Goal: Task Accomplishment & Management: Use online tool/utility

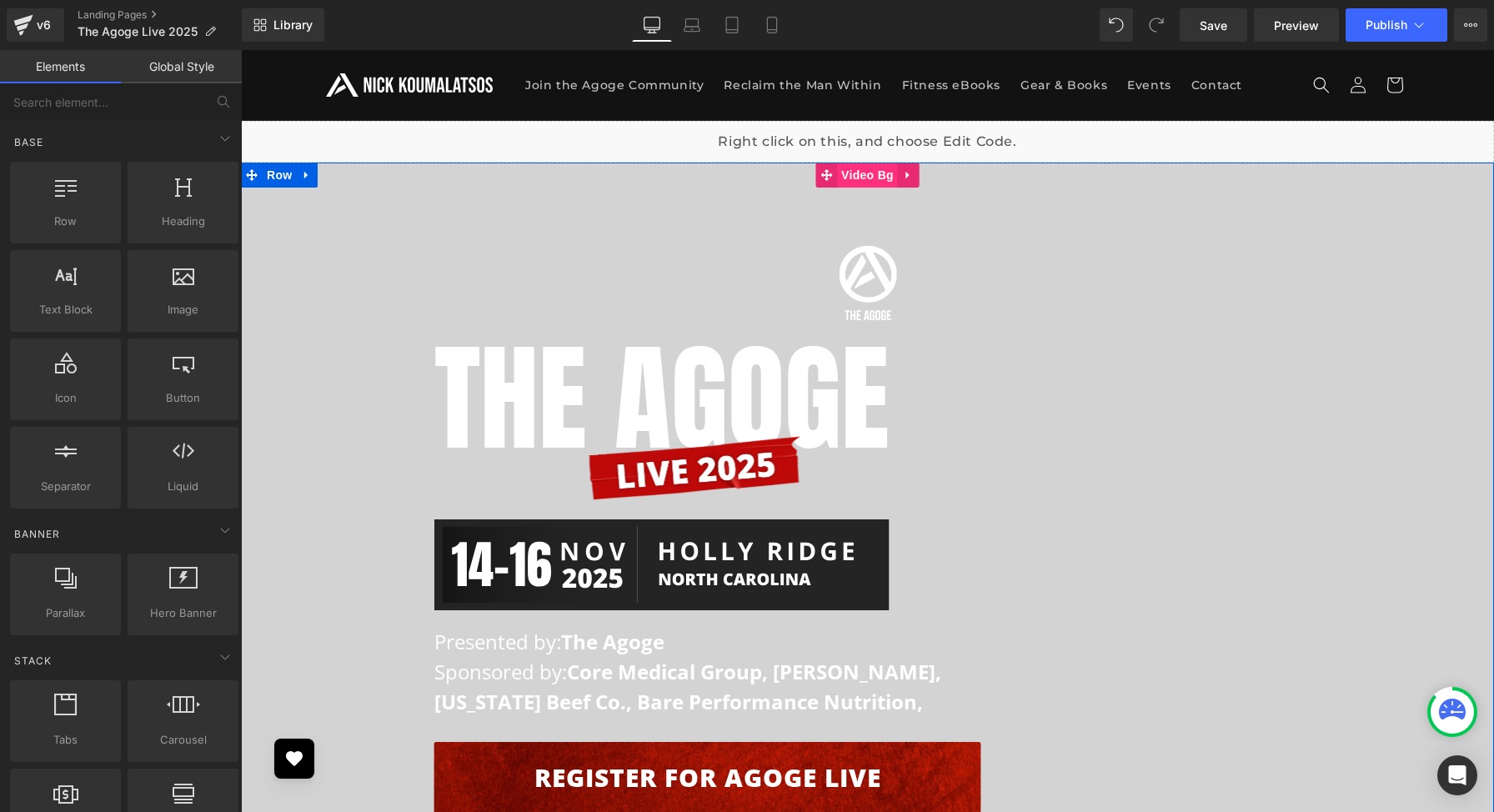
click at [871, 179] on span "Video Bg" at bounding box center [868, 175] width 61 height 25
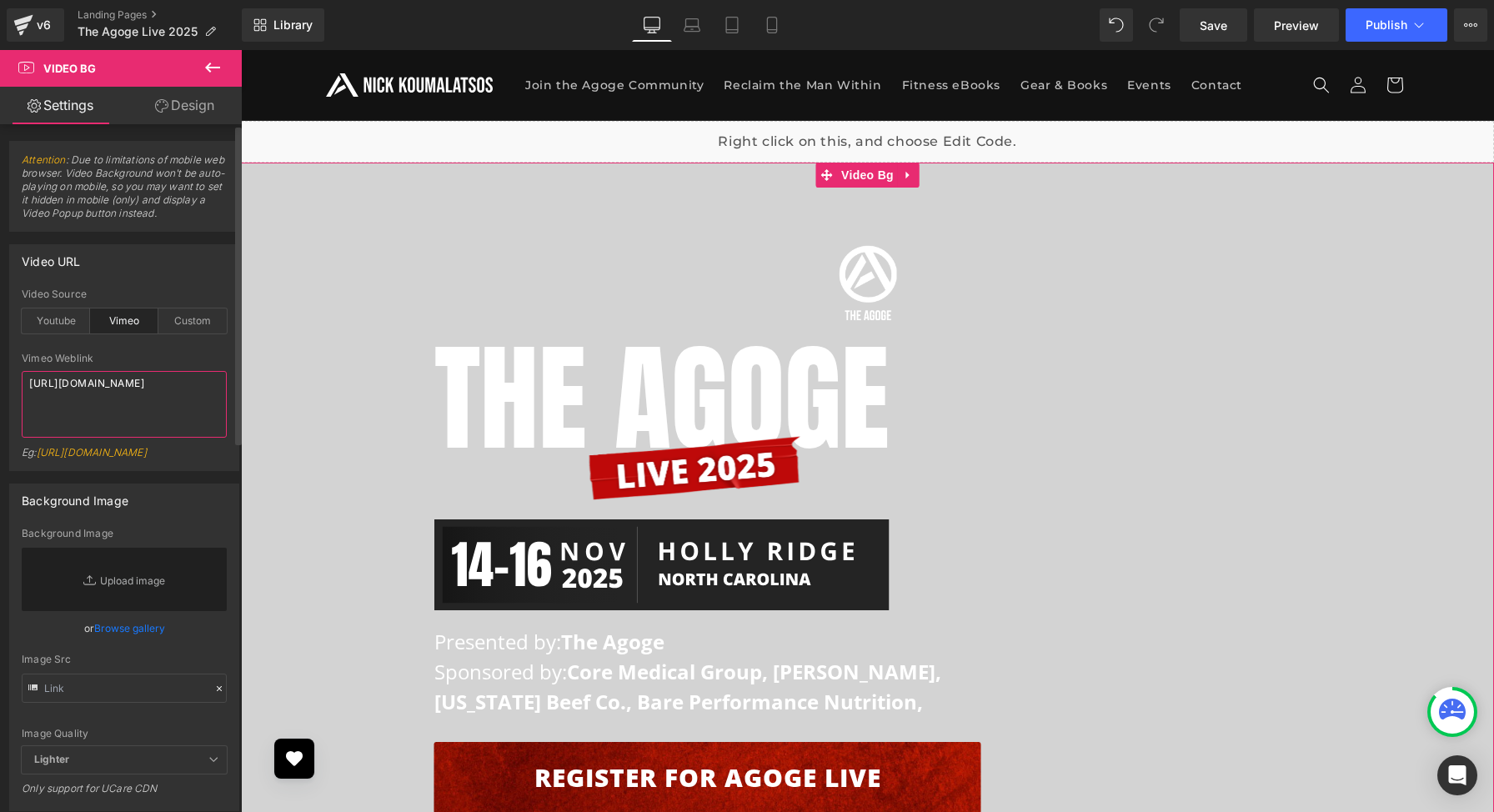
click at [134, 411] on textarea "https://vimeo.com/1114273647/3e0bdb3548" at bounding box center [125, 404] width 205 height 66
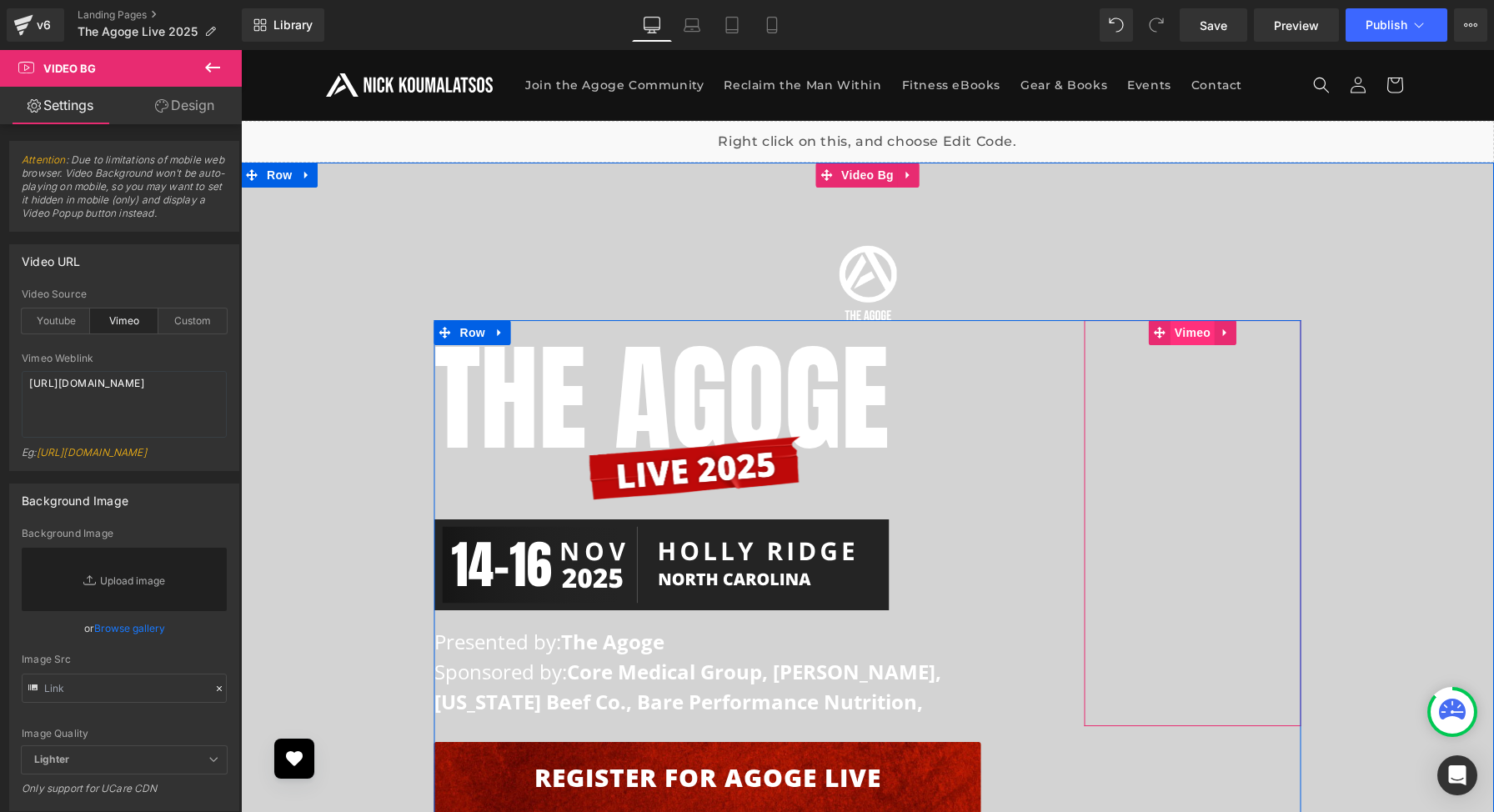
click at [1196, 332] on span "Vimeo" at bounding box center [1193, 333] width 45 height 25
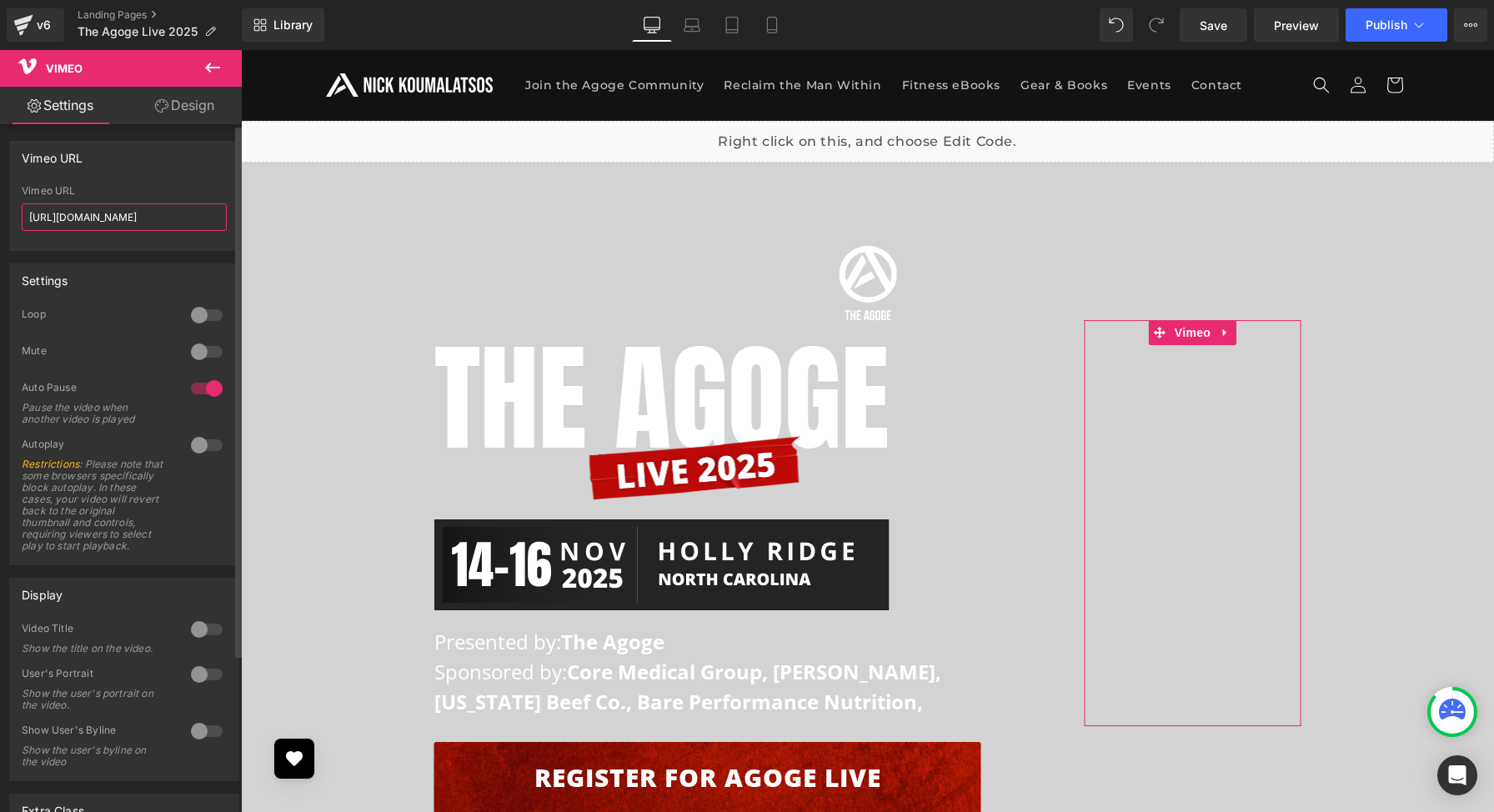
click at [147, 226] on input "https://vimeo.com/1012746925/26f2a54835?share=copy" at bounding box center [125, 217] width 205 height 28
click at [146, 223] on input "https://vimeo.com/1012746925/26f2a54835?share=copy" at bounding box center [125, 217] width 205 height 28
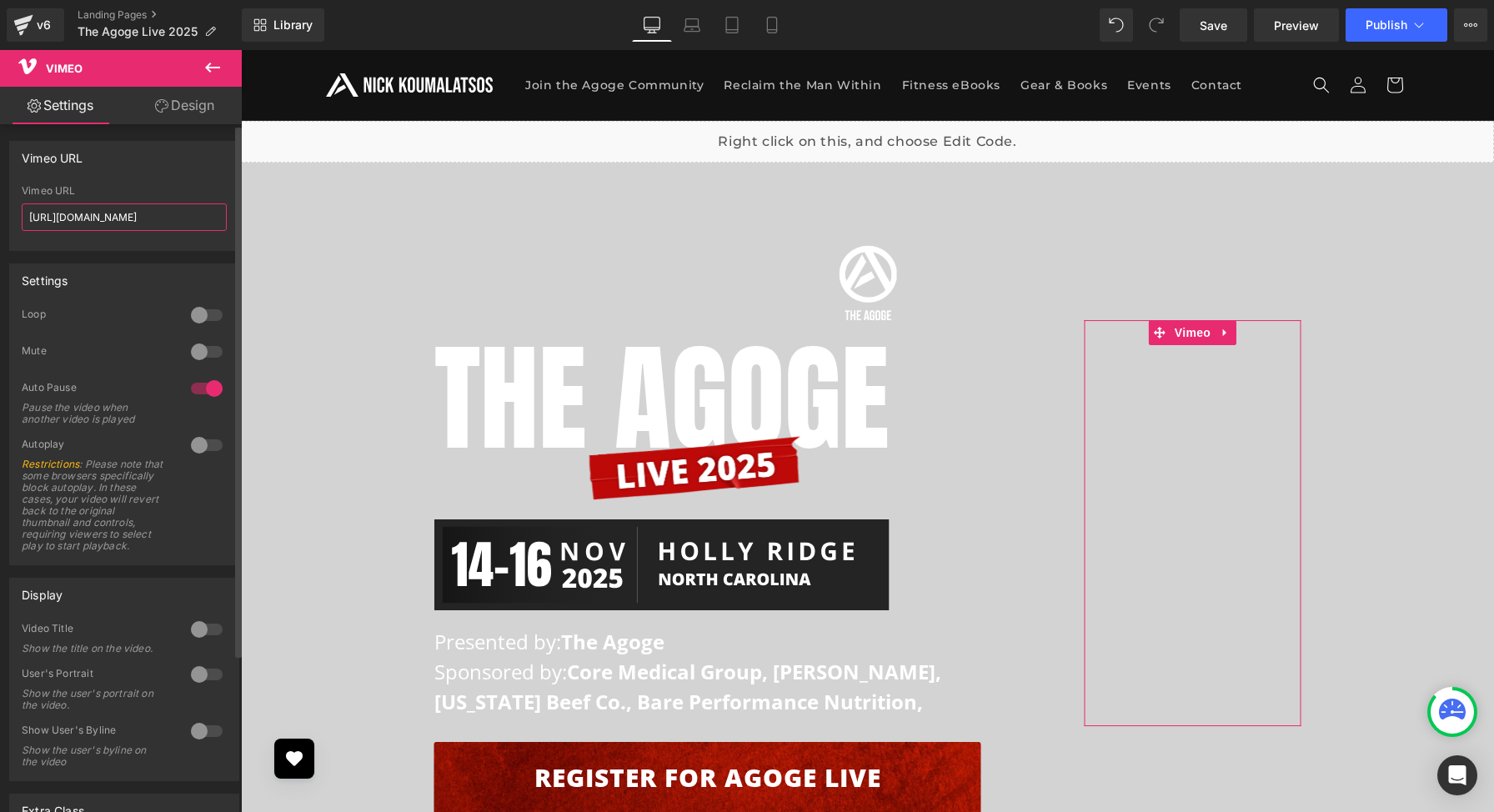
paste input "114273647/3e0bdb3548"
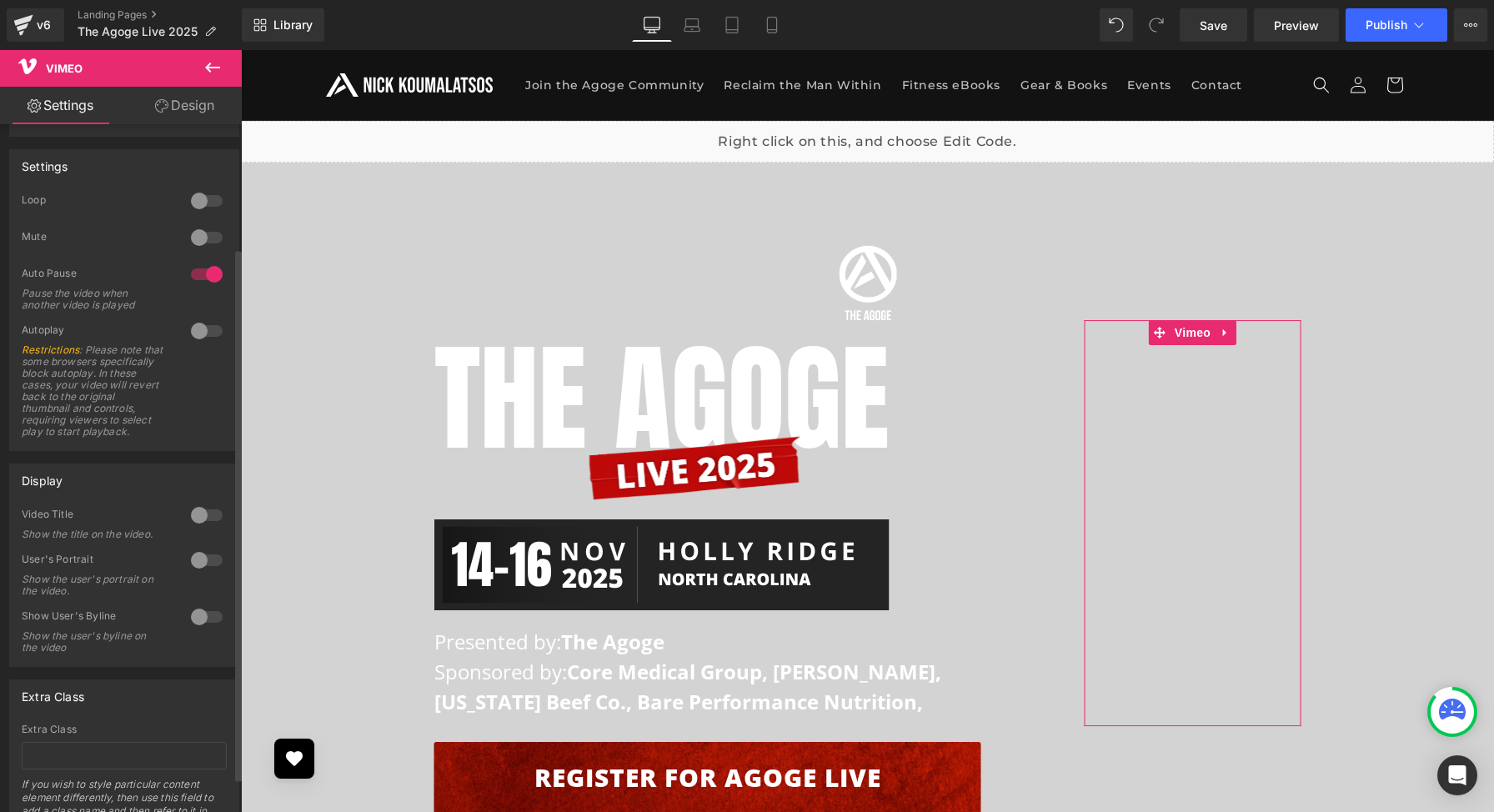
scroll to position [204, 0]
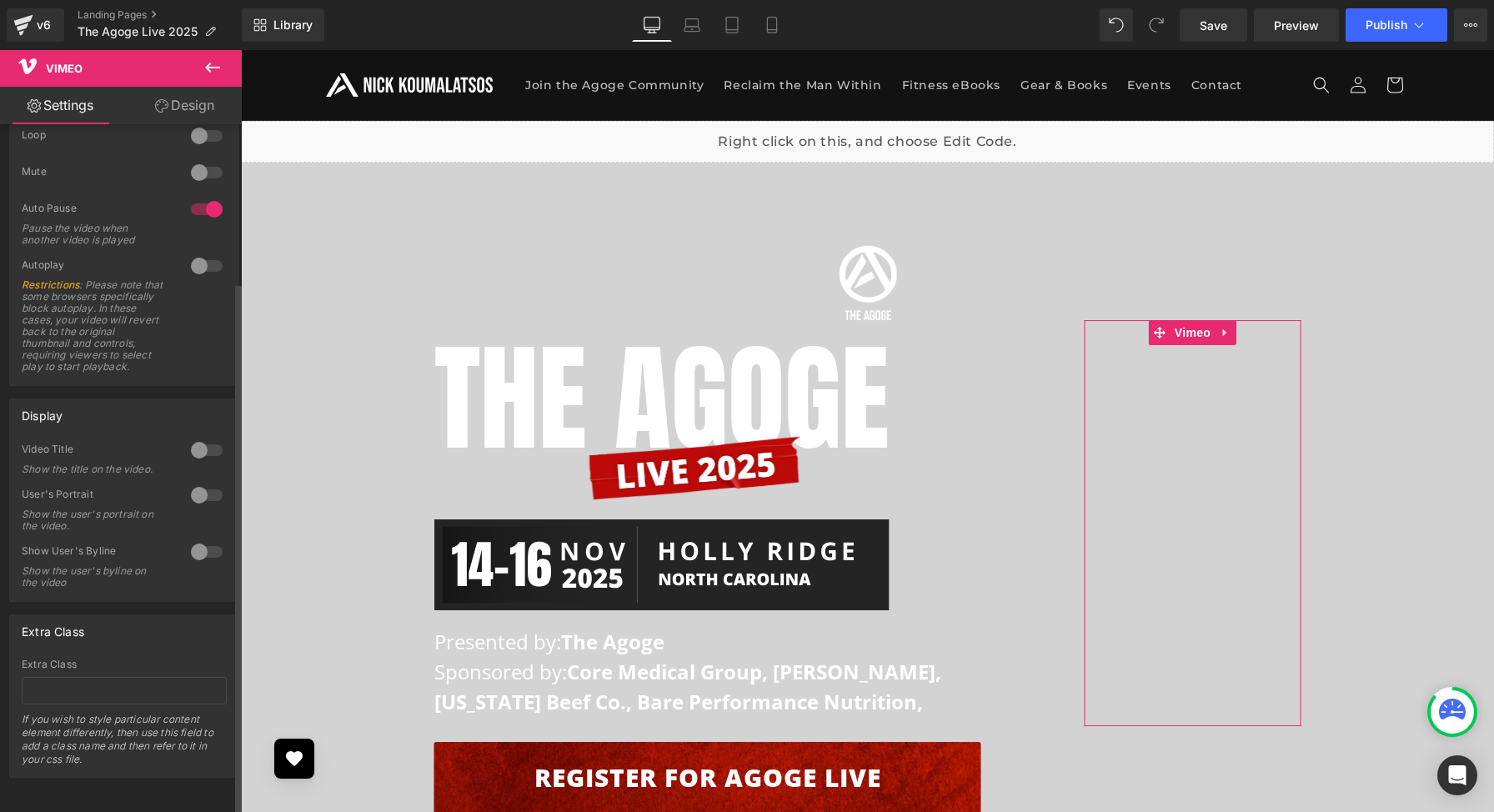
type input "https://vimeo.com/1114273647/3e0bdb3548"
click at [199, 438] on div at bounding box center [207, 450] width 40 height 27
click at [1224, 12] on link "Save" at bounding box center [1214, 25] width 67 height 34
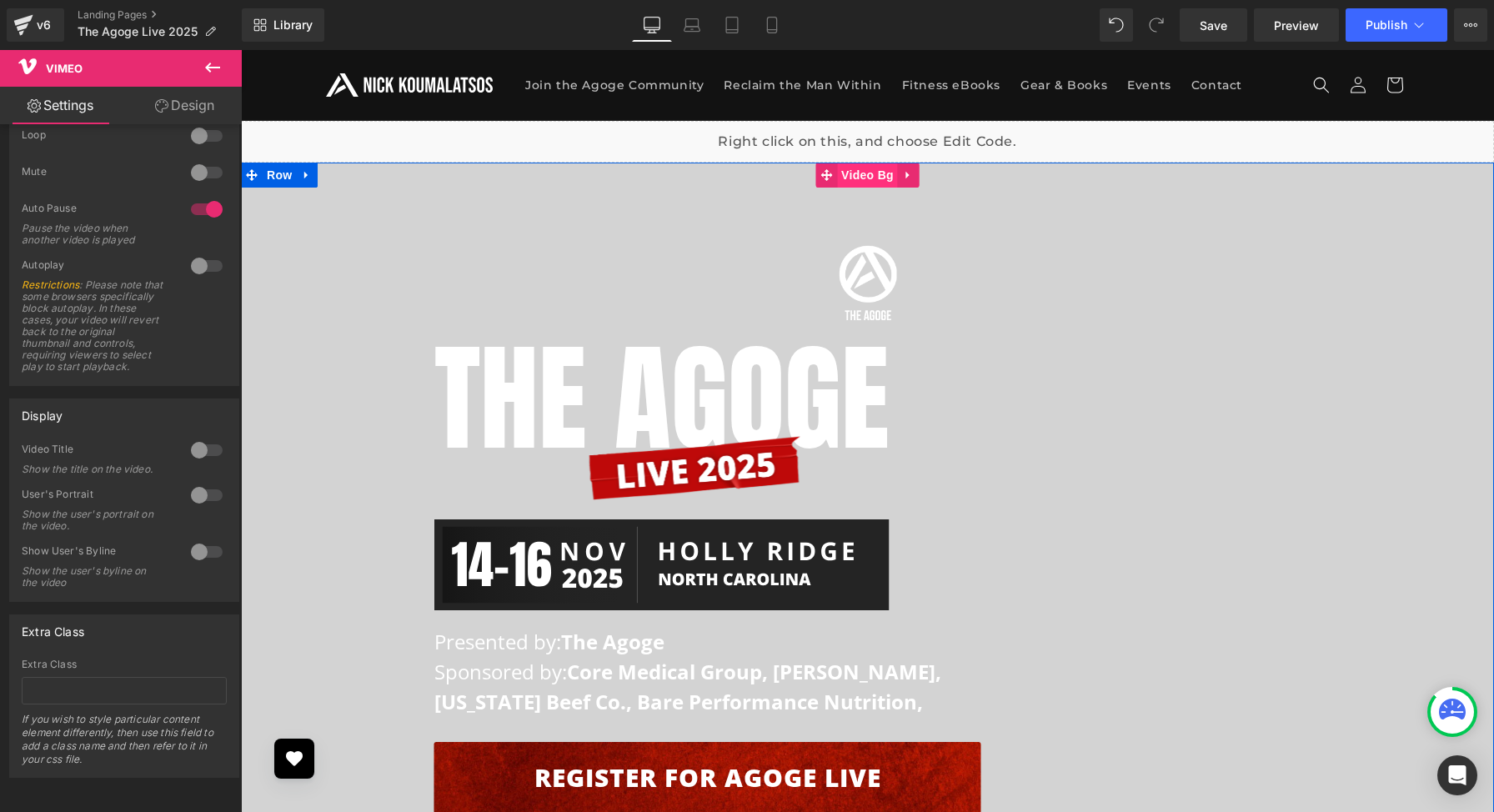
click at [872, 175] on span "Video Bg" at bounding box center [868, 175] width 61 height 25
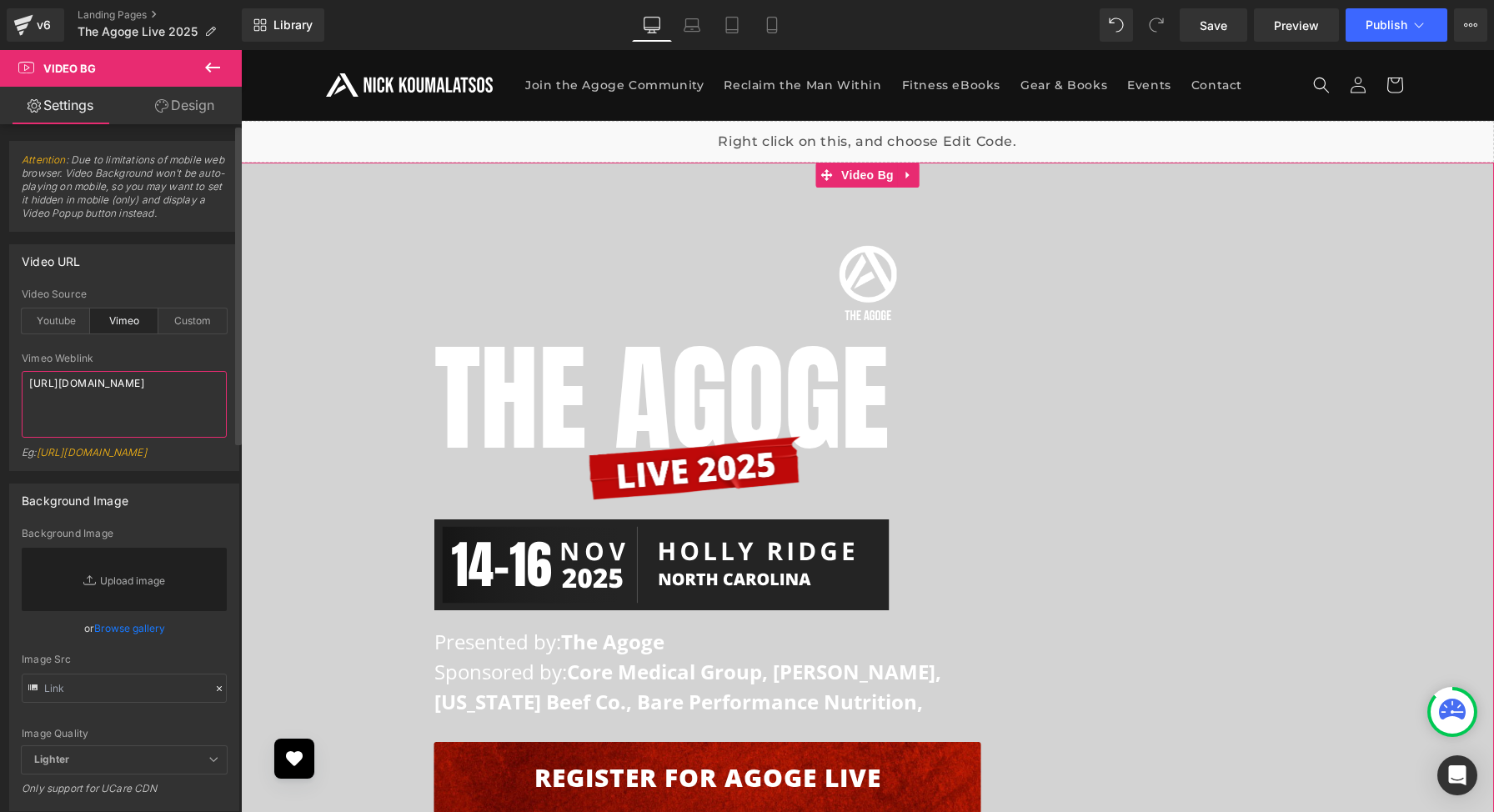
click at [130, 401] on textarea "https://vimeo.com/1114273647/3e0bdb3548" at bounding box center [125, 404] width 205 height 66
paste textarea "1433/c99b145144?ts=0&share=copy"
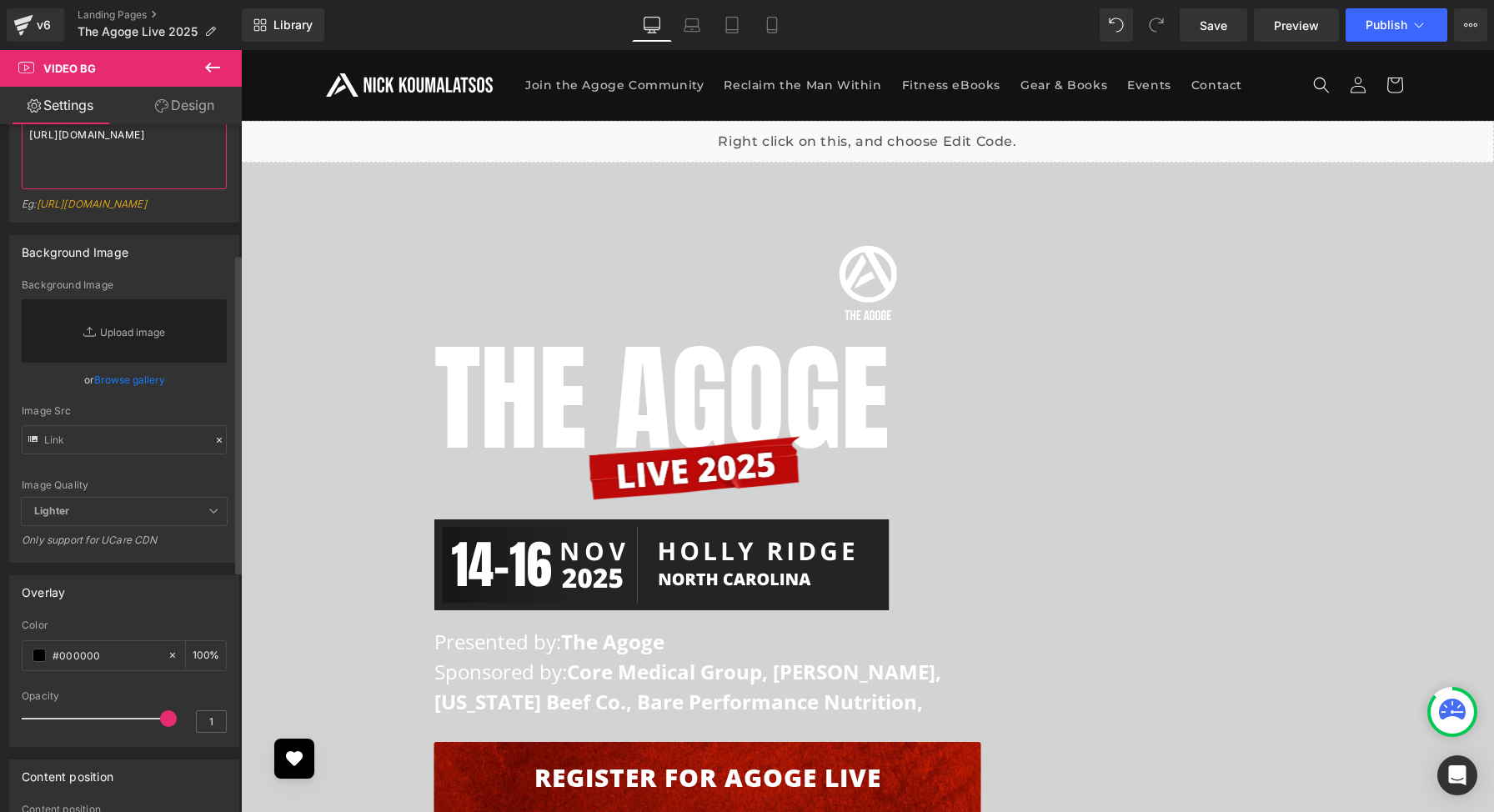
scroll to position [284, 0]
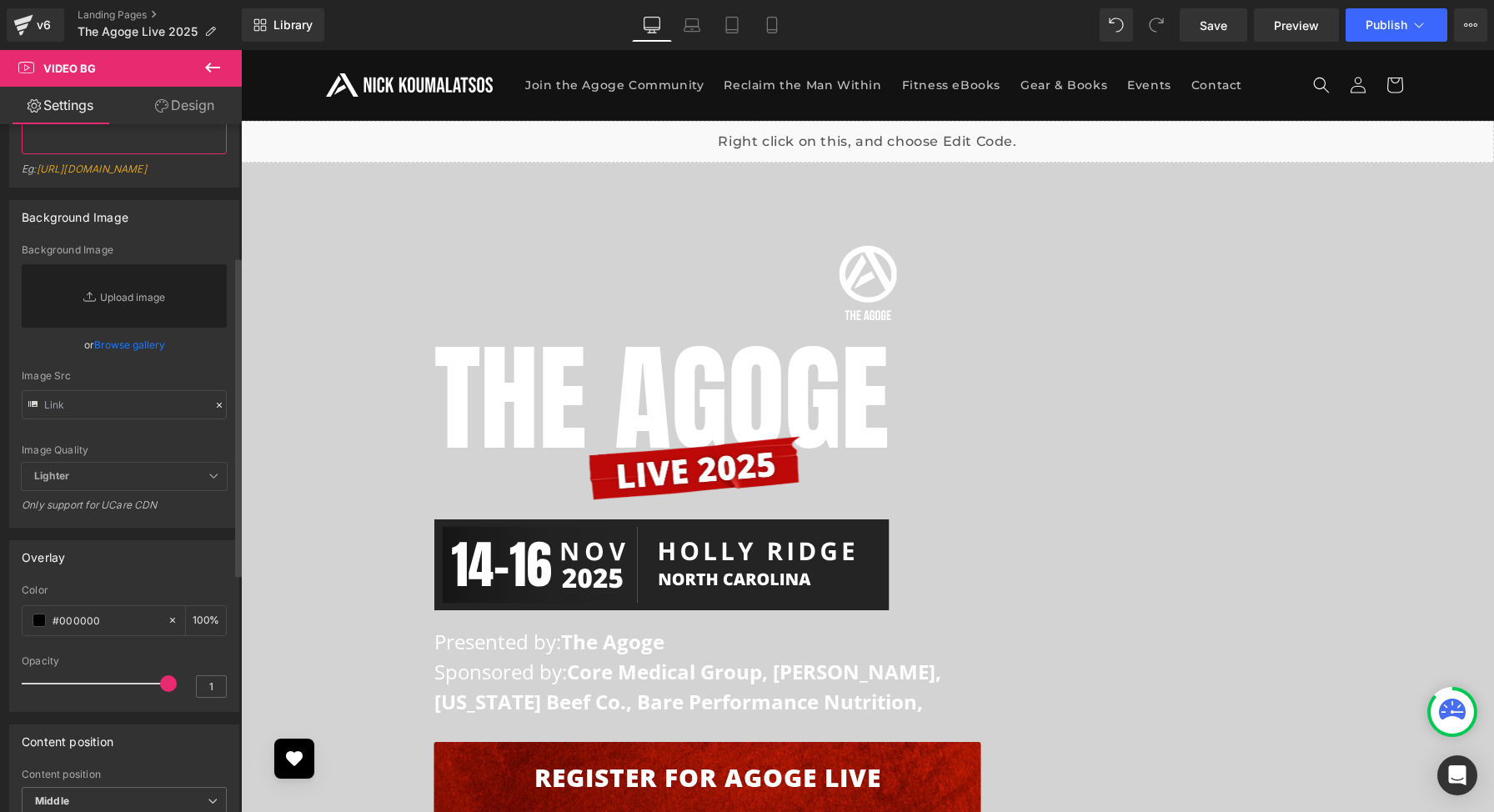
type textarea "[URL][DOMAIN_NAME]"
click at [156, 478] on span "Lighter" at bounding box center [125, 476] width 205 height 28
click at [209, 478] on icon at bounding box center [214, 476] width 10 height 10
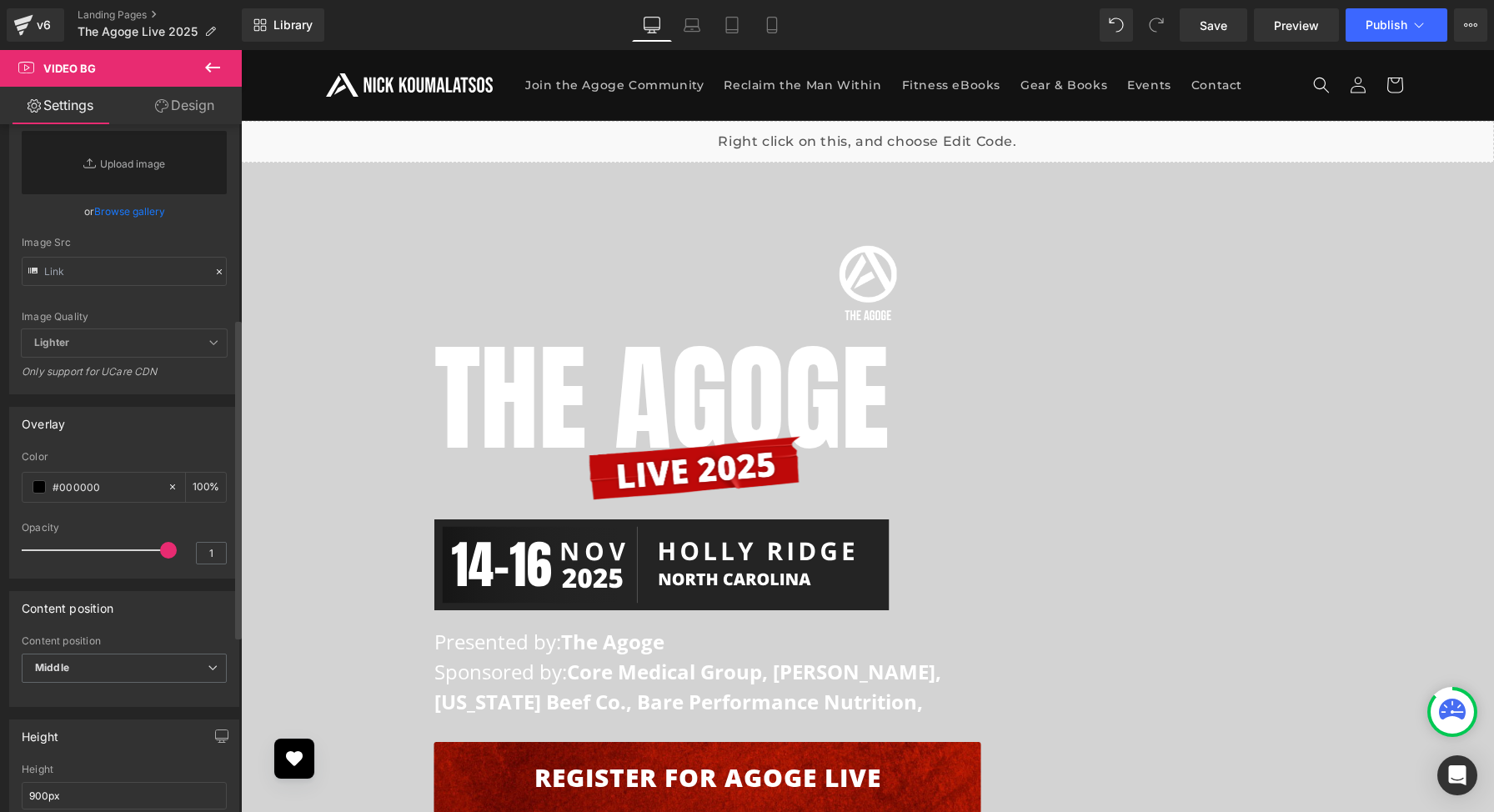
scroll to position [419, 0]
drag, startPoint x: 163, startPoint y: 549, endPoint x: 56, endPoint y: 544, distance: 107.1
click at [56, 544] on span at bounding box center [57, 548] width 17 height 17
drag, startPoint x: 56, startPoint y: 544, endPoint x: 81, endPoint y: 550, distance: 25.7
click at [81, 550] on span at bounding box center [85, 548] width 17 height 17
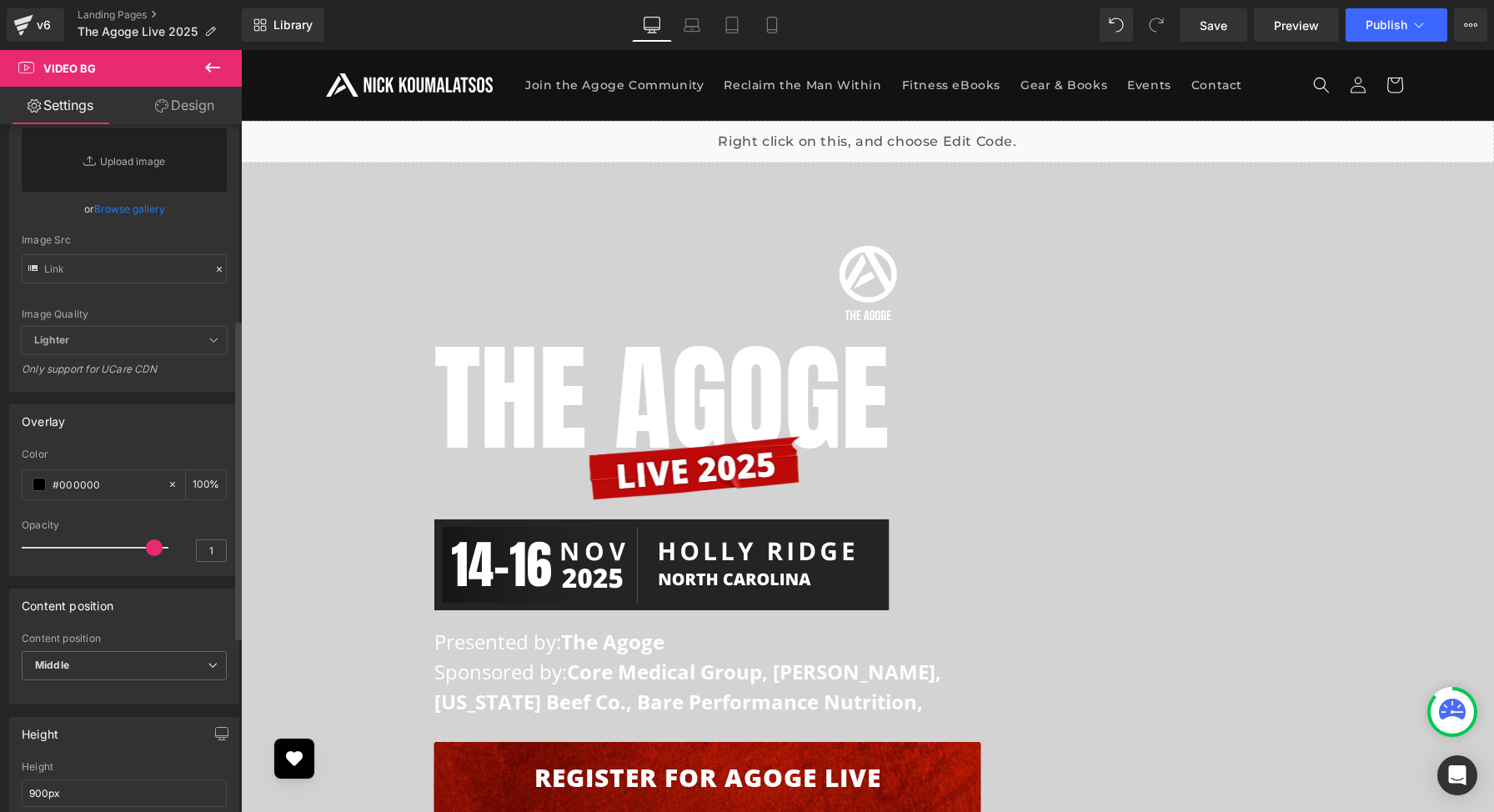
drag, startPoint x: 81, startPoint y: 550, endPoint x: 142, endPoint y: 553, distance: 61.1
click at [146, 553] on span at bounding box center [154, 548] width 17 height 17
drag, startPoint x: 148, startPoint y: 542, endPoint x: 187, endPoint y: 550, distance: 39.8
click at [187, 550] on div "Opacity 1" at bounding box center [125, 547] width 205 height 56
click at [207, 482] on div "100 %" at bounding box center [206, 485] width 40 height 29
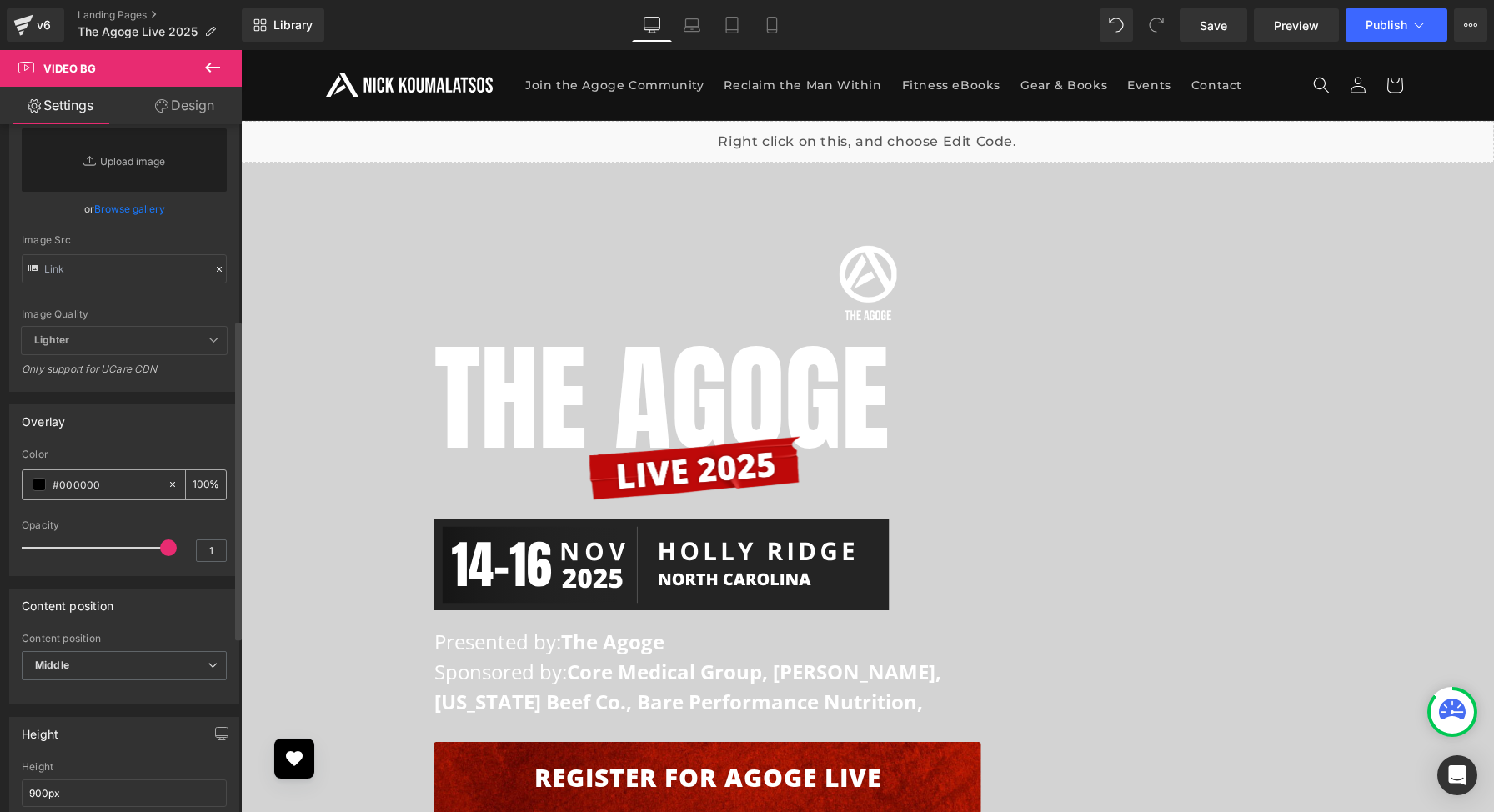
click at [200, 485] on input "100" at bounding box center [201, 485] width 17 height 19
click at [35, 546] on div at bounding box center [99, 548] width 138 height 34
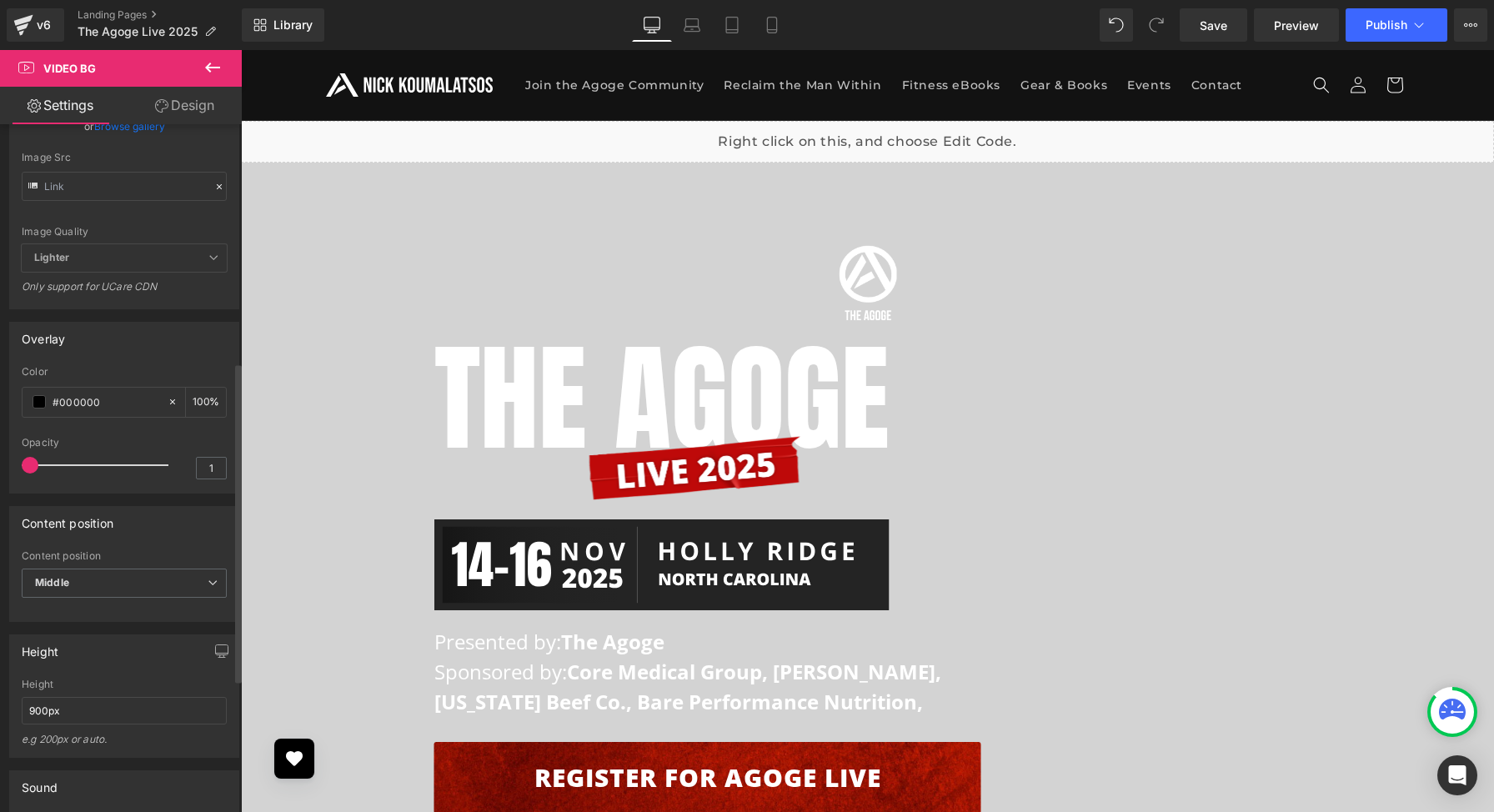
scroll to position [512, 0]
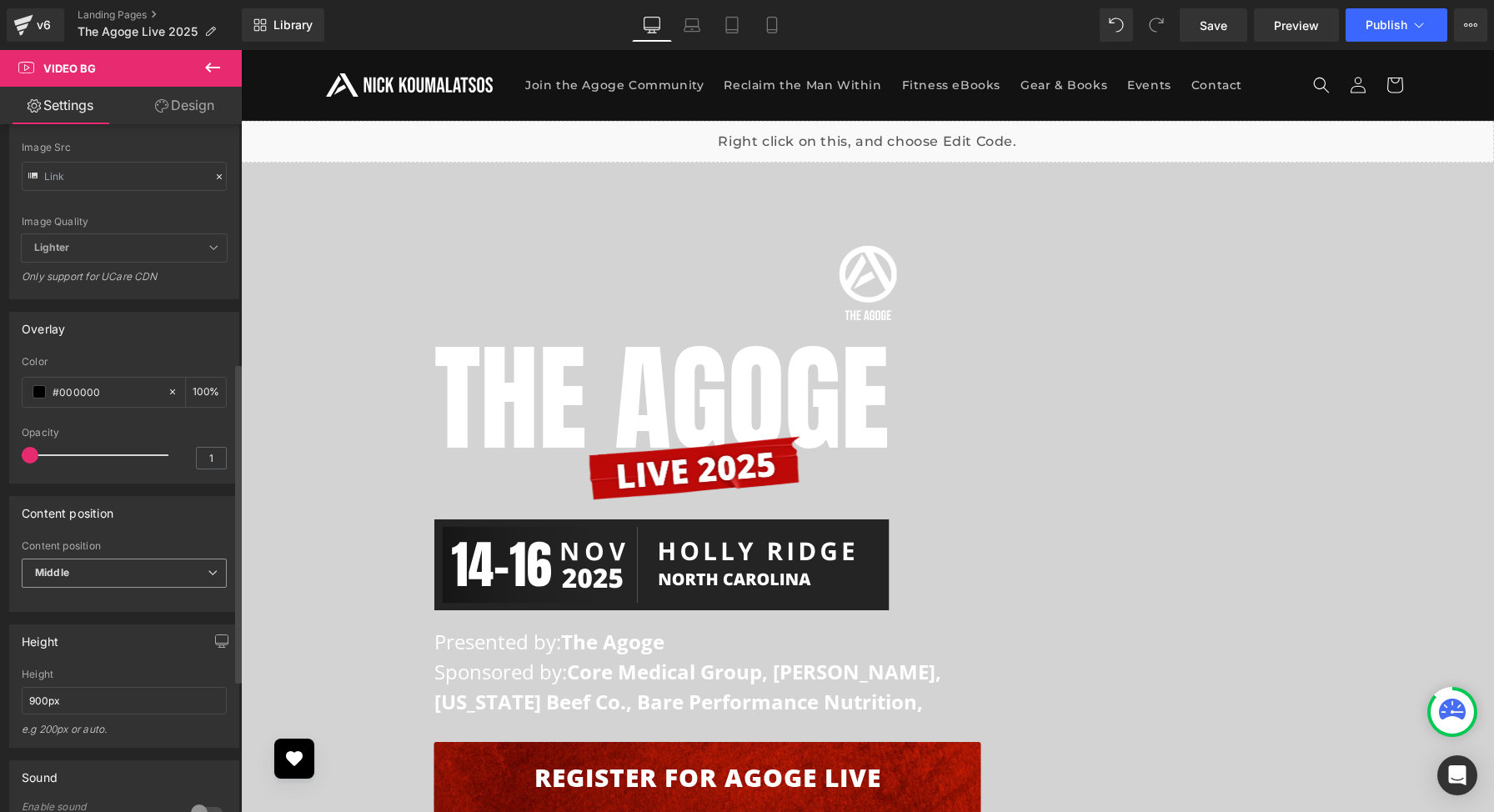
click at [136, 564] on span "Middle" at bounding box center [125, 573] width 205 height 29
click at [114, 724] on div "e.g 200px or auto." at bounding box center [125, 735] width 205 height 24
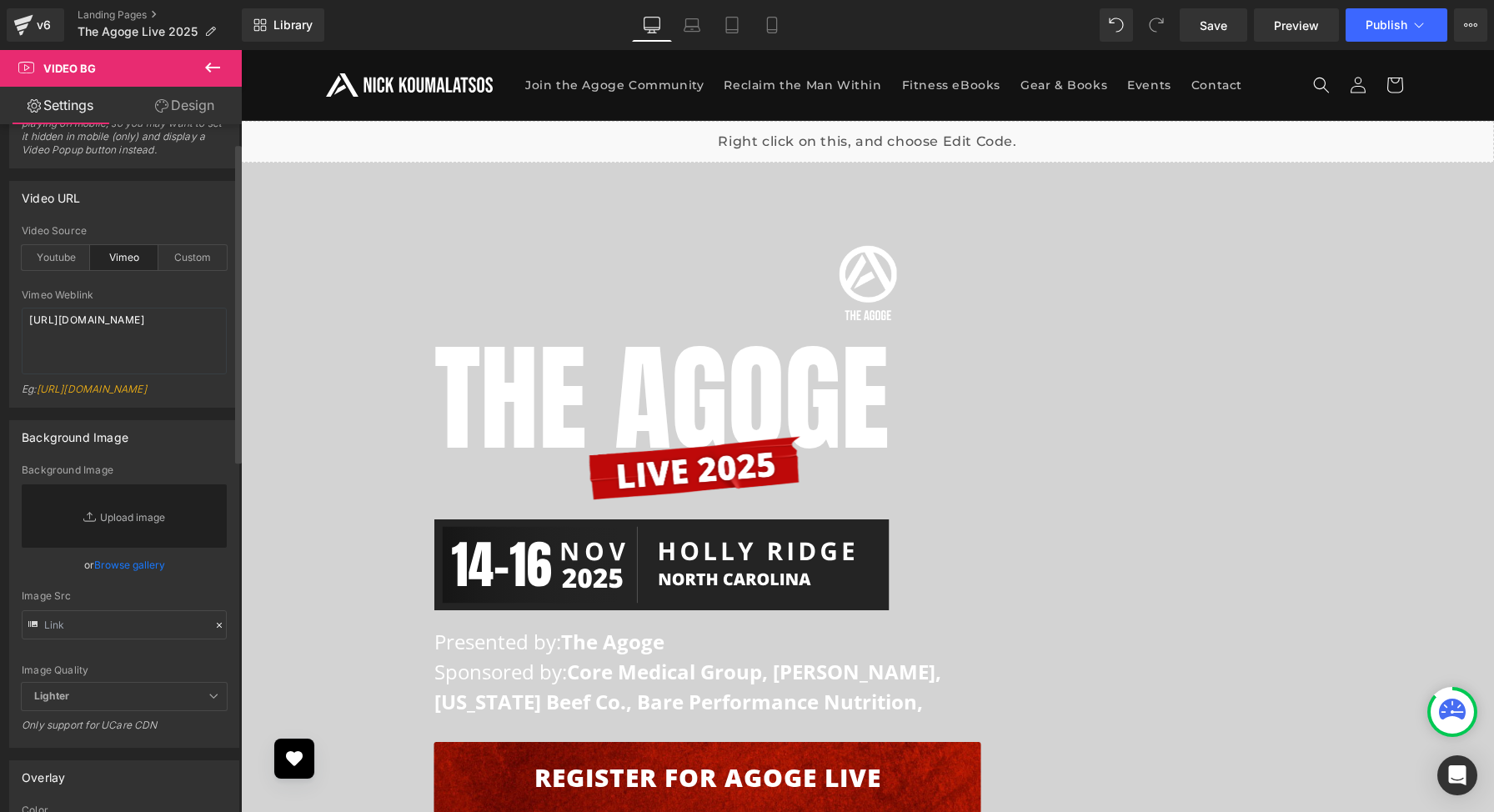
scroll to position [0, 0]
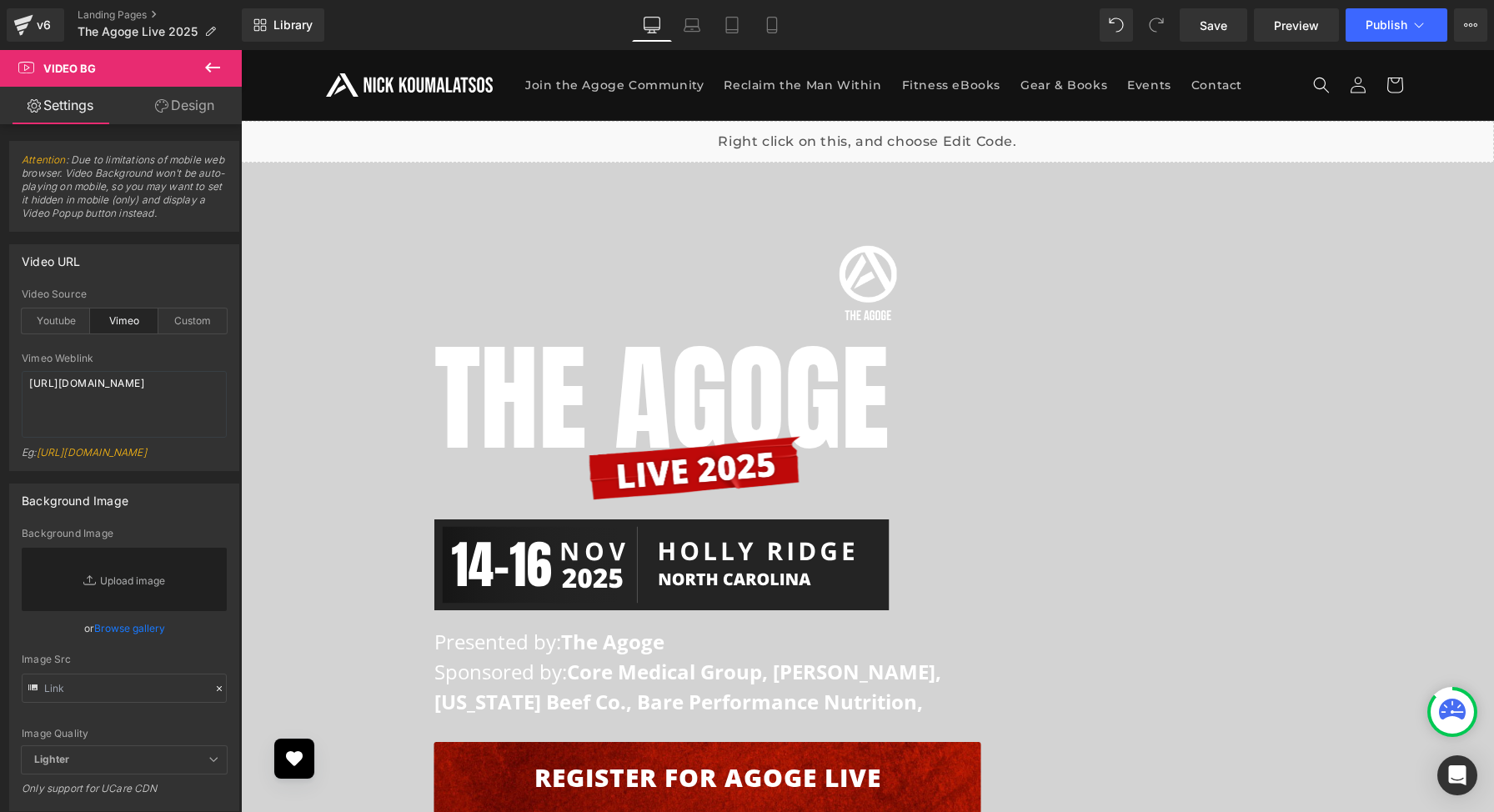
click at [189, 121] on link "Design" at bounding box center [185, 105] width 121 height 38
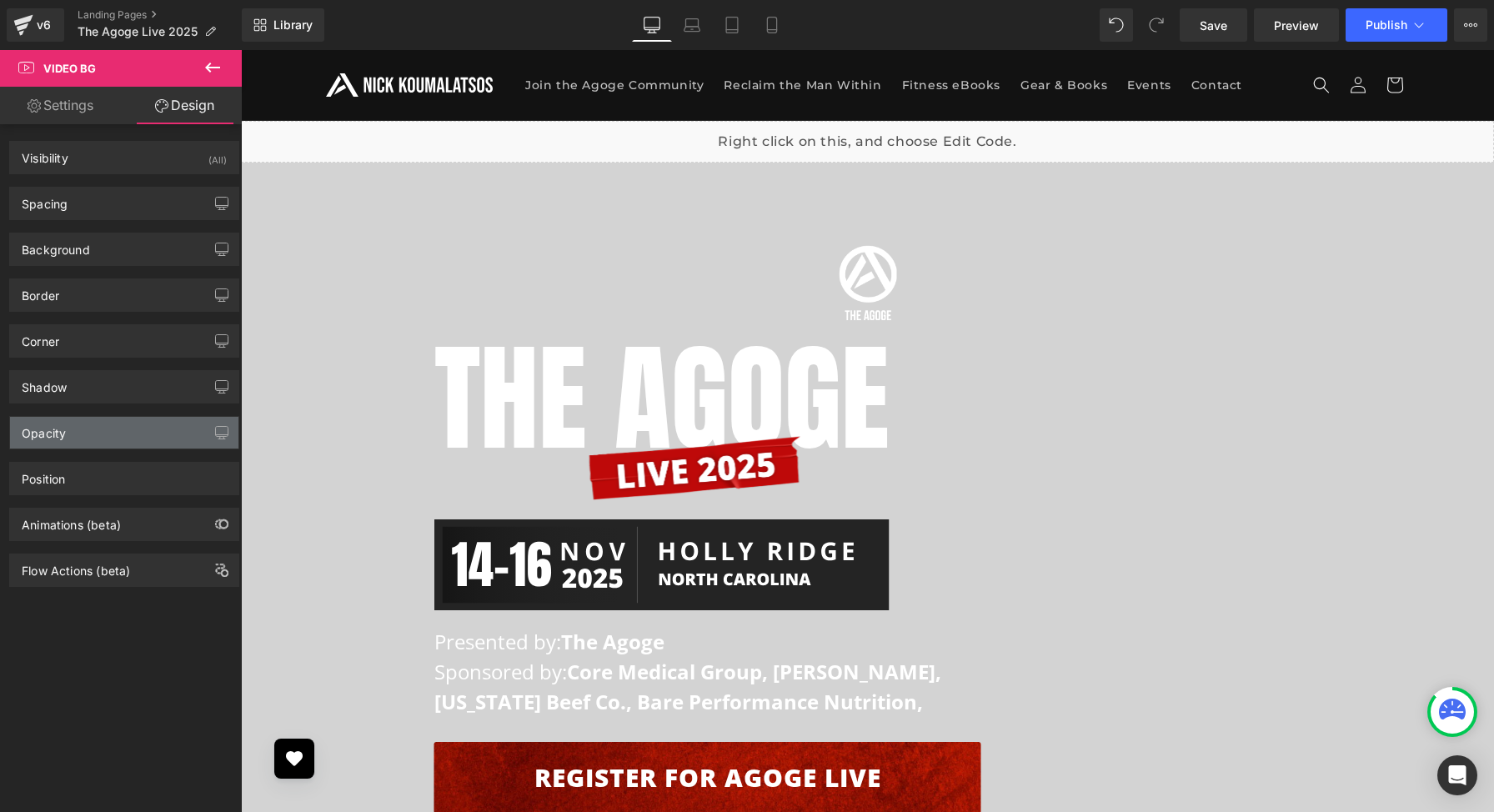
click at [108, 434] on div "Opacity" at bounding box center [124, 433] width 228 height 32
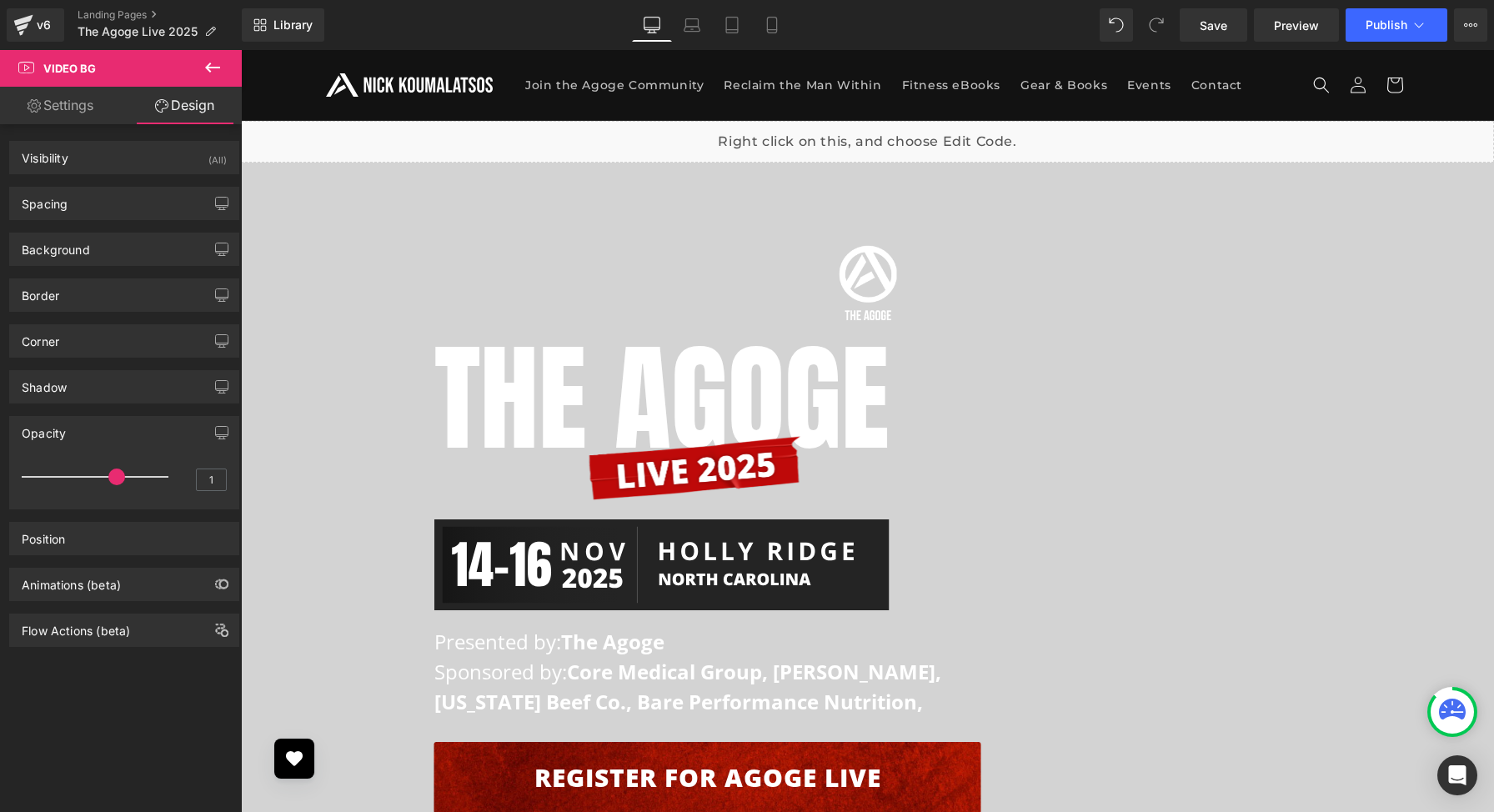
click at [118, 479] on div at bounding box center [99, 477] width 138 height 34
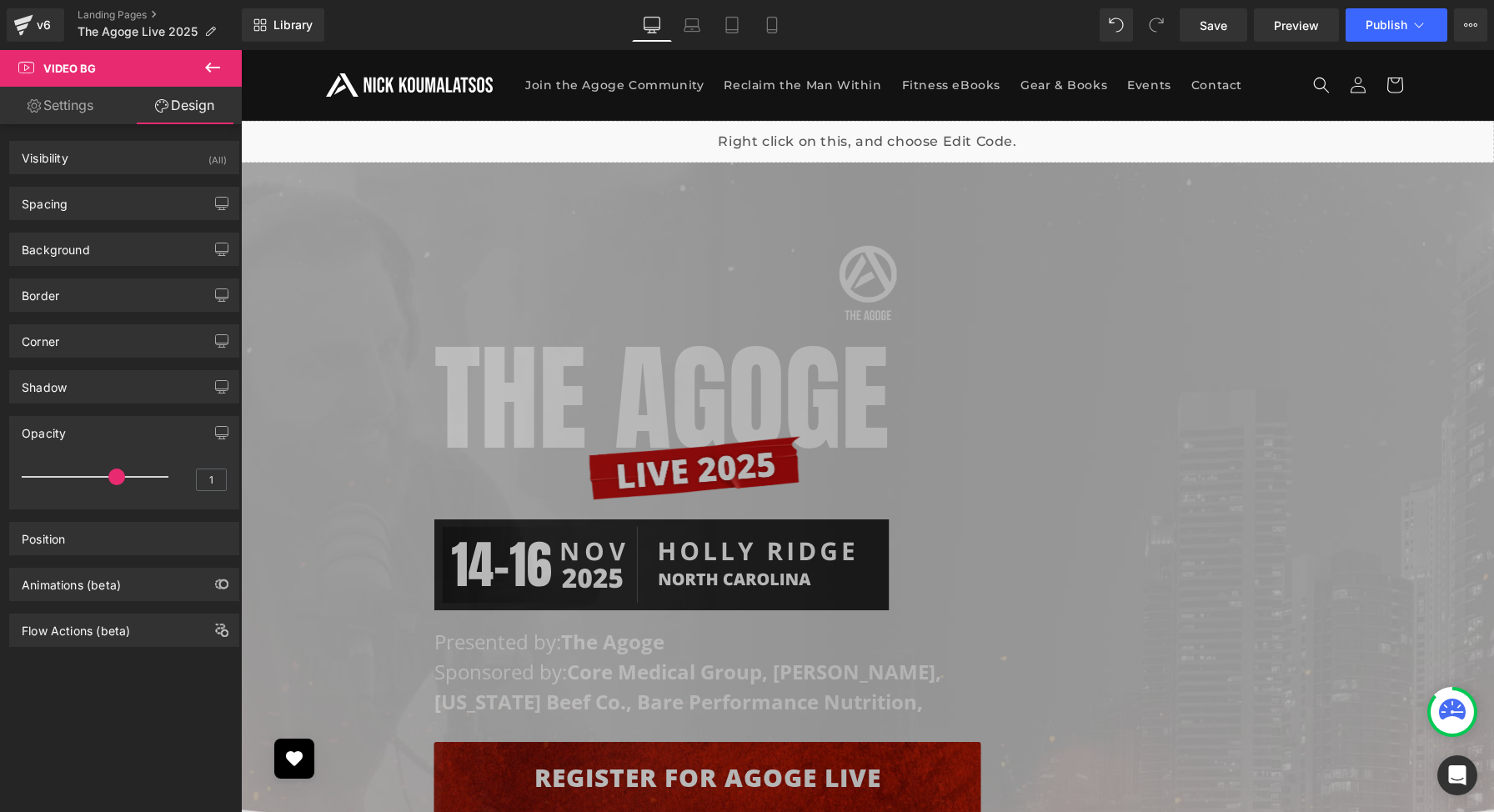
click at [88, 478] on div at bounding box center [99, 477] width 138 height 34
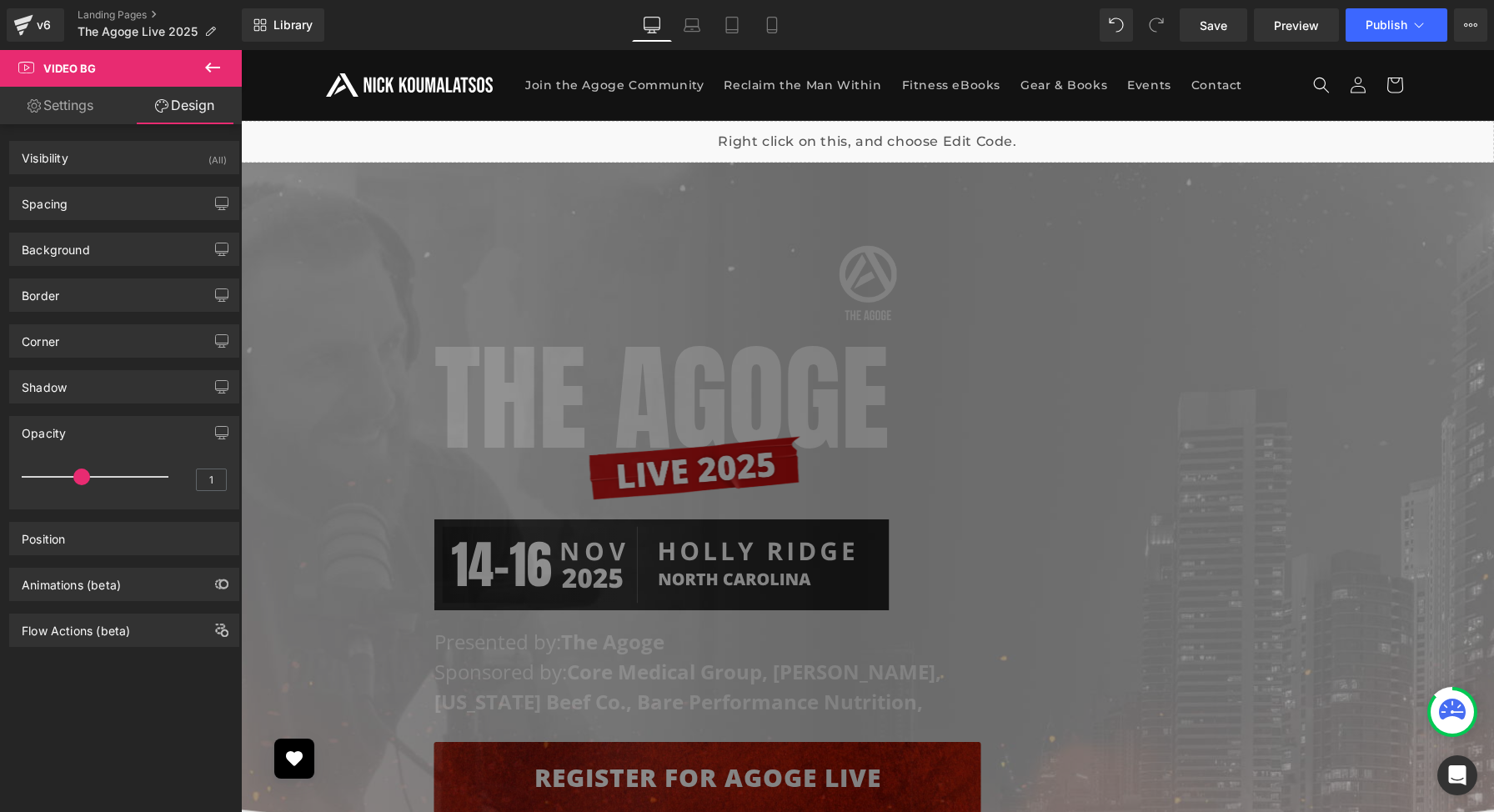
click at [48, 478] on div at bounding box center [99, 477] width 138 height 34
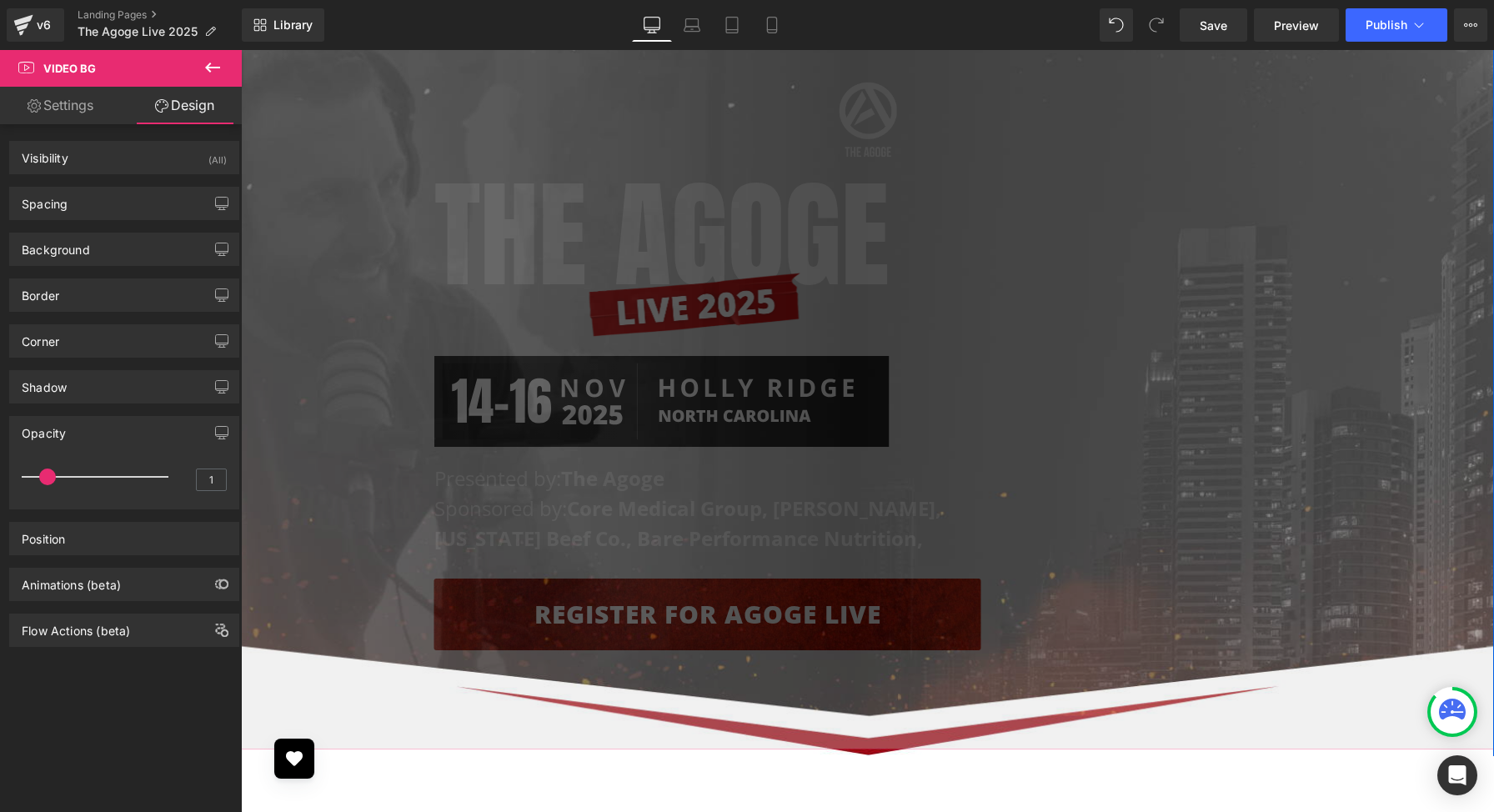
scroll to position [172, 0]
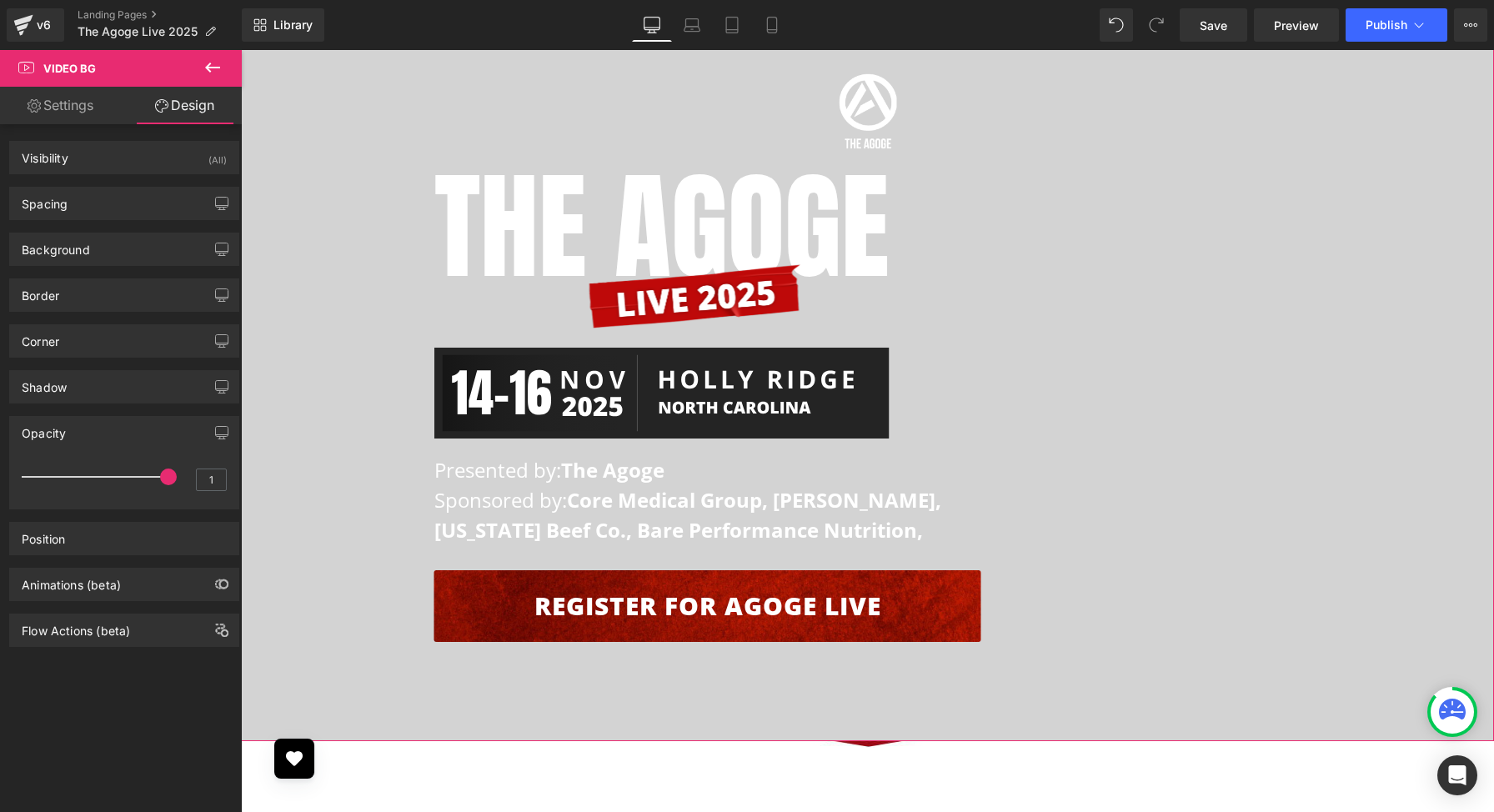
drag, startPoint x: 98, startPoint y: 482, endPoint x: 174, endPoint y: 481, distance: 76.0
click at [174, 481] on div "1" at bounding box center [125, 482] width 205 height 45
click at [91, 155] on div "Visibility (All)" at bounding box center [124, 157] width 228 height 32
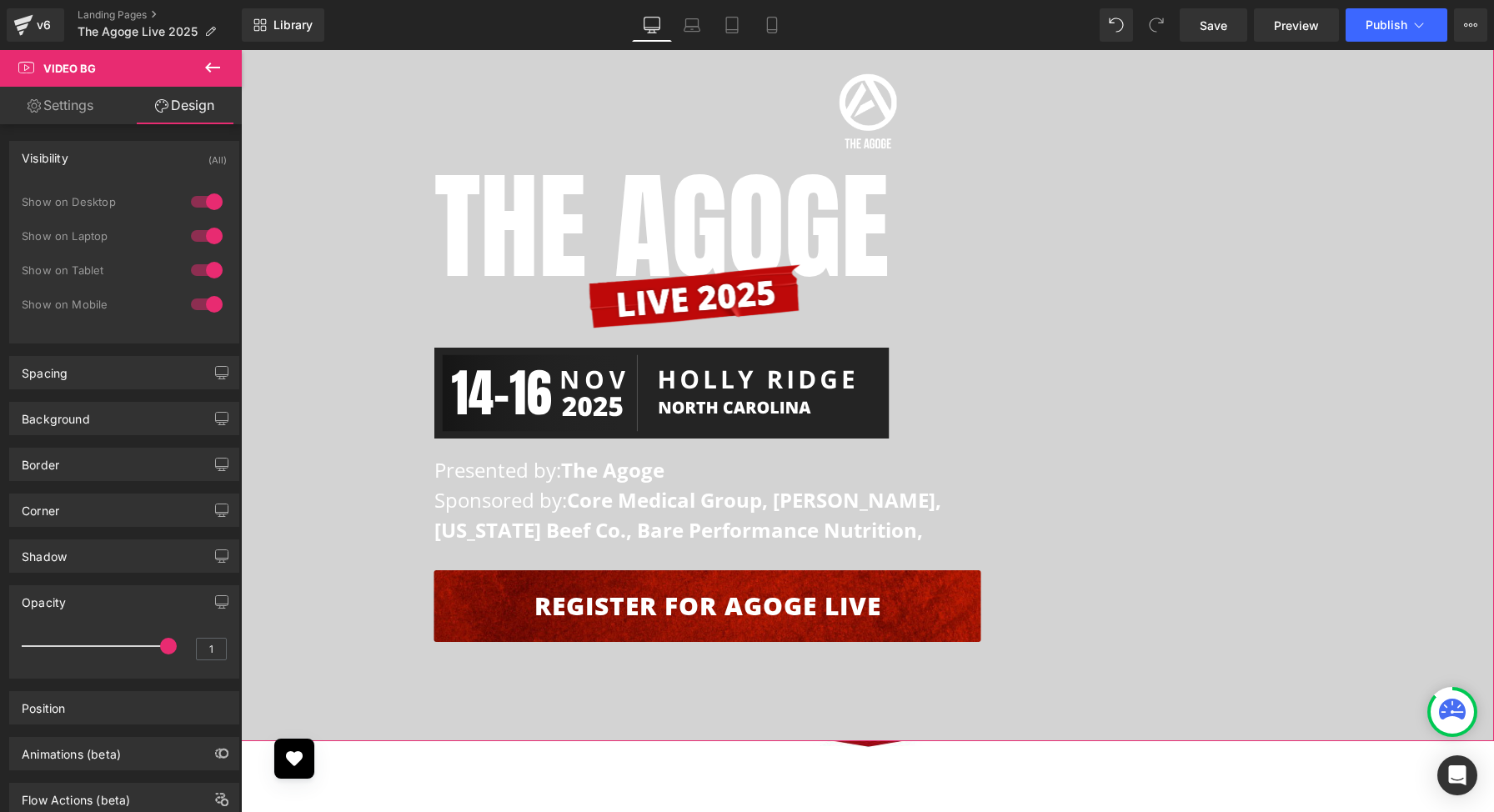
click at [91, 155] on div "Visibility (All)" at bounding box center [124, 157] width 228 height 32
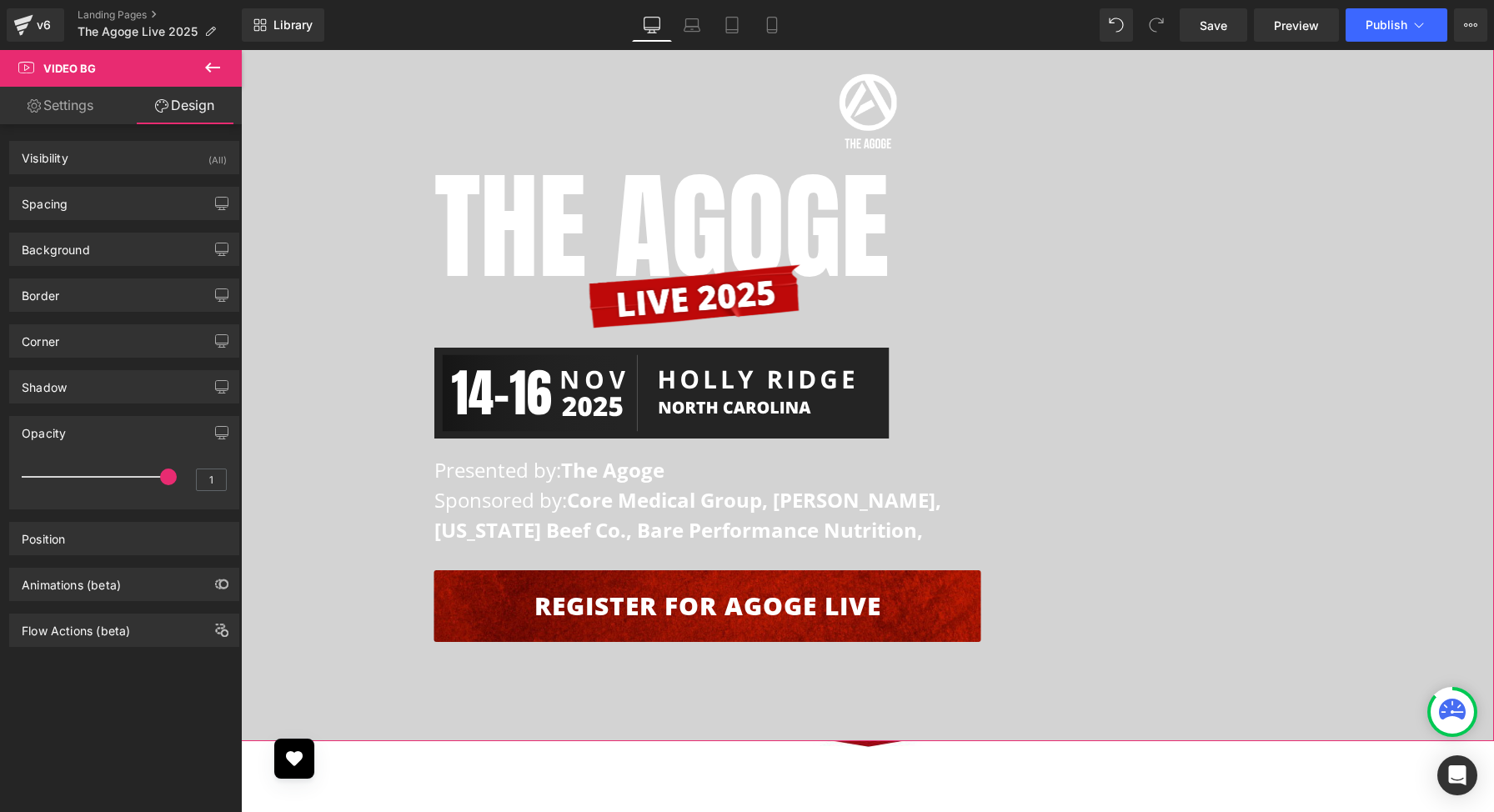
click at [85, 114] on link "Settings" at bounding box center [61, 105] width 121 height 38
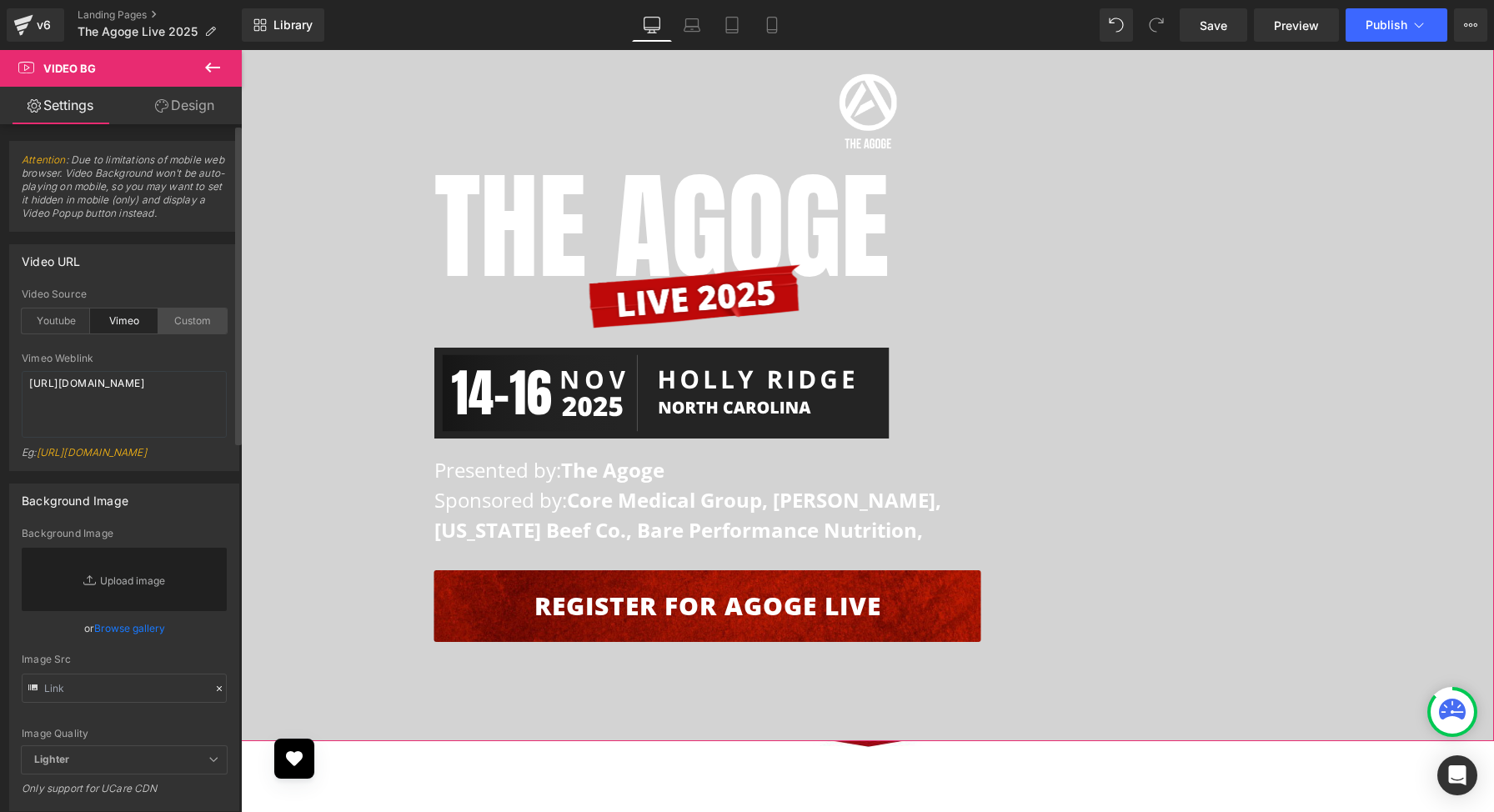
click at [188, 317] on div "Custom" at bounding box center [192, 321] width 68 height 25
click at [125, 319] on div "Vimeo" at bounding box center [124, 321] width 68 height 25
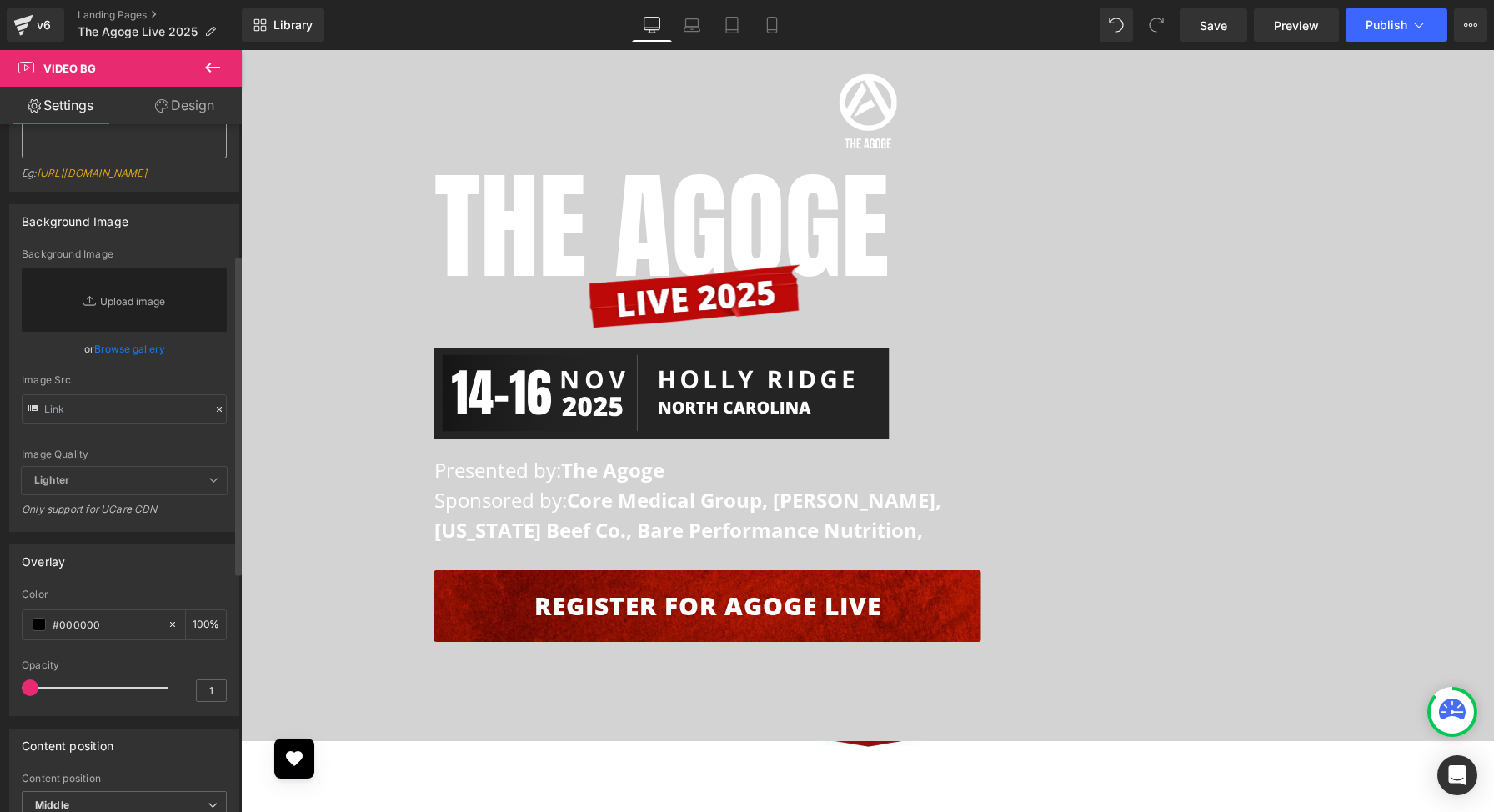
scroll to position [280, 0]
click at [157, 401] on input "text" at bounding box center [125, 408] width 205 height 29
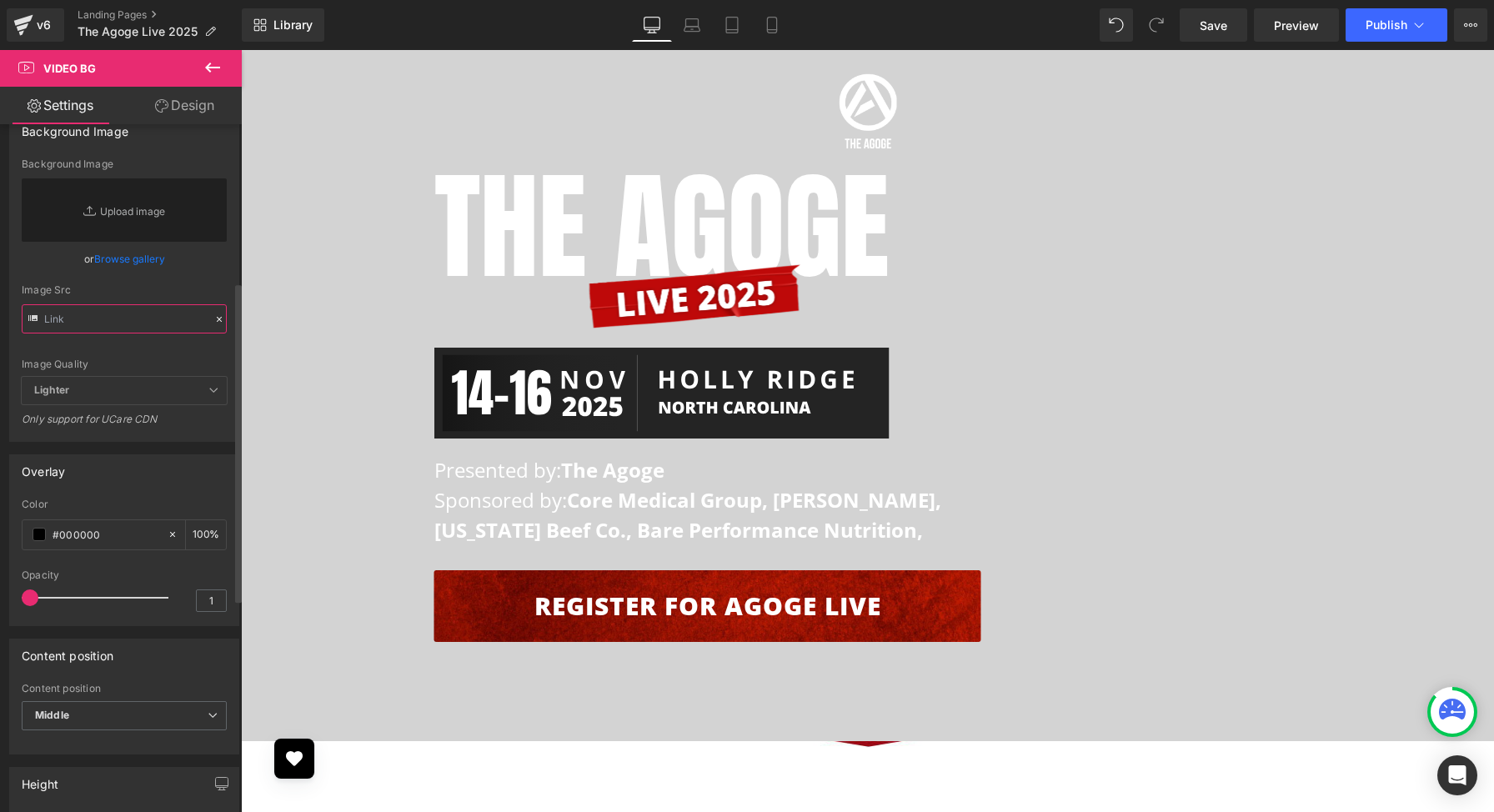
scroll to position [371, 0]
click at [199, 535] on input "100" at bounding box center [201, 533] width 17 height 19
click at [199, 535] on input "50" at bounding box center [201, 533] width 17 height 19
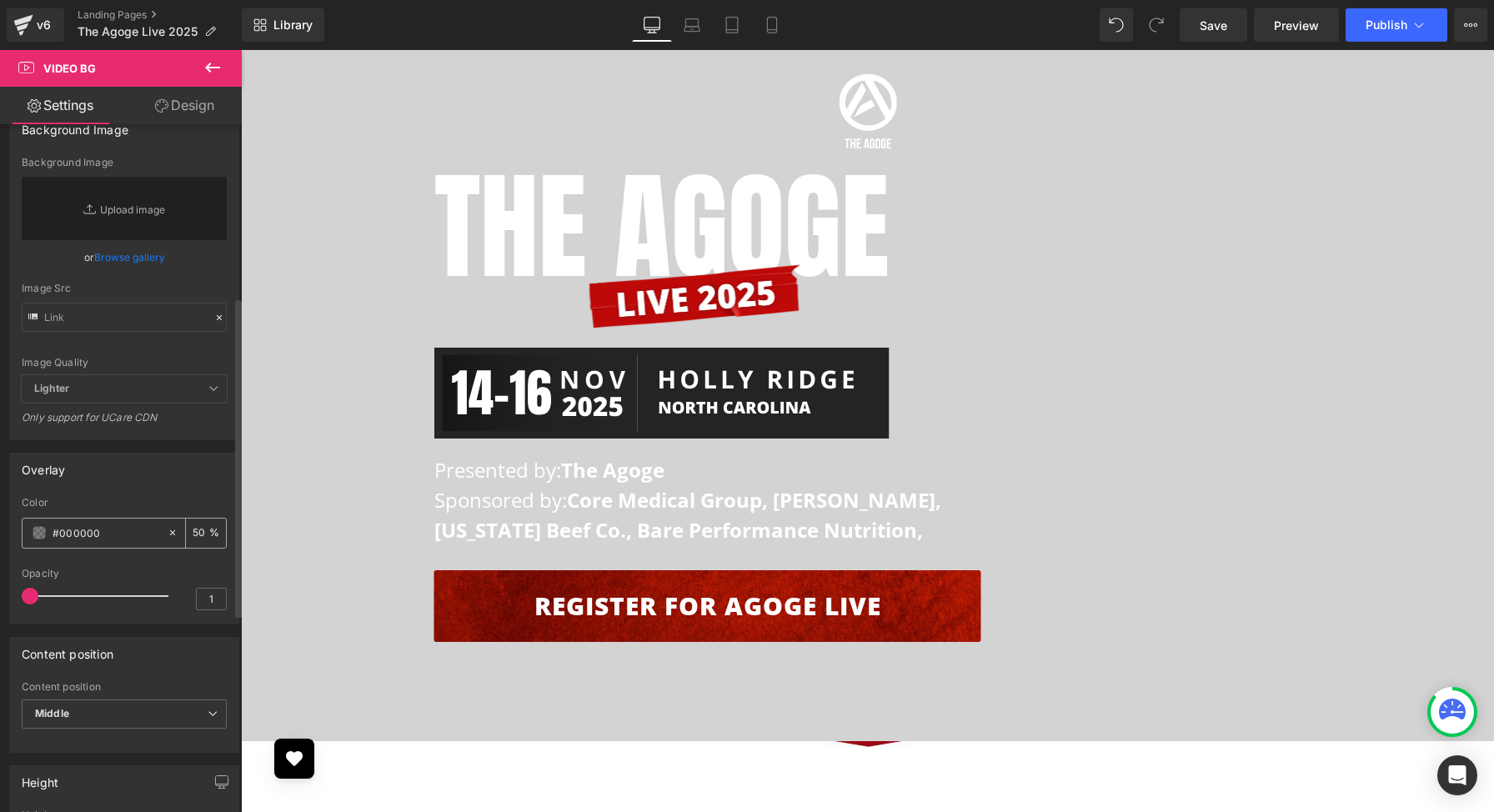
click at [199, 535] on input "50" at bounding box center [201, 533] width 17 height 19
type input "100"
click at [45, 535] on span at bounding box center [40, 533] width 13 height 13
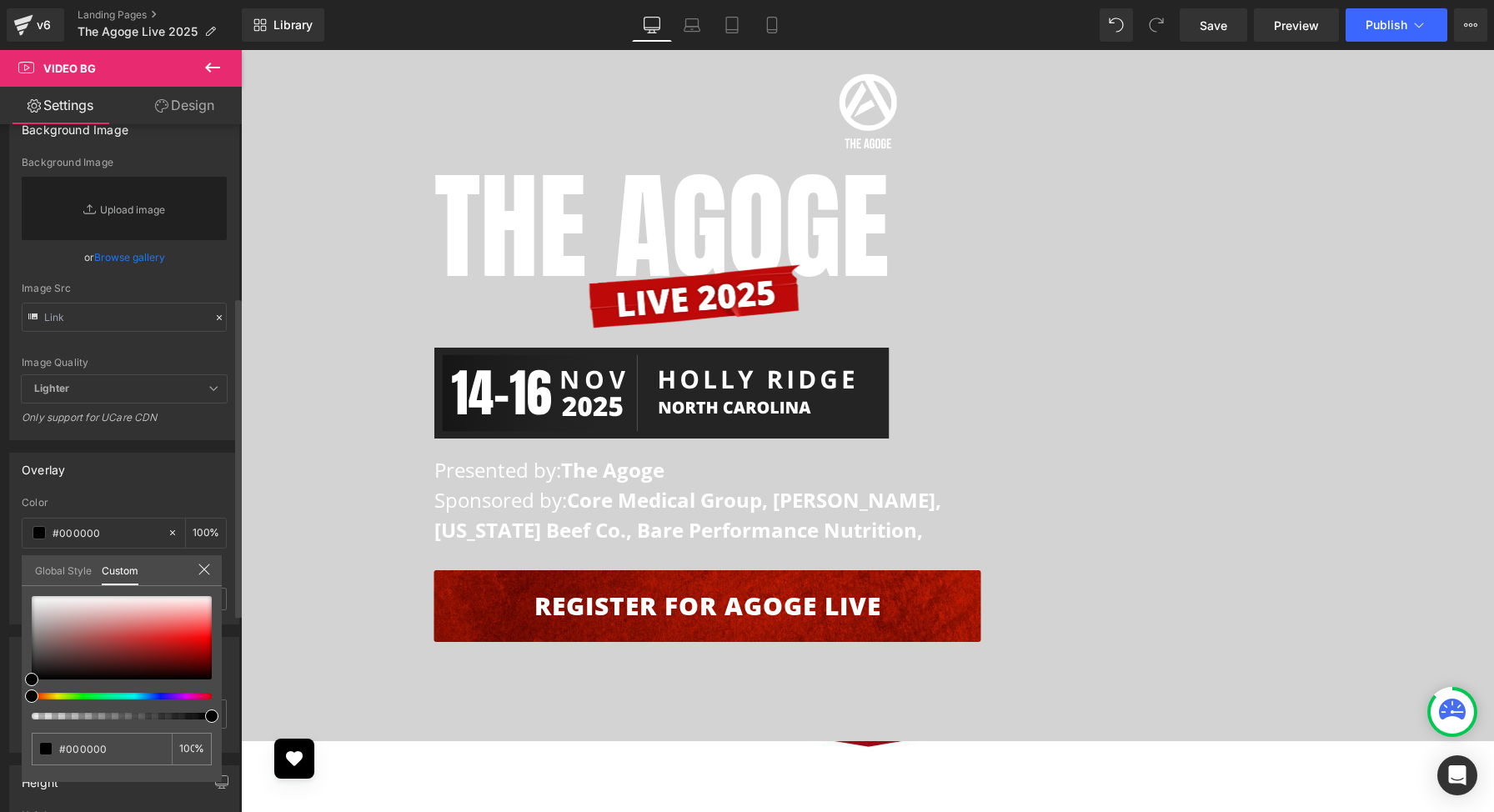
click at [201, 563] on icon at bounding box center [205, 570] width 13 height 13
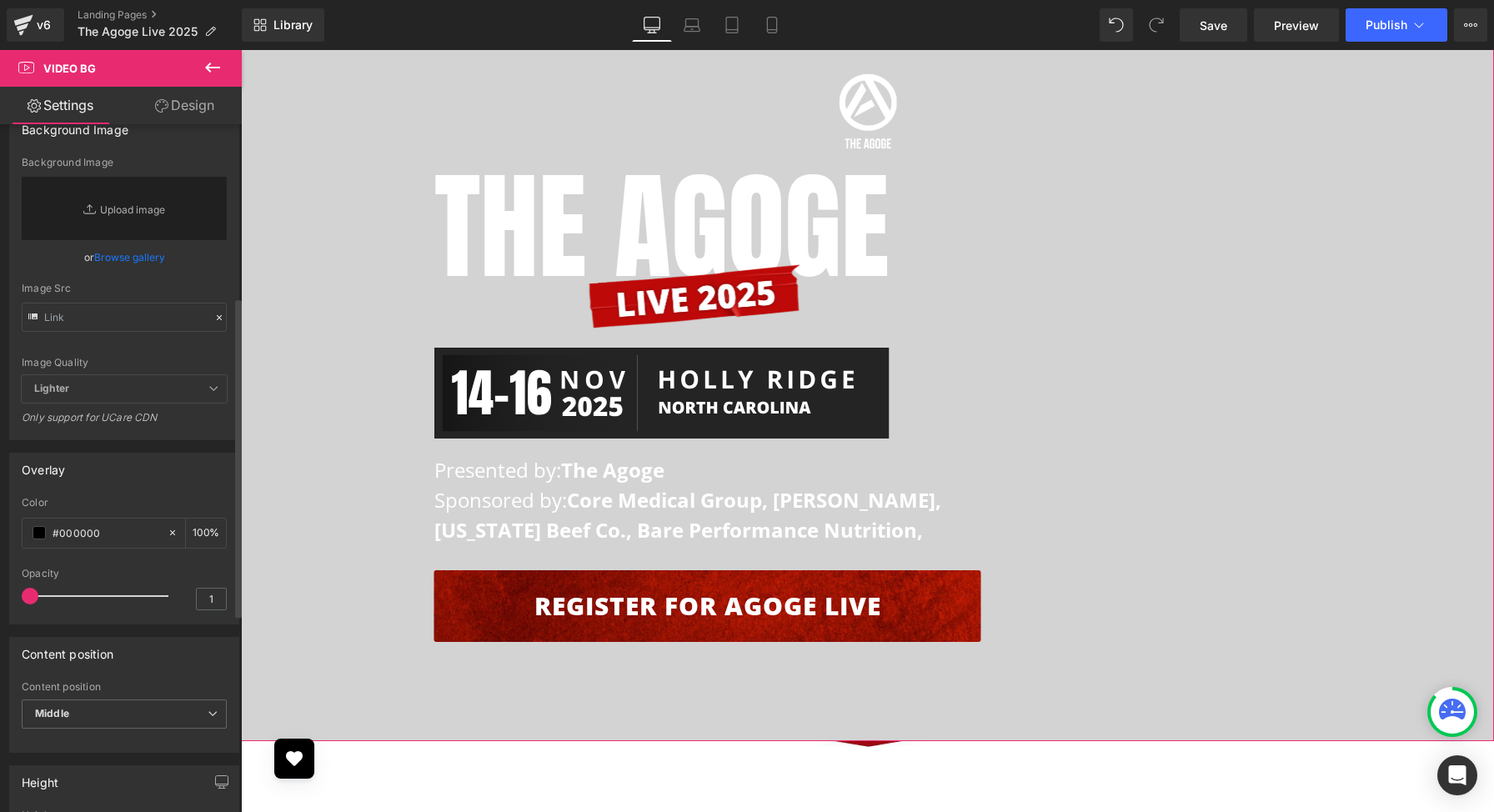
click at [87, 595] on div at bounding box center [99, 597] width 138 height 34
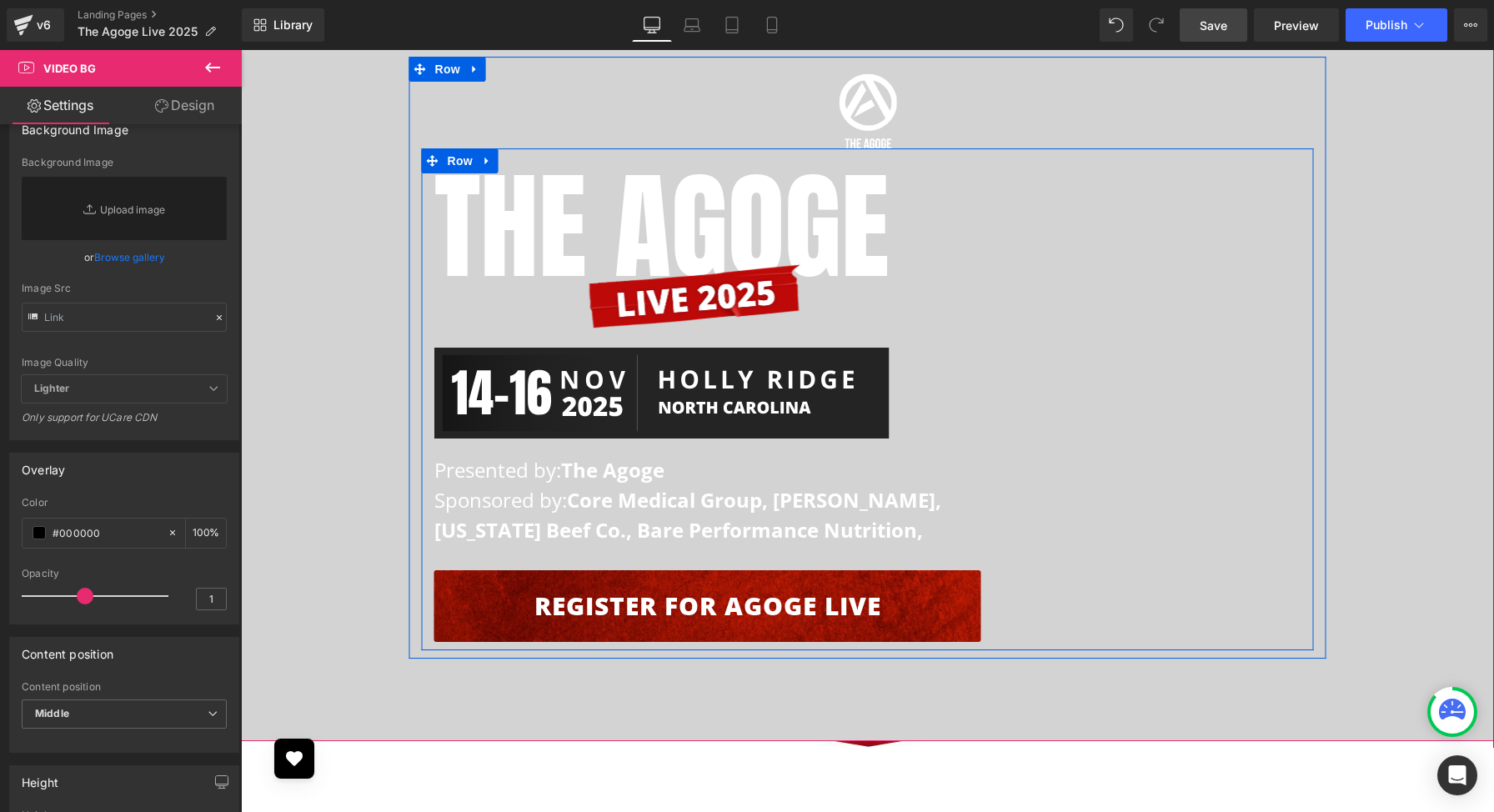
click at [1213, 28] on span "Save" at bounding box center [1214, 25] width 28 height 18
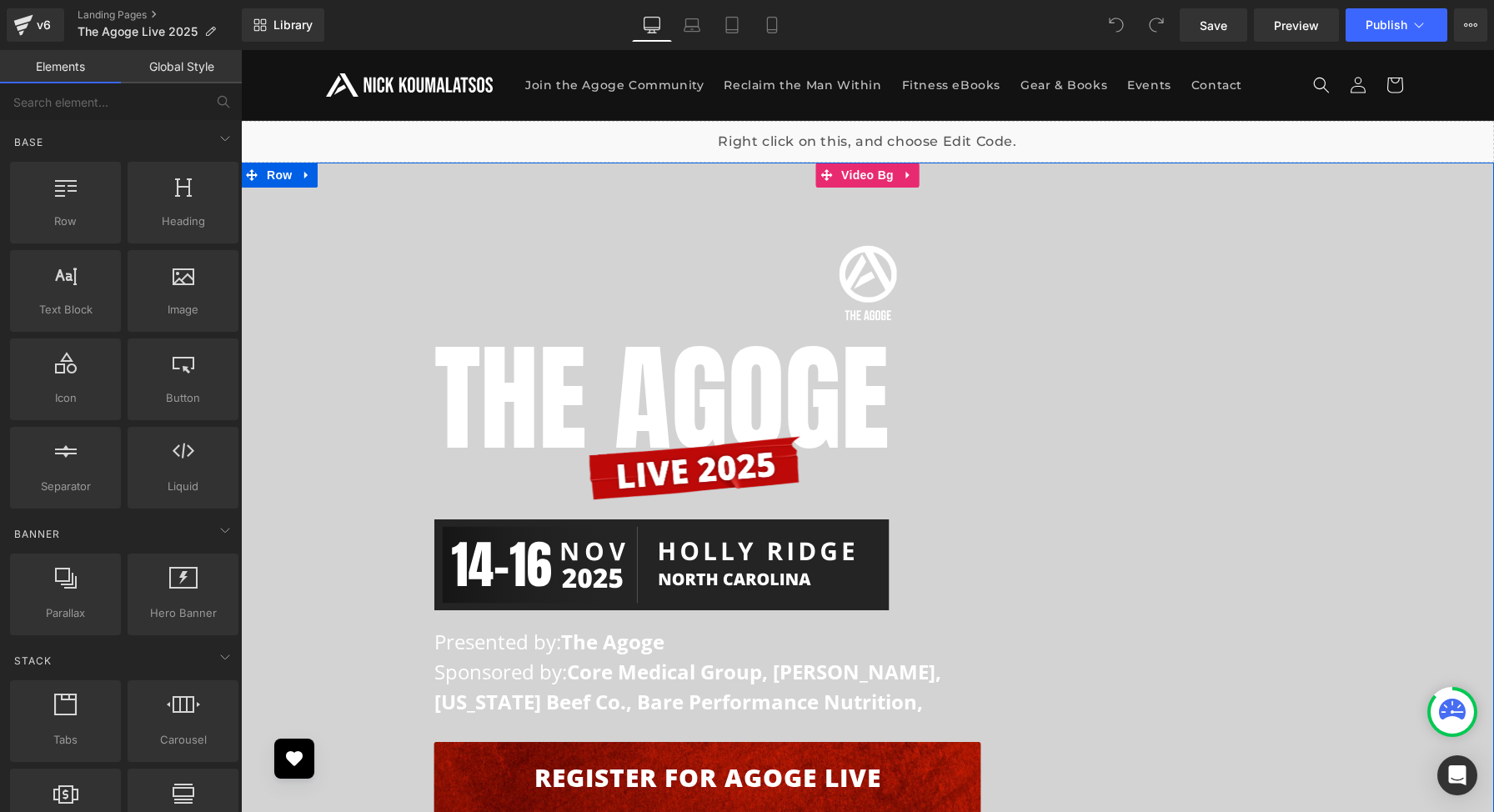
click at [371, 251] on span "Image The AGOGE Heading Image Image Presented by: The Agoge Sponsored by: Core …" at bounding box center [867, 537] width 1253 height 618
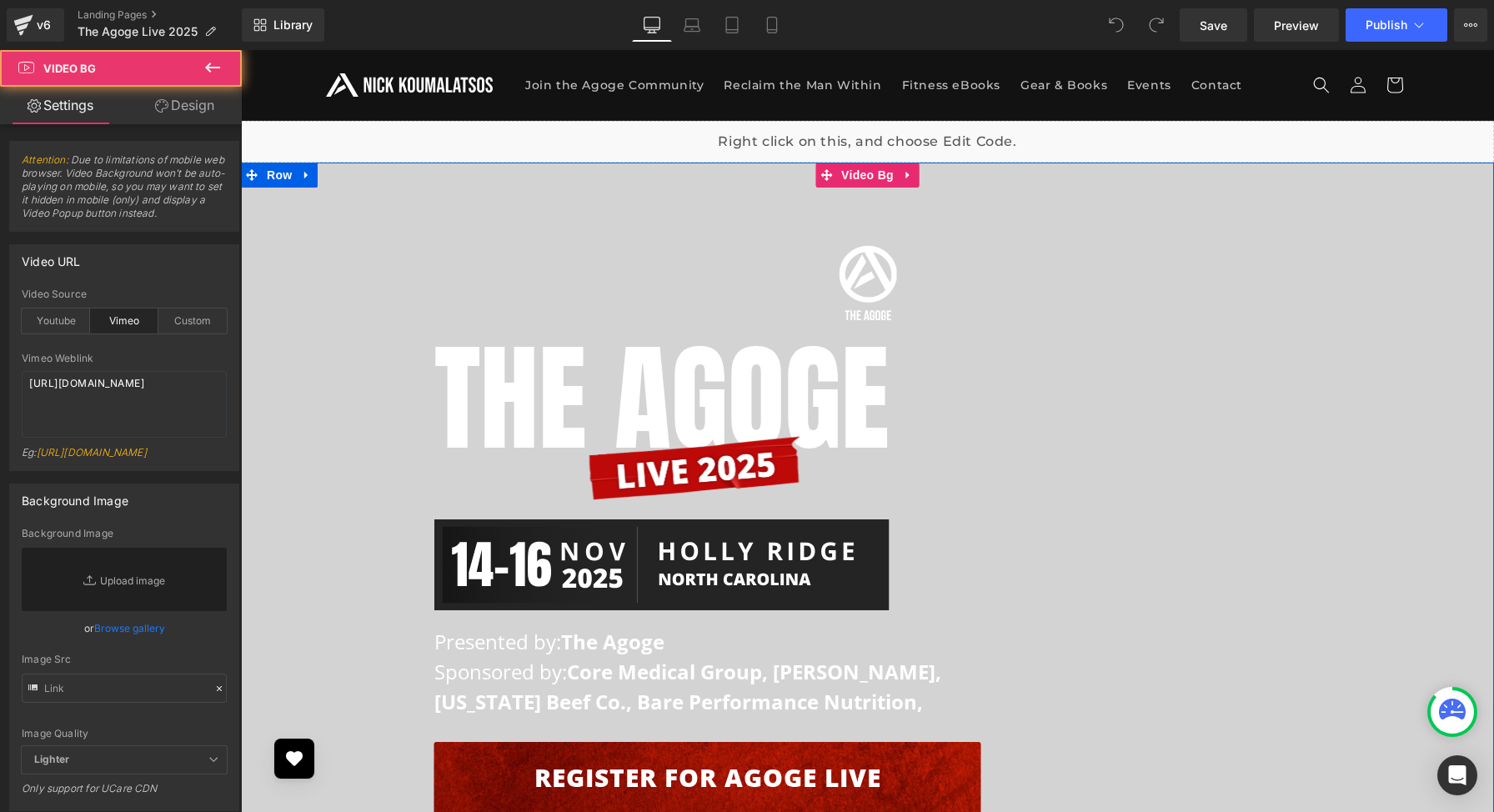
click at [371, 251] on span "Image The AGOGE Heading Image Image Presented by: The Agoge Sponsored by: Core …" at bounding box center [867, 537] width 1253 height 618
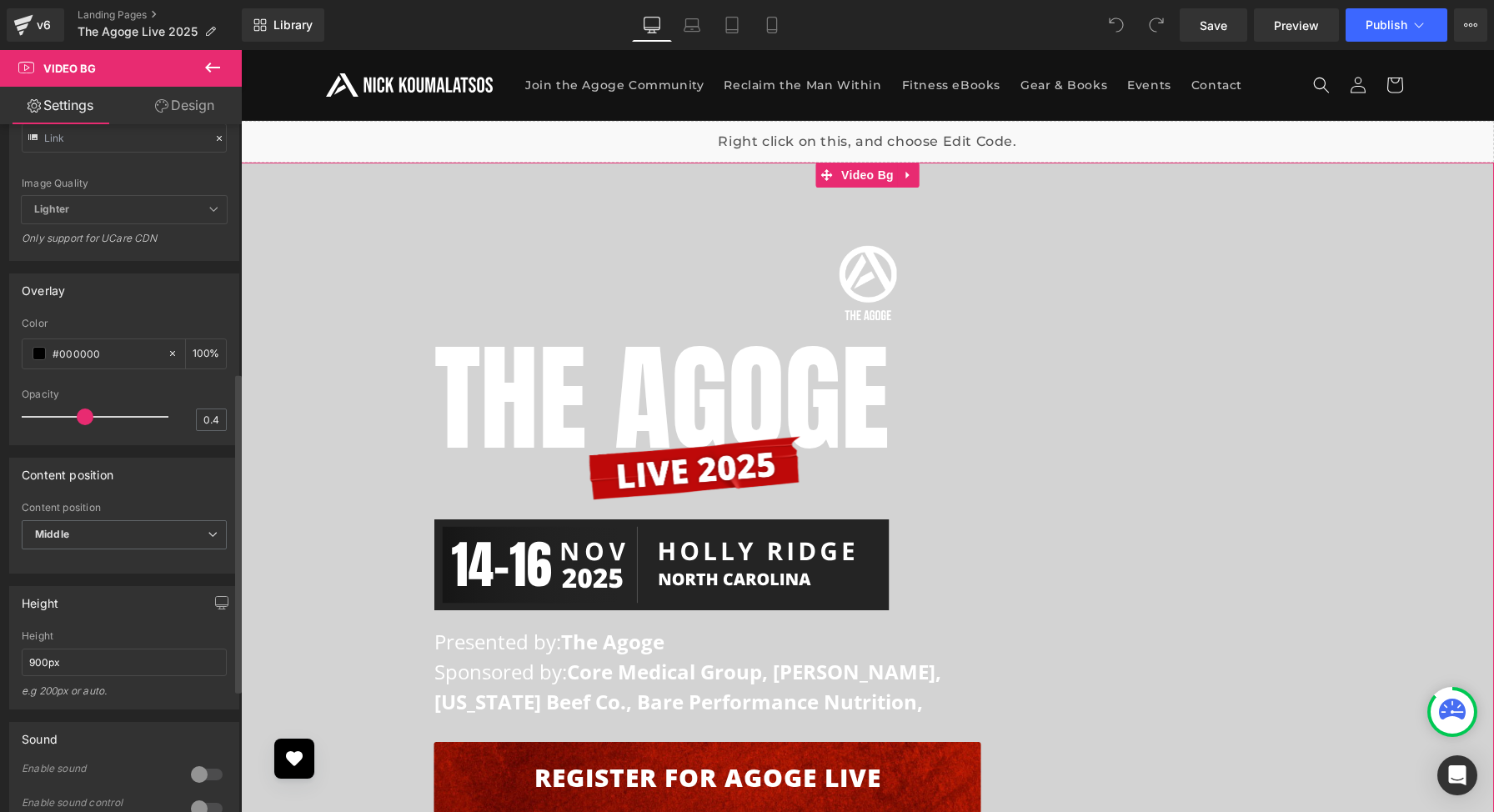
scroll to position [556, 0]
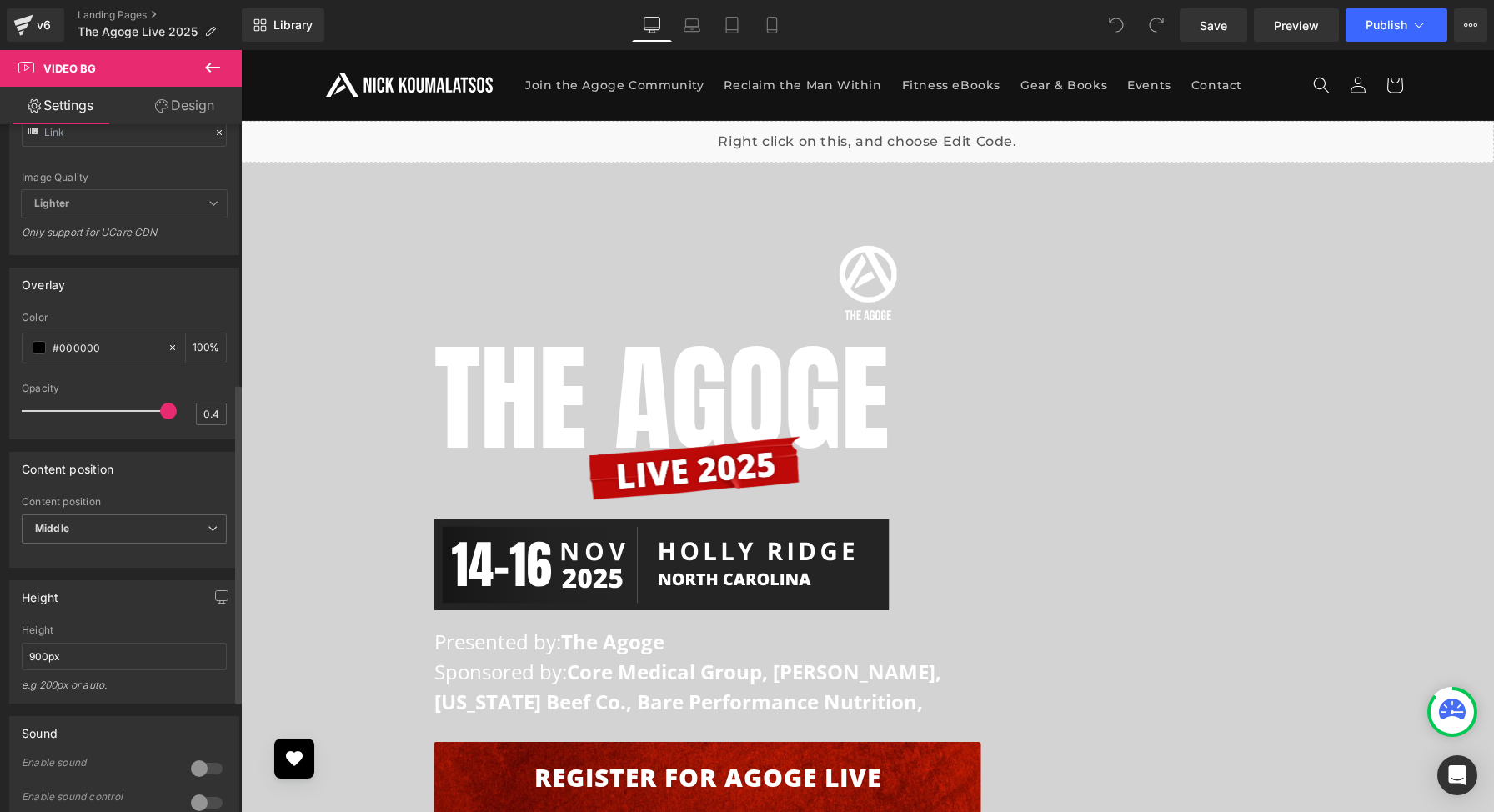
drag, startPoint x: 121, startPoint y: 412, endPoint x: 174, endPoint y: 413, distance: 53.0
click at [174, 413] on div "Opacity 0.4" at bounding box center [125, 411] width 205 height 56
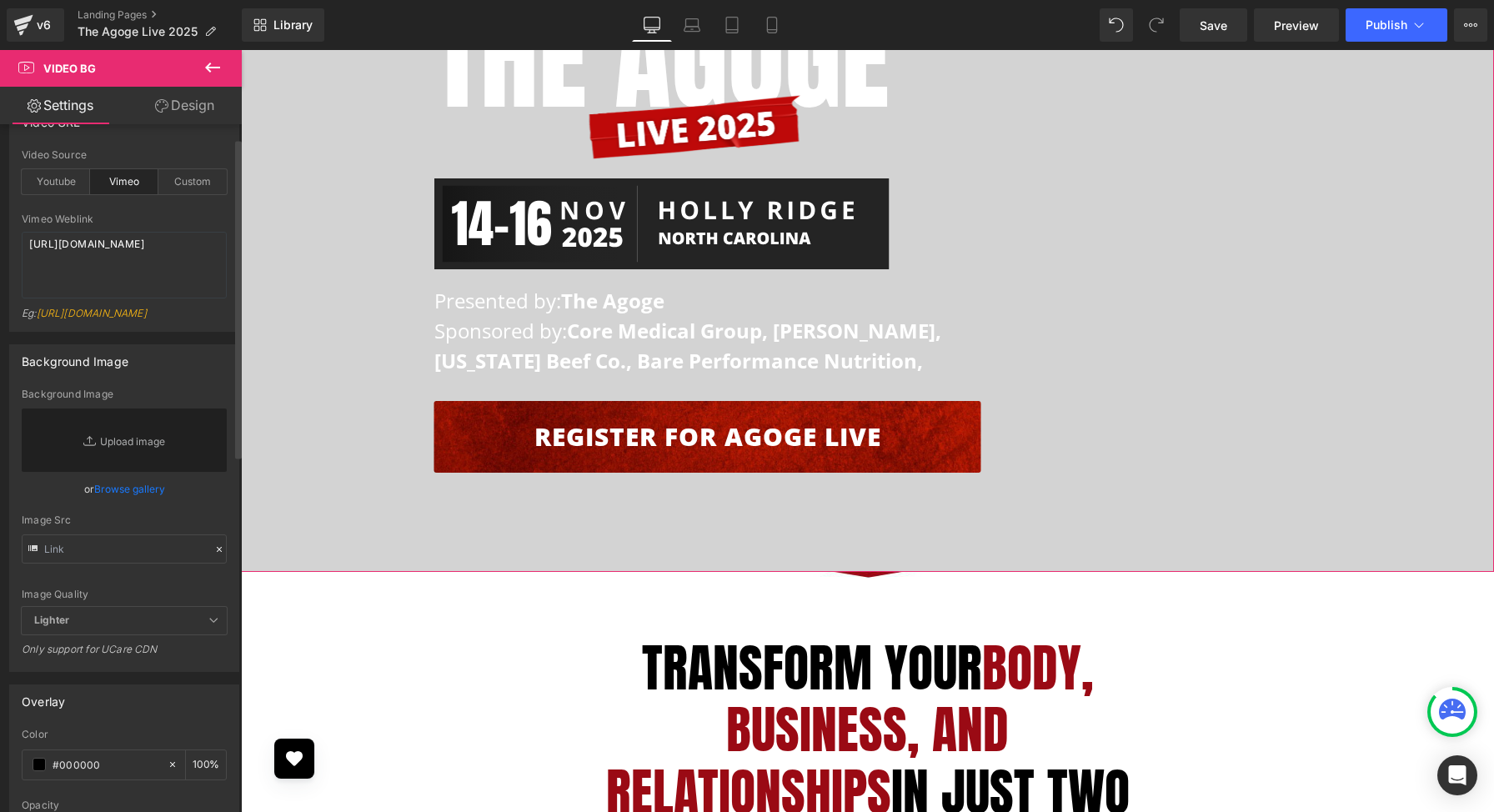
scroll to position [0, 0]
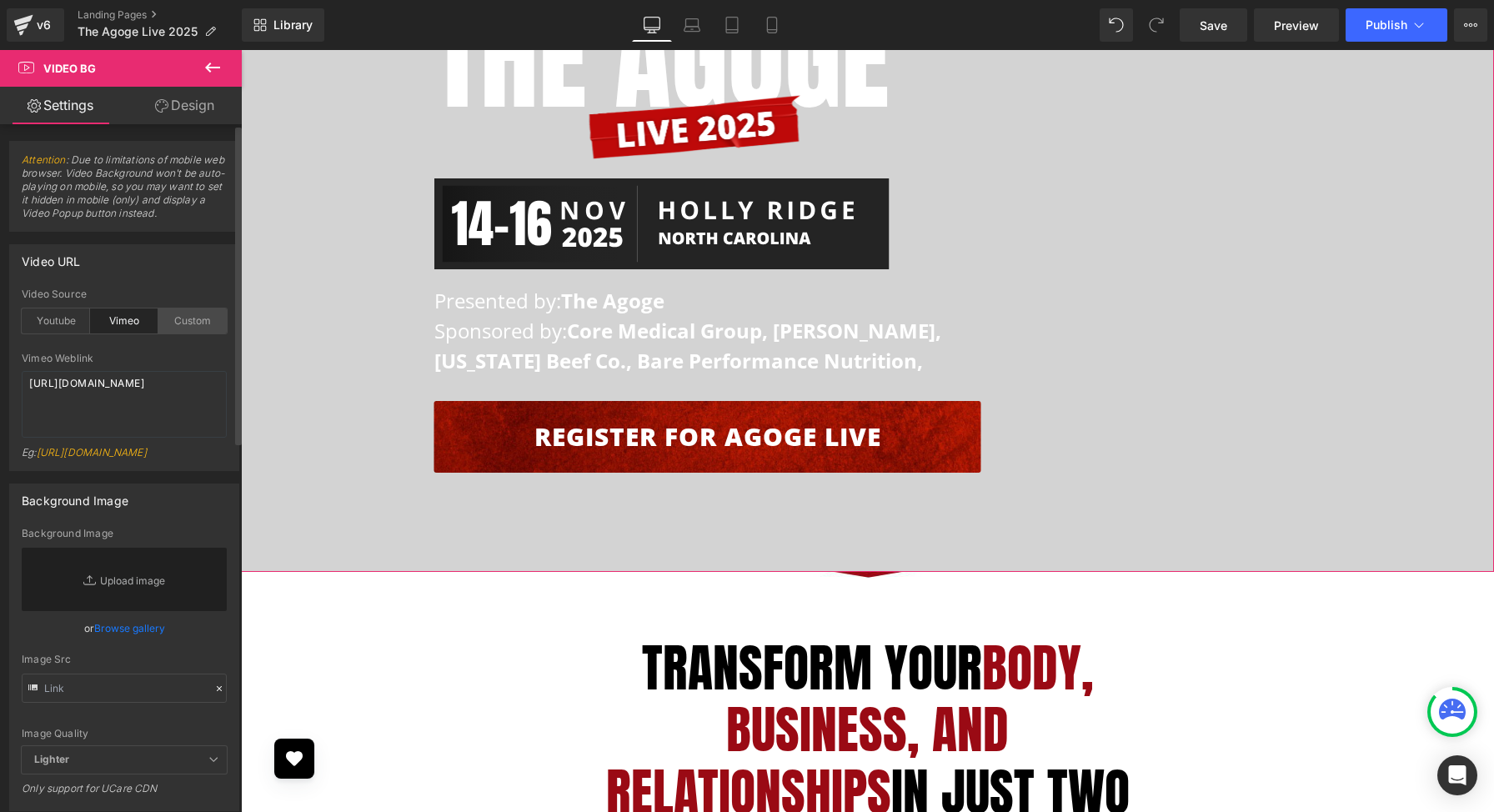
click at [166, 326] on div "Custom" at bounding box center [192, 321] width 68 height 25
click at [122, 323] on div "Vimeo" at bounding box center [124, 321] width 68 height 25
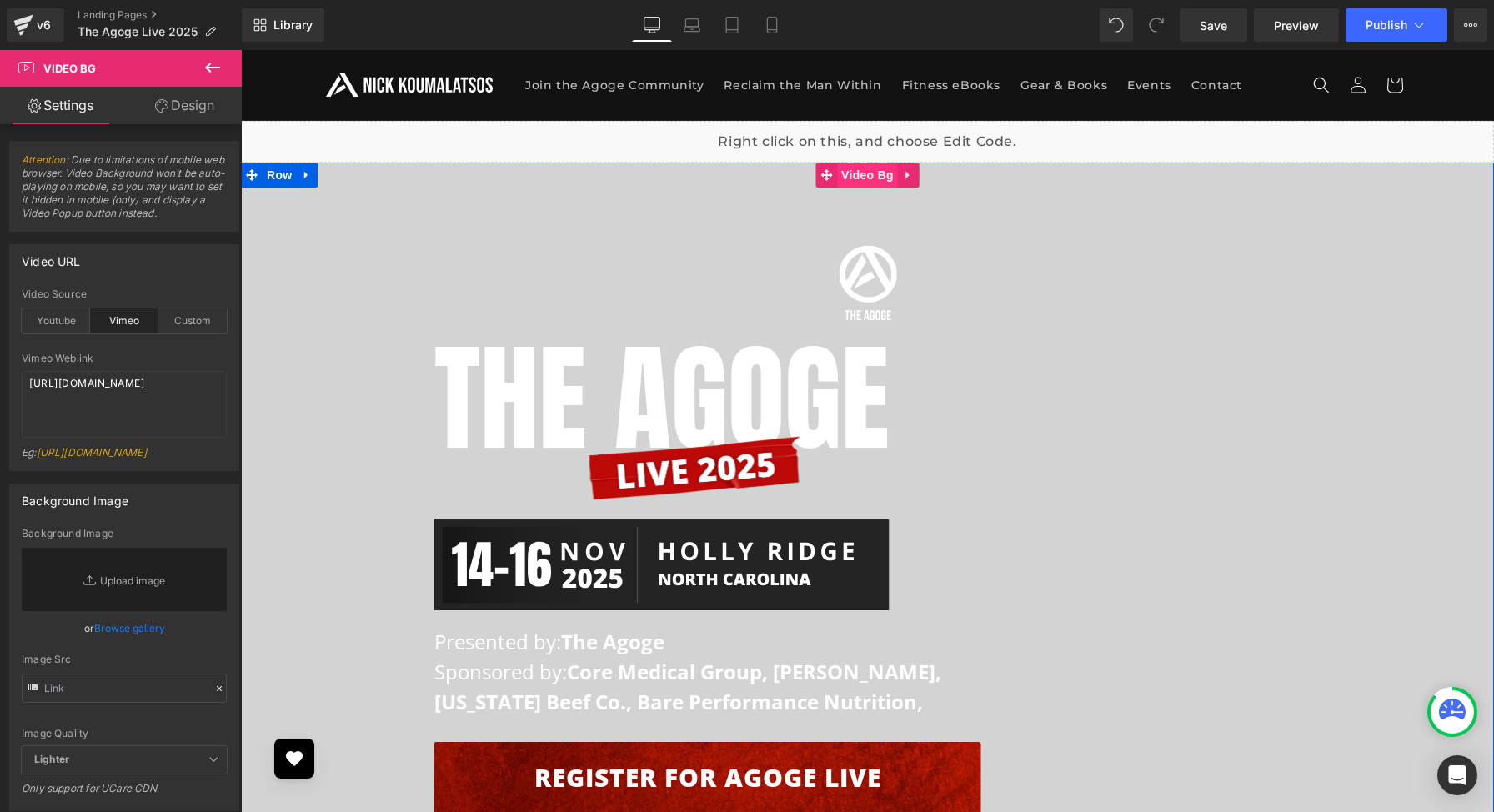
click at [873, 179] on span "Video Bg" at bounding box center [868, 175] width 61 height 25
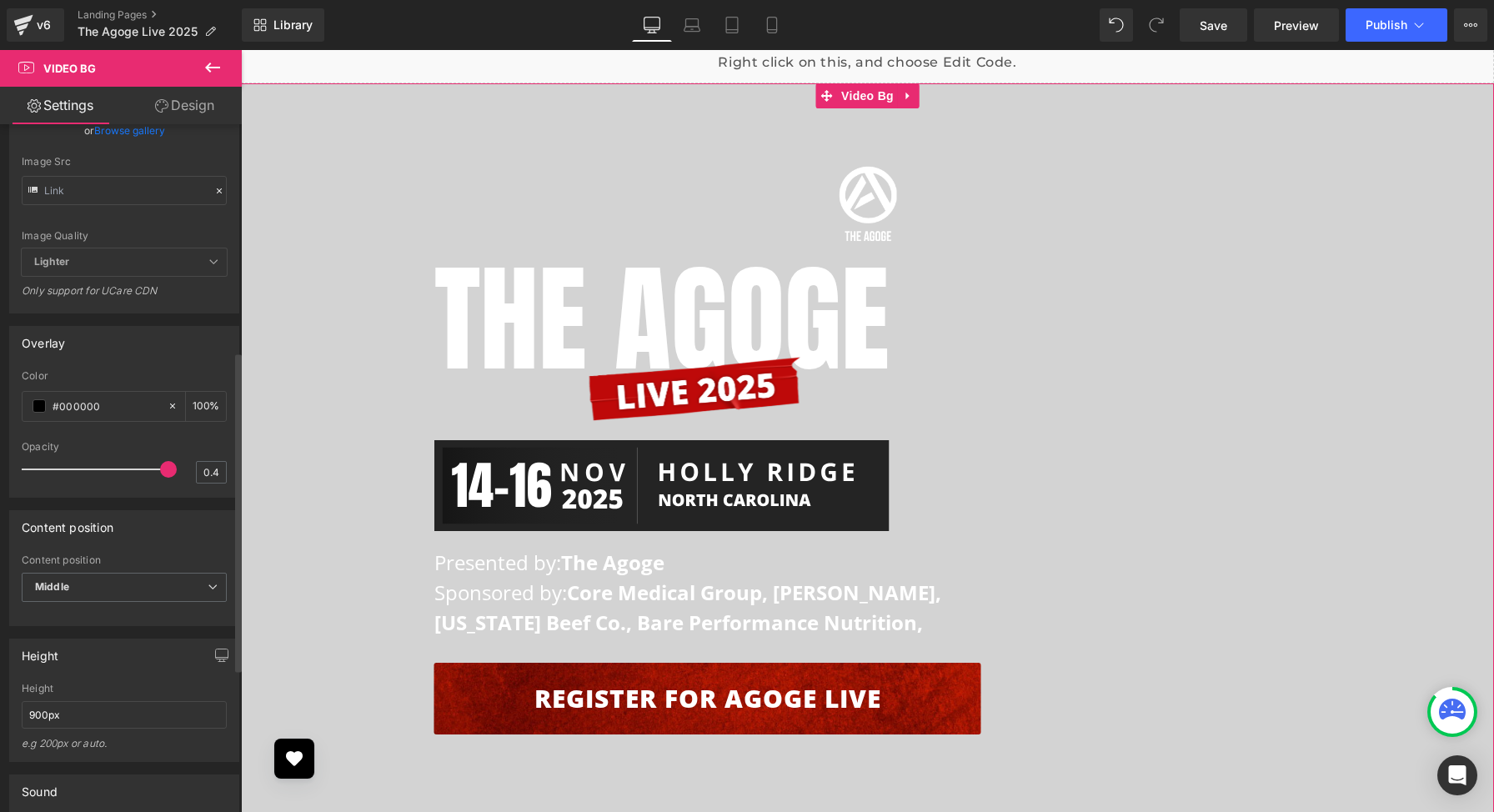
scroll to position [588, 0]
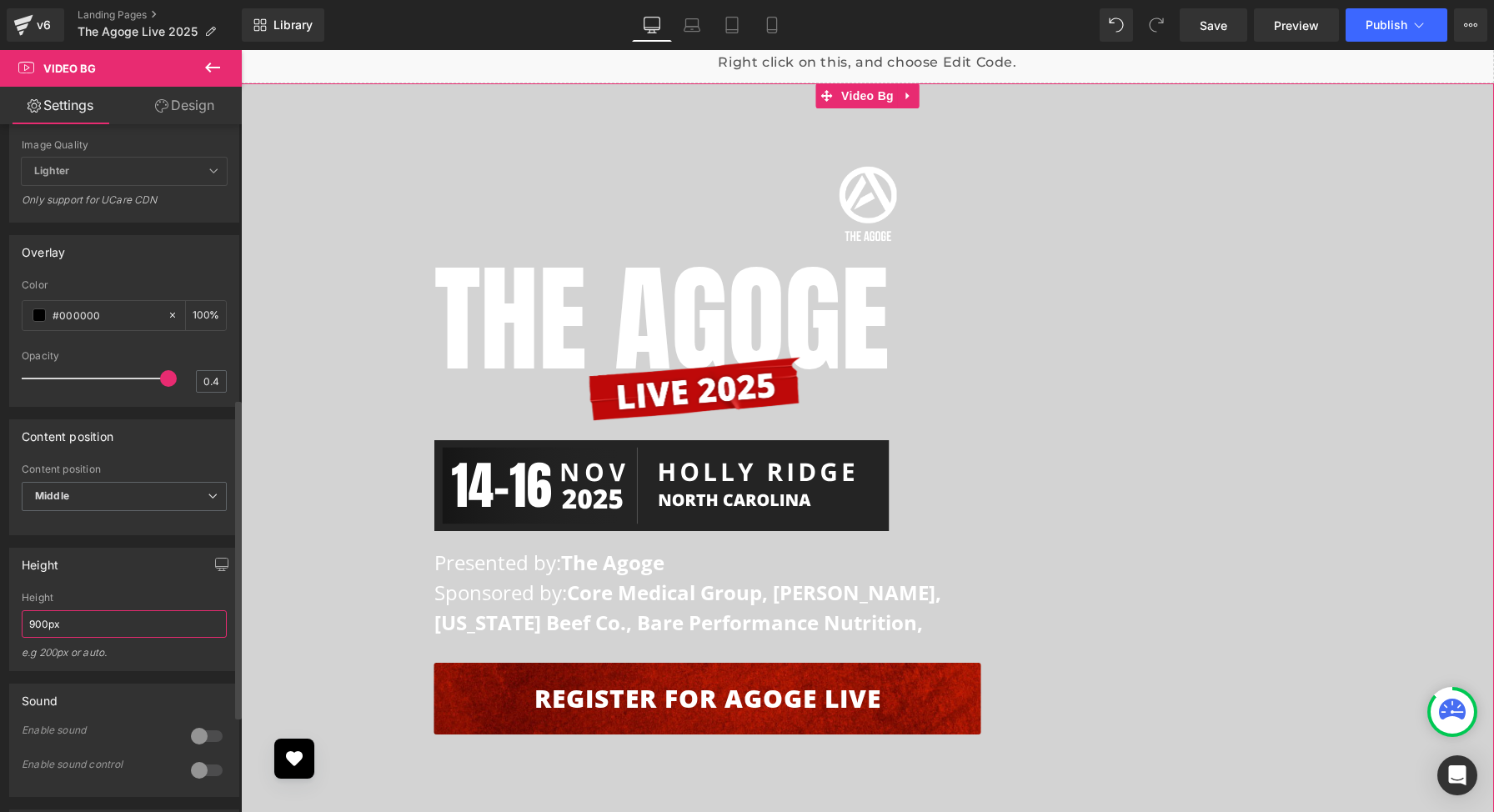
click at [128, 626] on input "900px" at bounding box center [125, 624] width 205 height 28
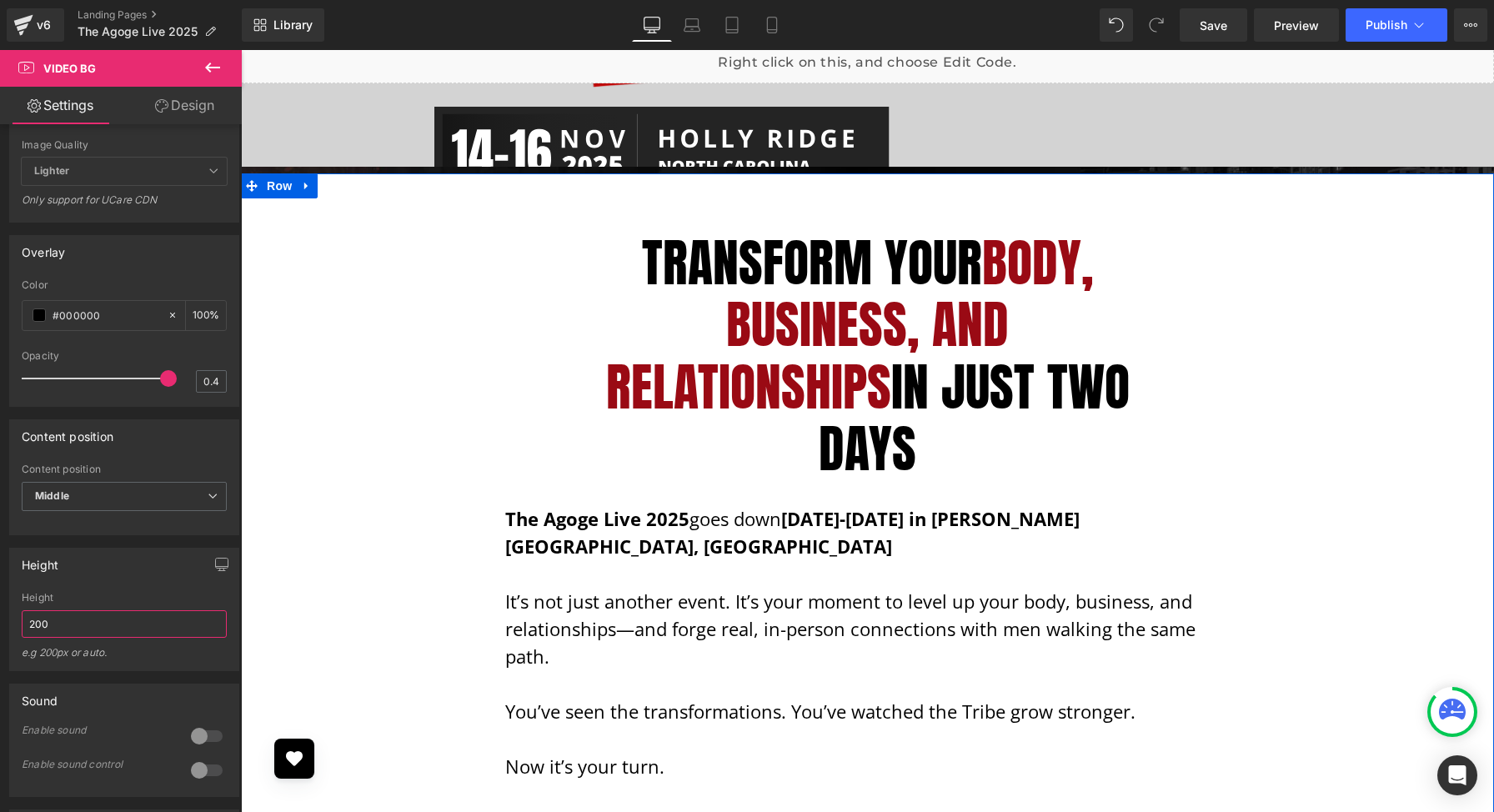
scroll to position [0, 0]
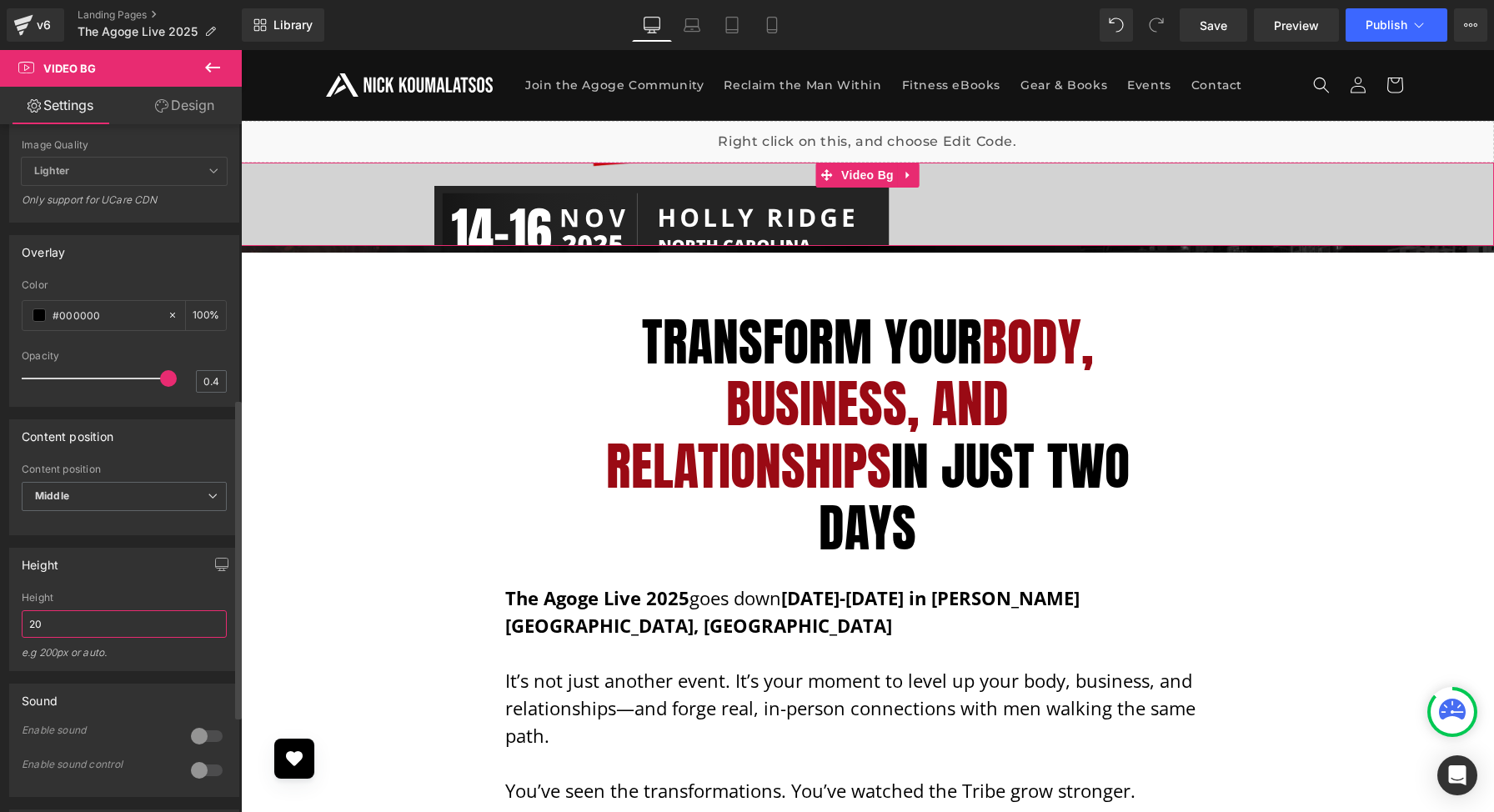
type input "2"
click at [130, 619] on input "1000" at bounding box center [125, 624] width 205 height 28
type input "2"
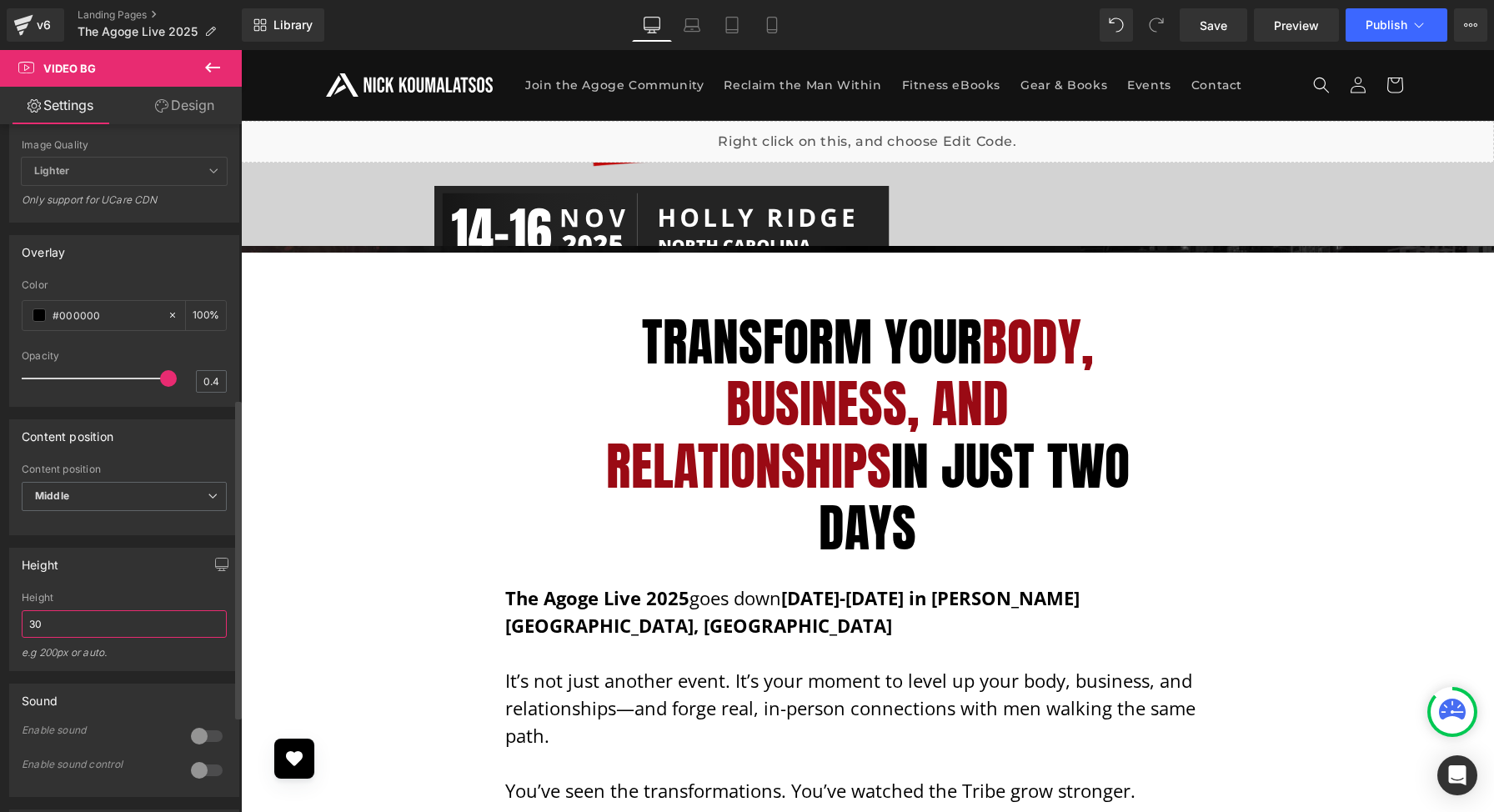
type input "3"
type input "900"
click at [1108, 24] on span at bounding box center [1117, 25] width 34 height 34
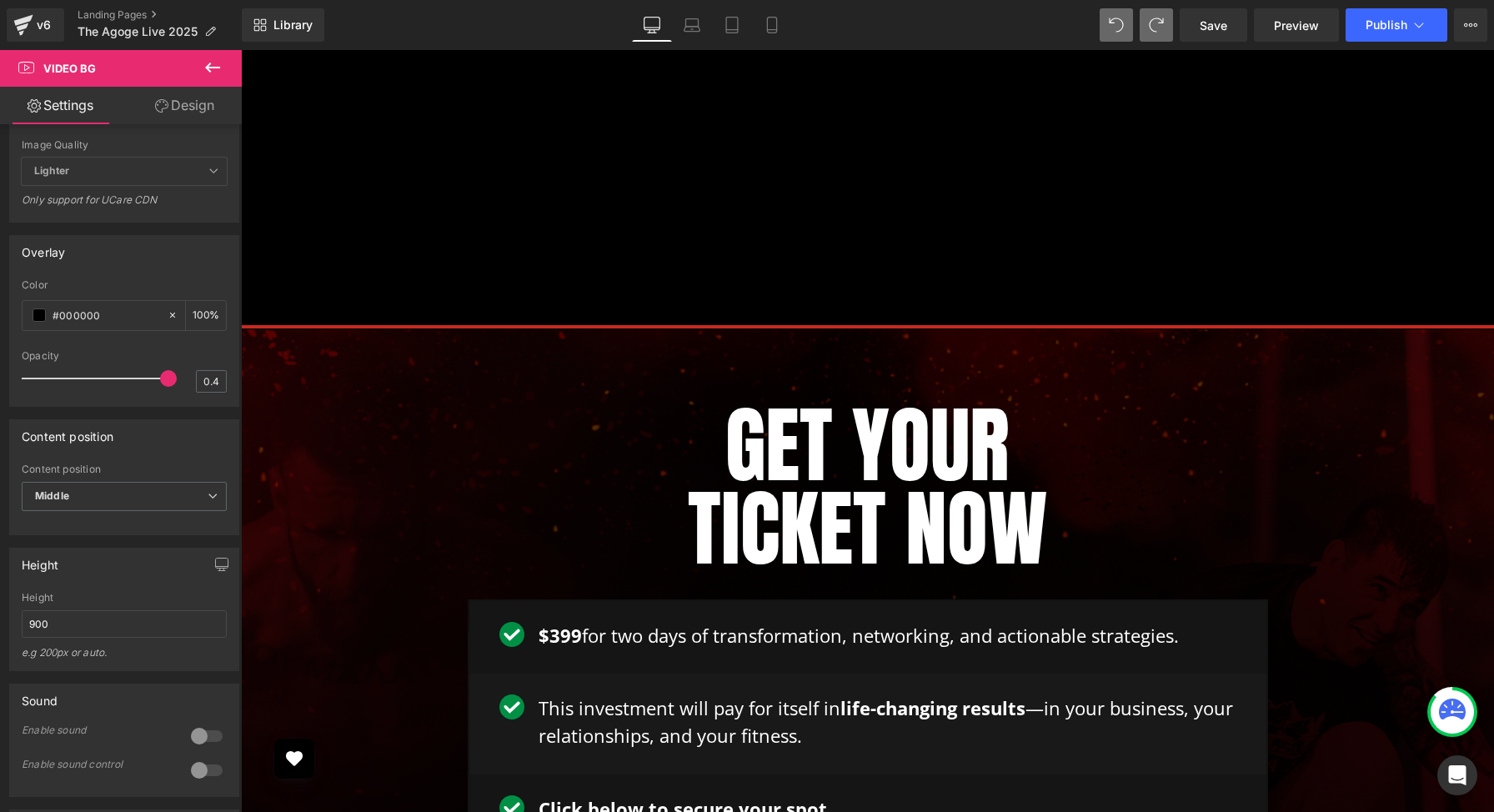
scroll to position [4597, 0]
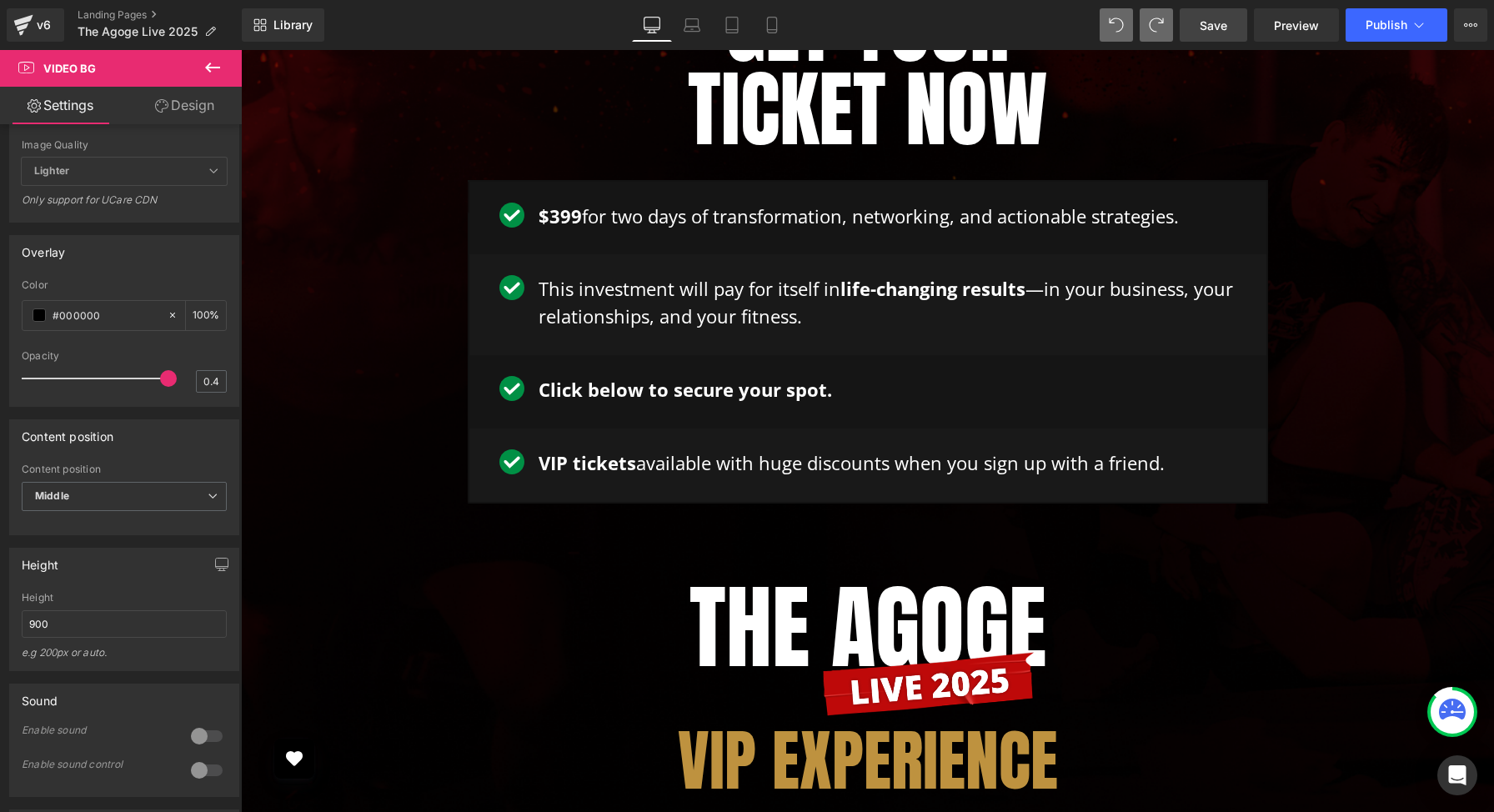
click at [1226, 34] on link "Save" at bounding box center [1214, 25] width 67 height 34
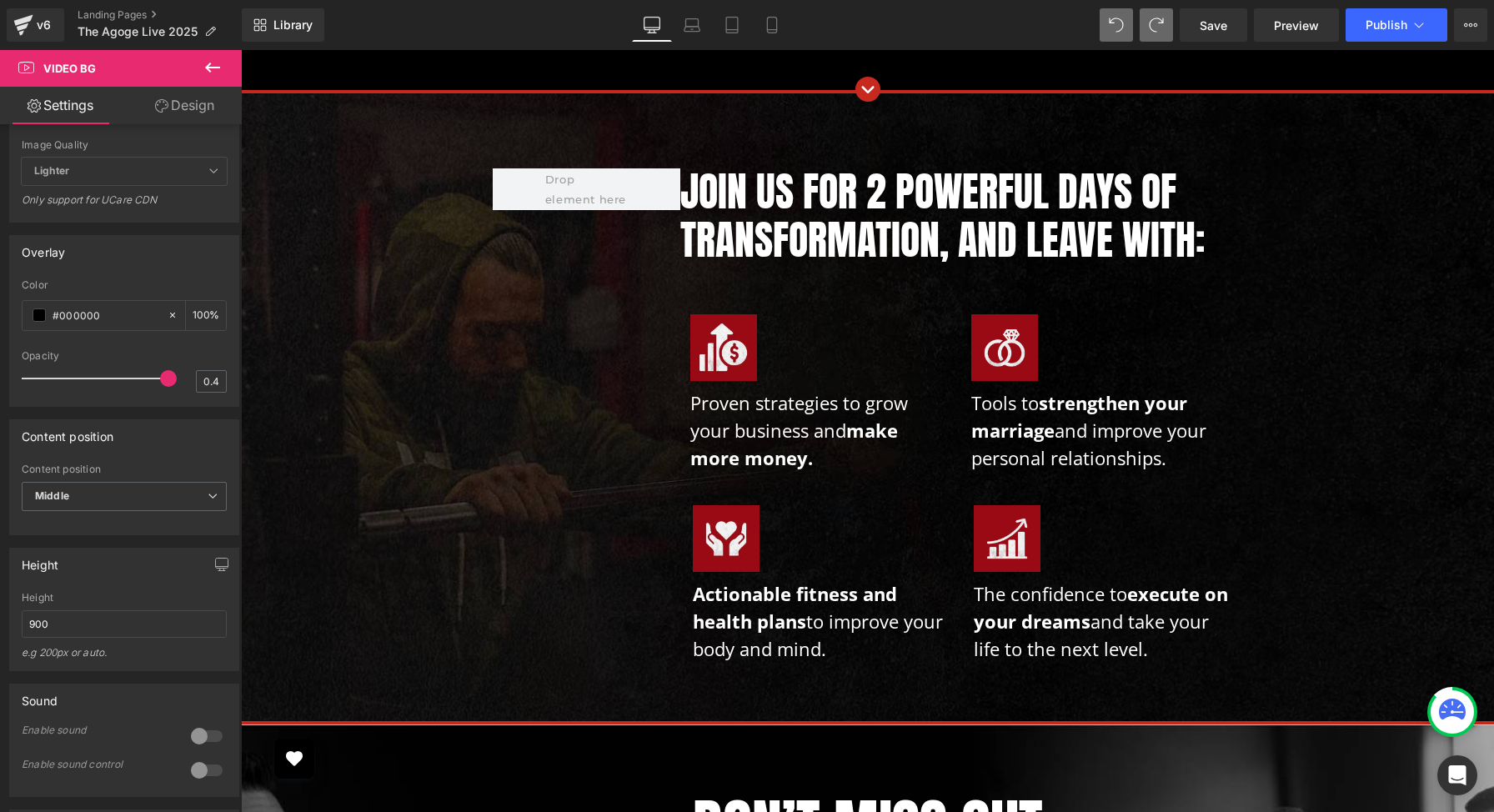
scroll to position [18206, 0]
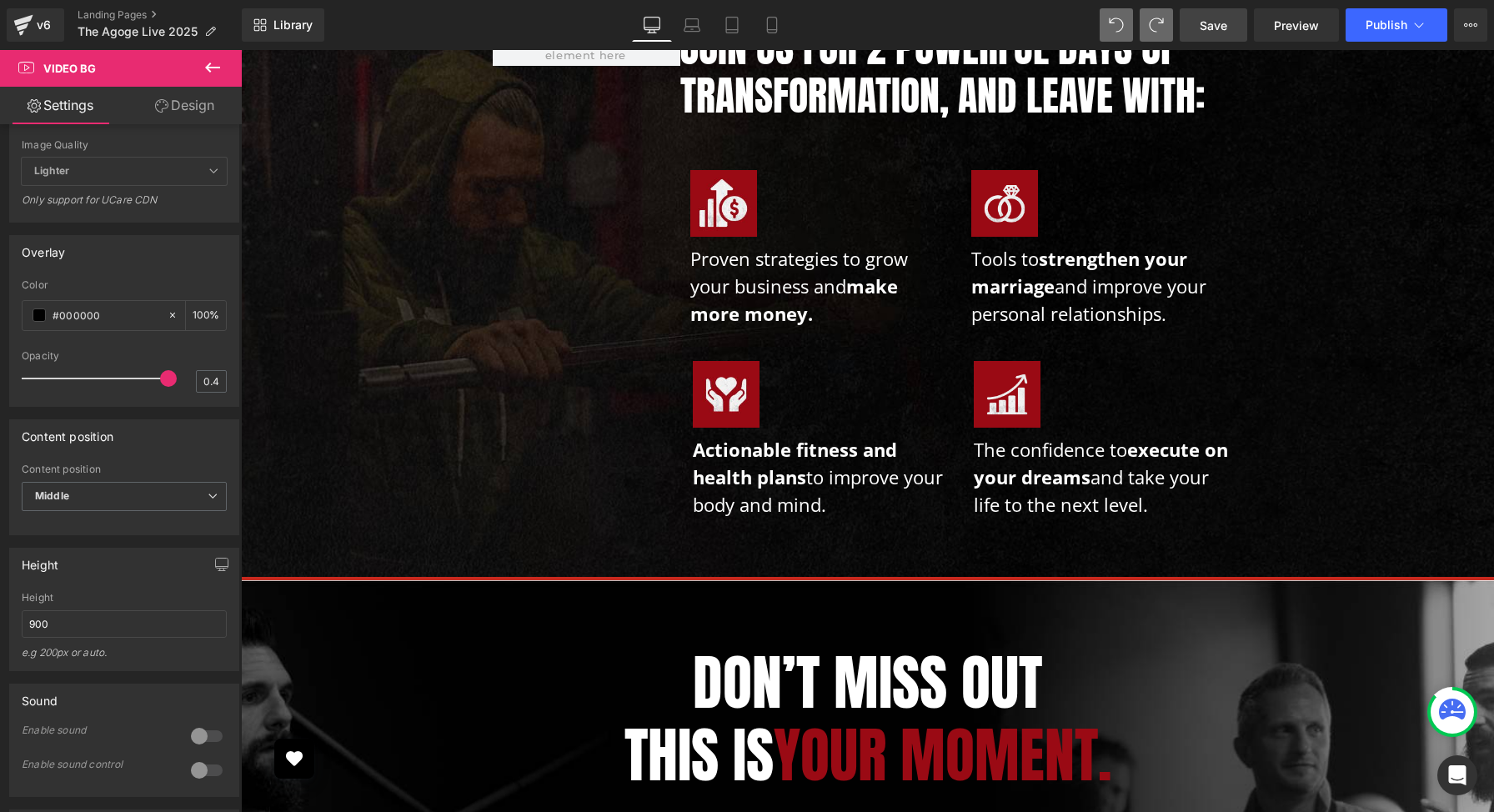
drag, startPoint x: 1210, startPoint y: 28, endPoint x: 965, endPoint y: 223, distance: 313.1
click at [1210, 28] on span "Save" at bounding box center [1214, 25] width 28 height 18
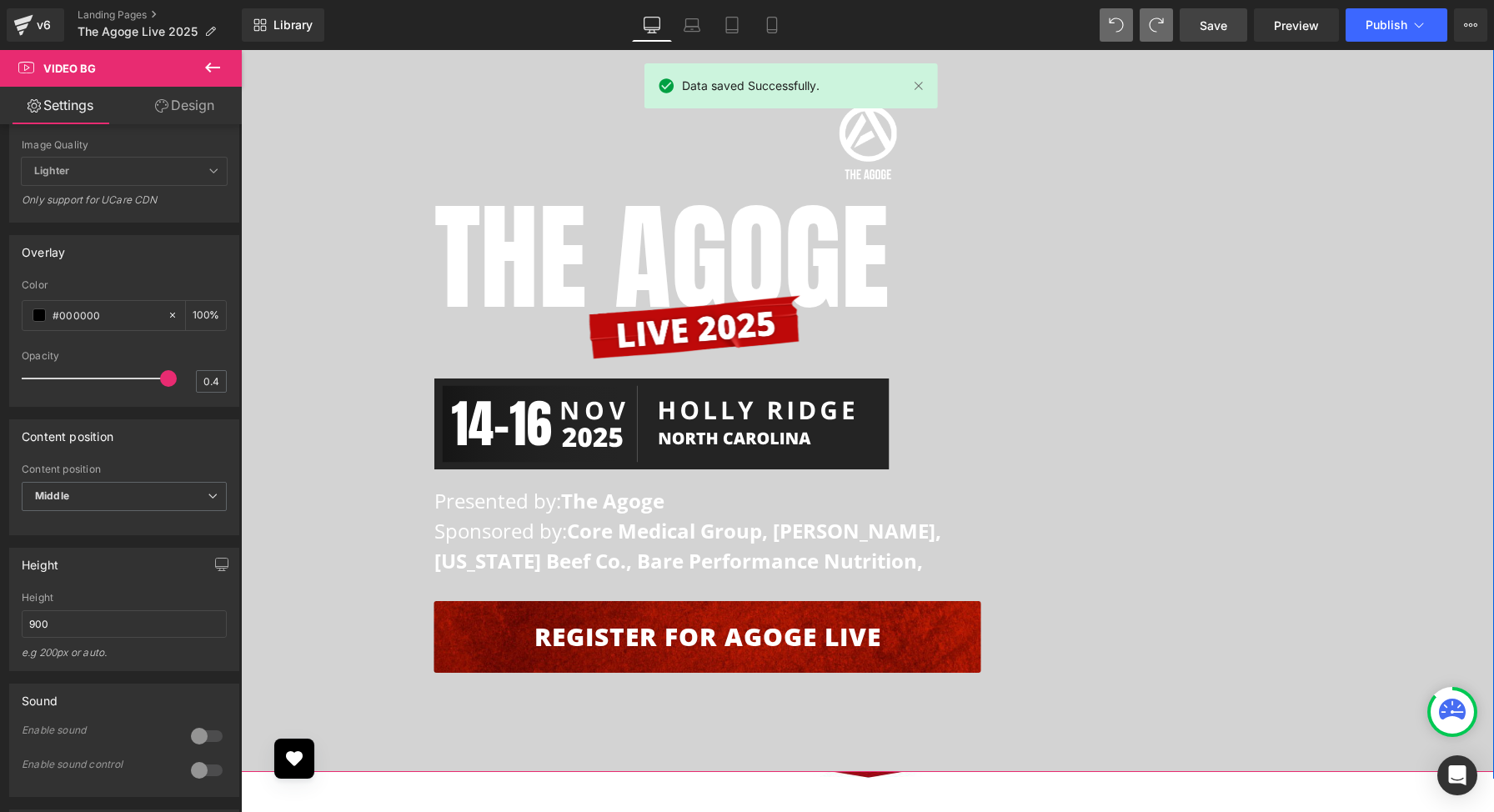
scroll to position [144, 0]
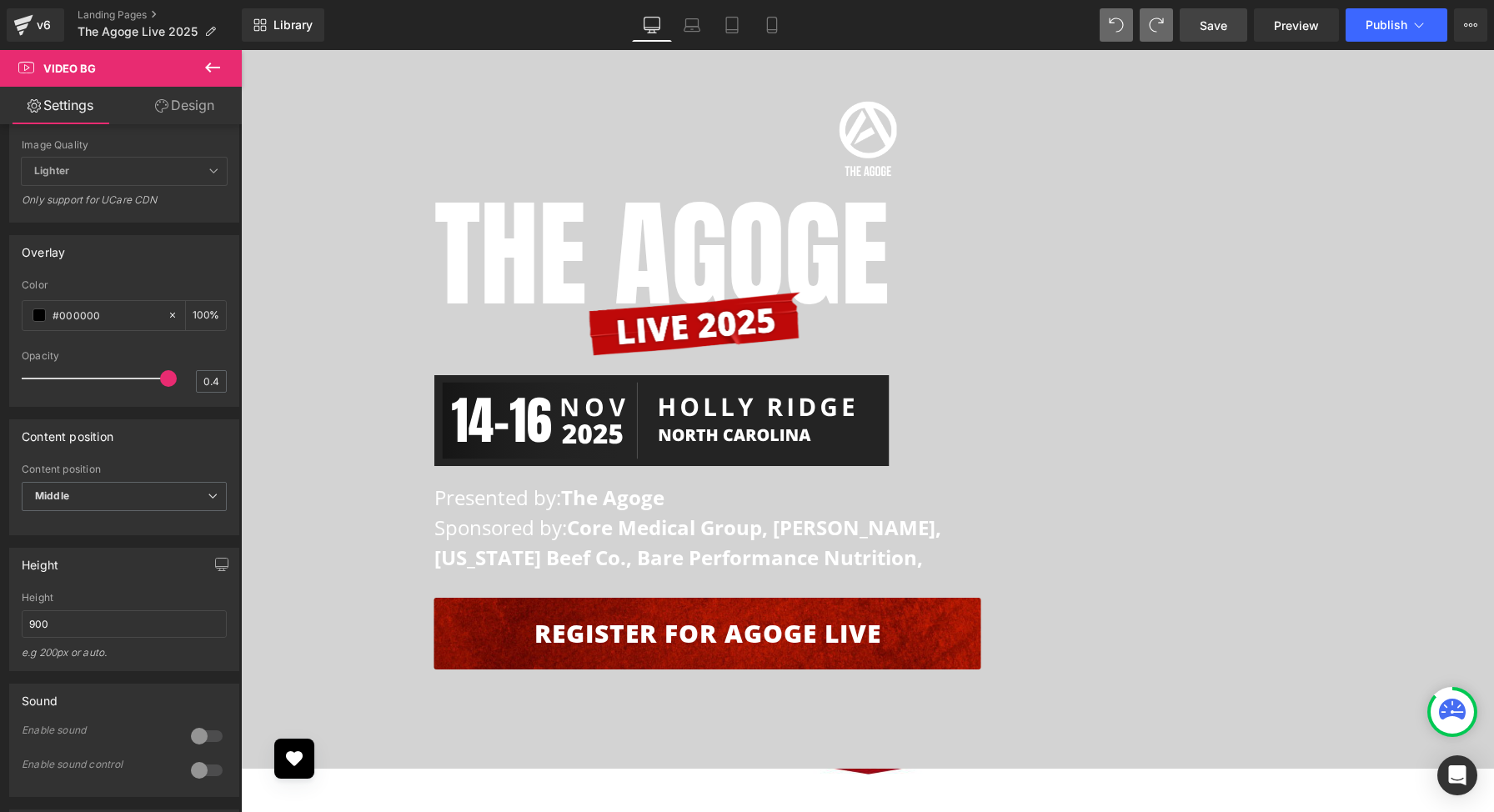
click at [210, 64] on icon at bounding box center [213, 67] width 15 height 10
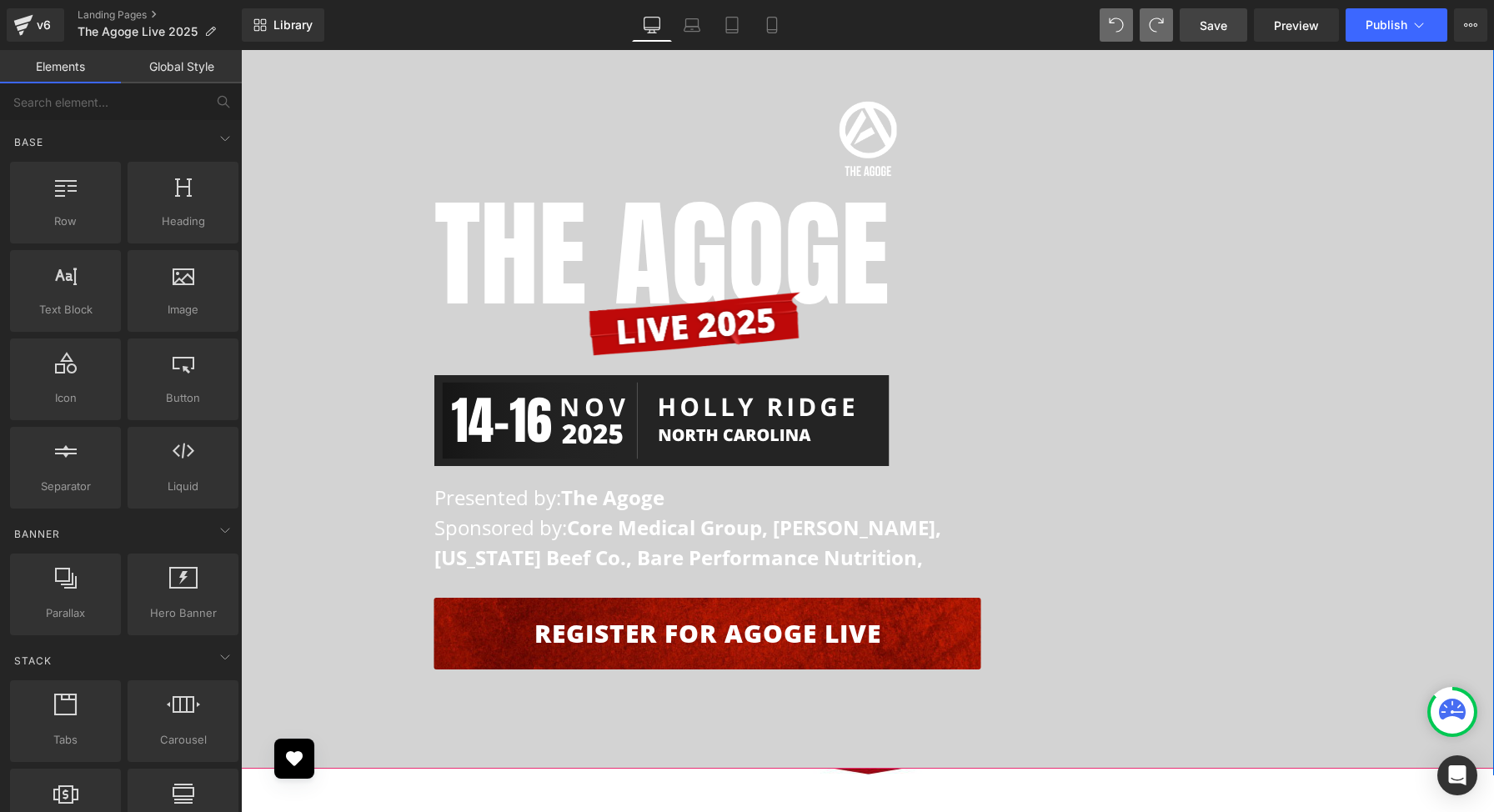
click at [365, 238] on span "Image The AGOGE Heading Image Image Presented by: The Agoge Sponsored by: Core …" at bounding box center [867, 393] width 1253 height 618
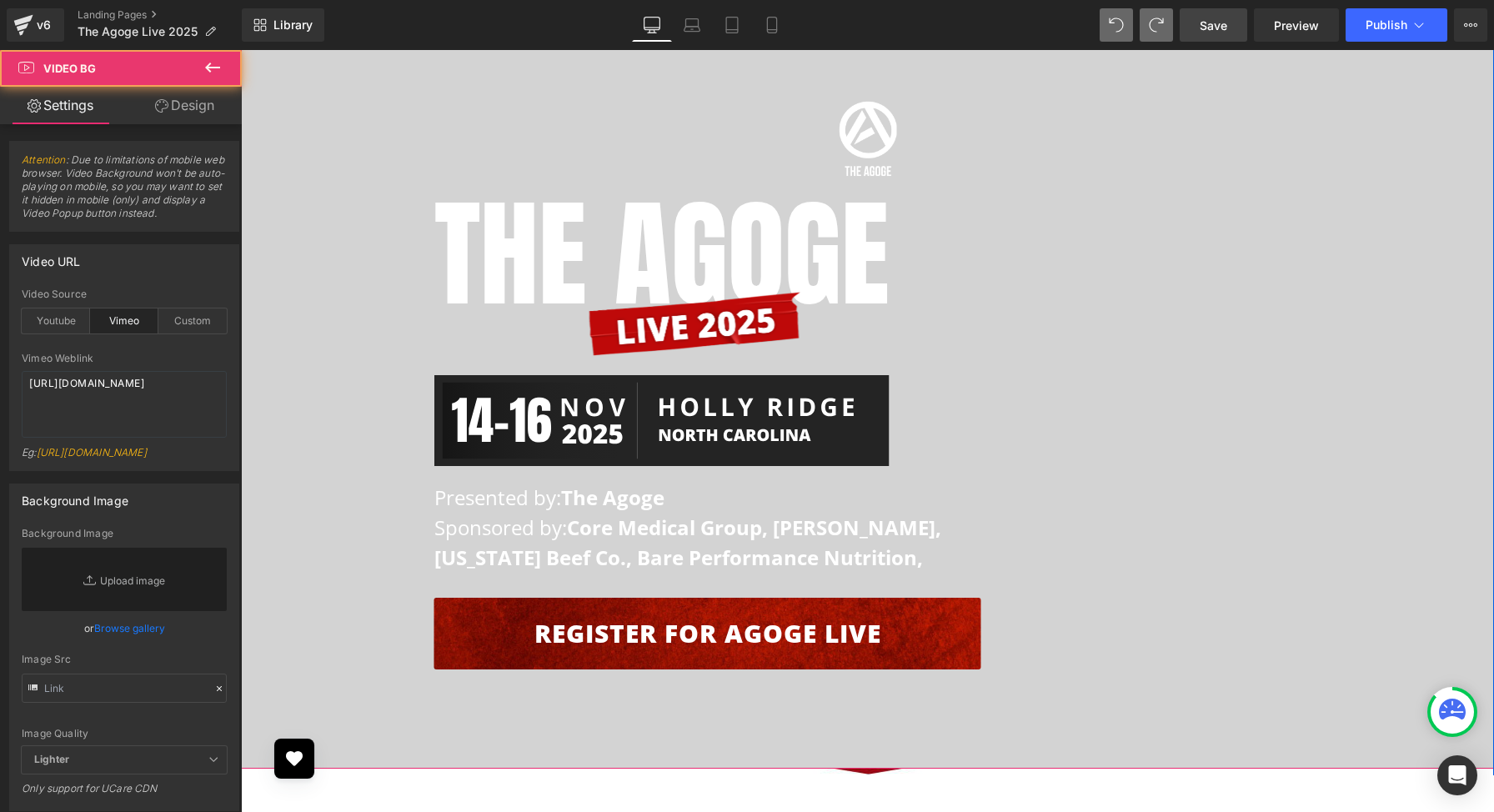
click at [365, 238] on span "Image The AGOGE Heading Image Image Presented by: The Agoge Sponsored by: Core …" at bounding box center [867, 393] width 1253 height 618
click at [372, 310] on span "Image The AGOGE Heading Image Image Presented by: The Agoge Sponsored by: Core …" at bounding box center [867, 393] width 1253 height 618
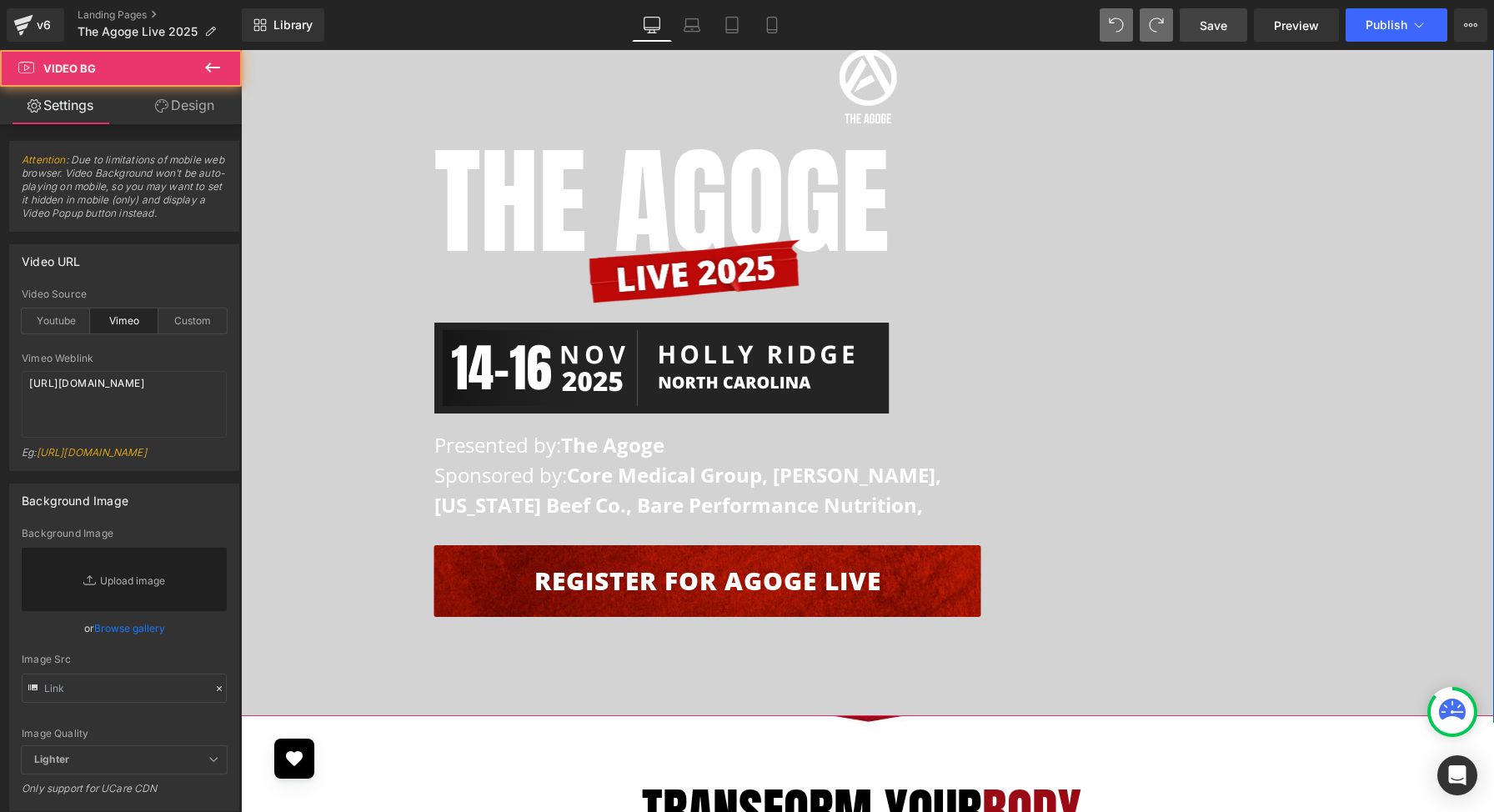
scroll to position [213, 0]
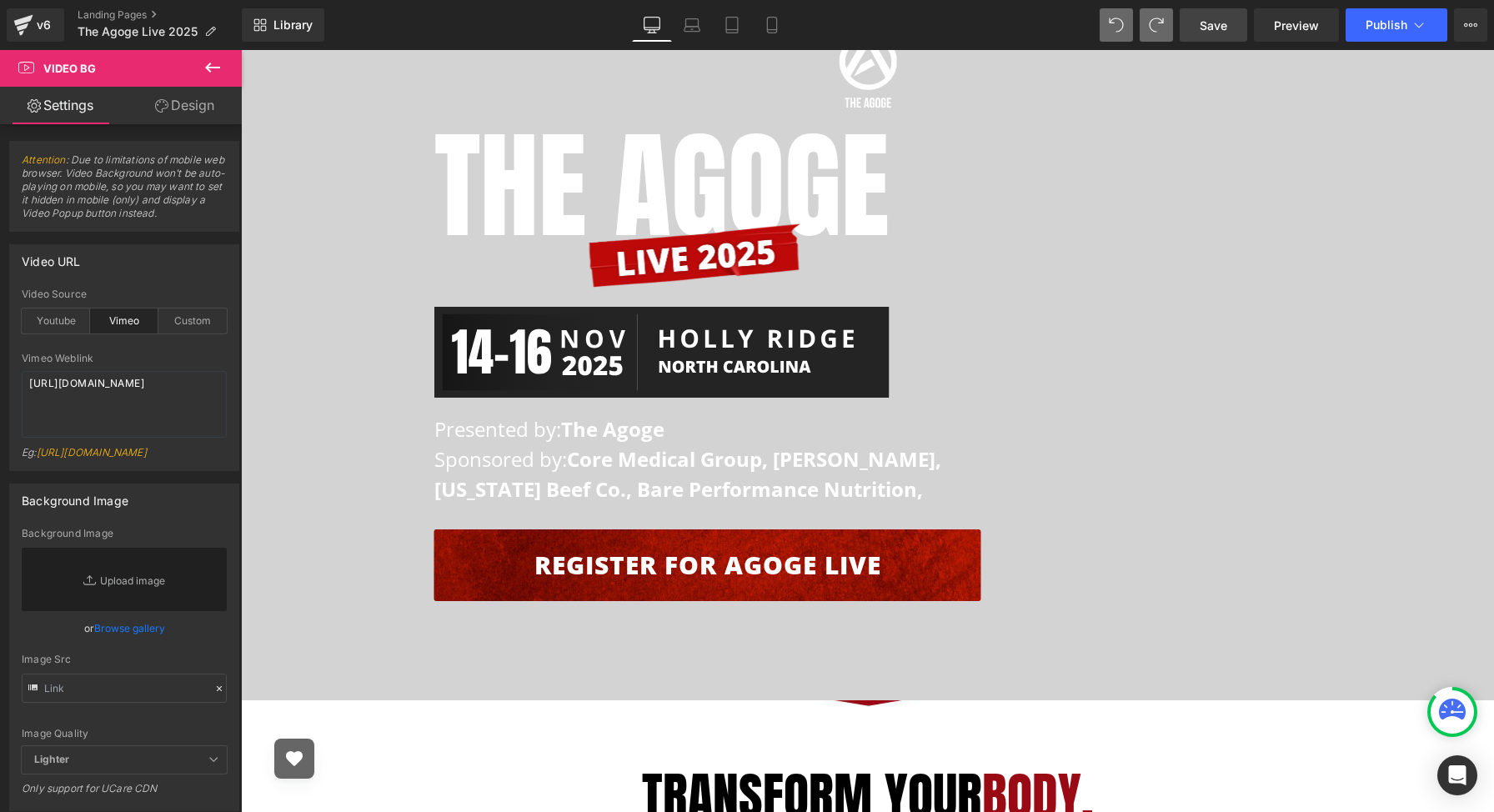
click at [295, 761] on icon "Open favorites" at bounding box center [295, 759] width 17 height 15
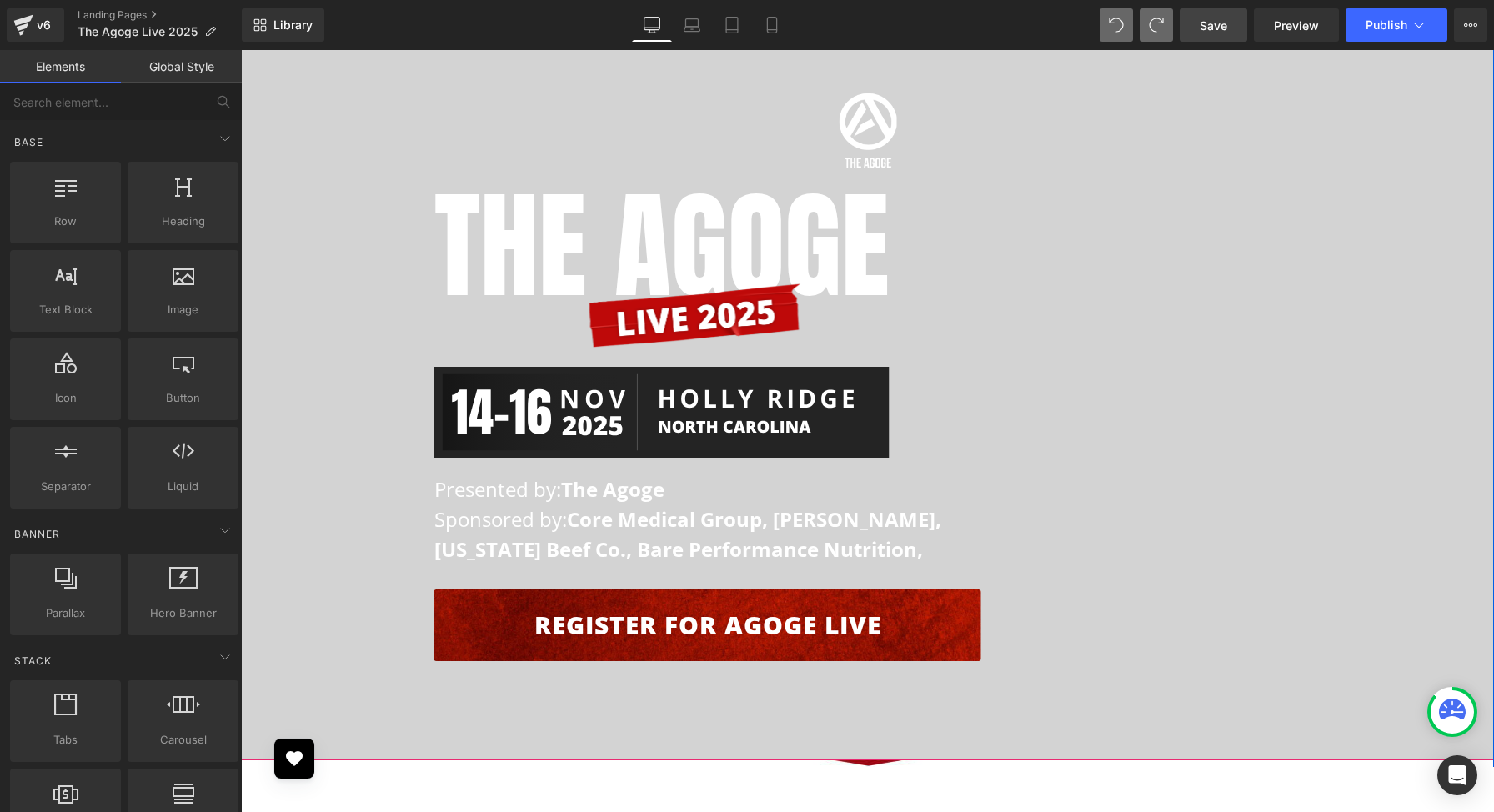
scroll to position [146, 0]
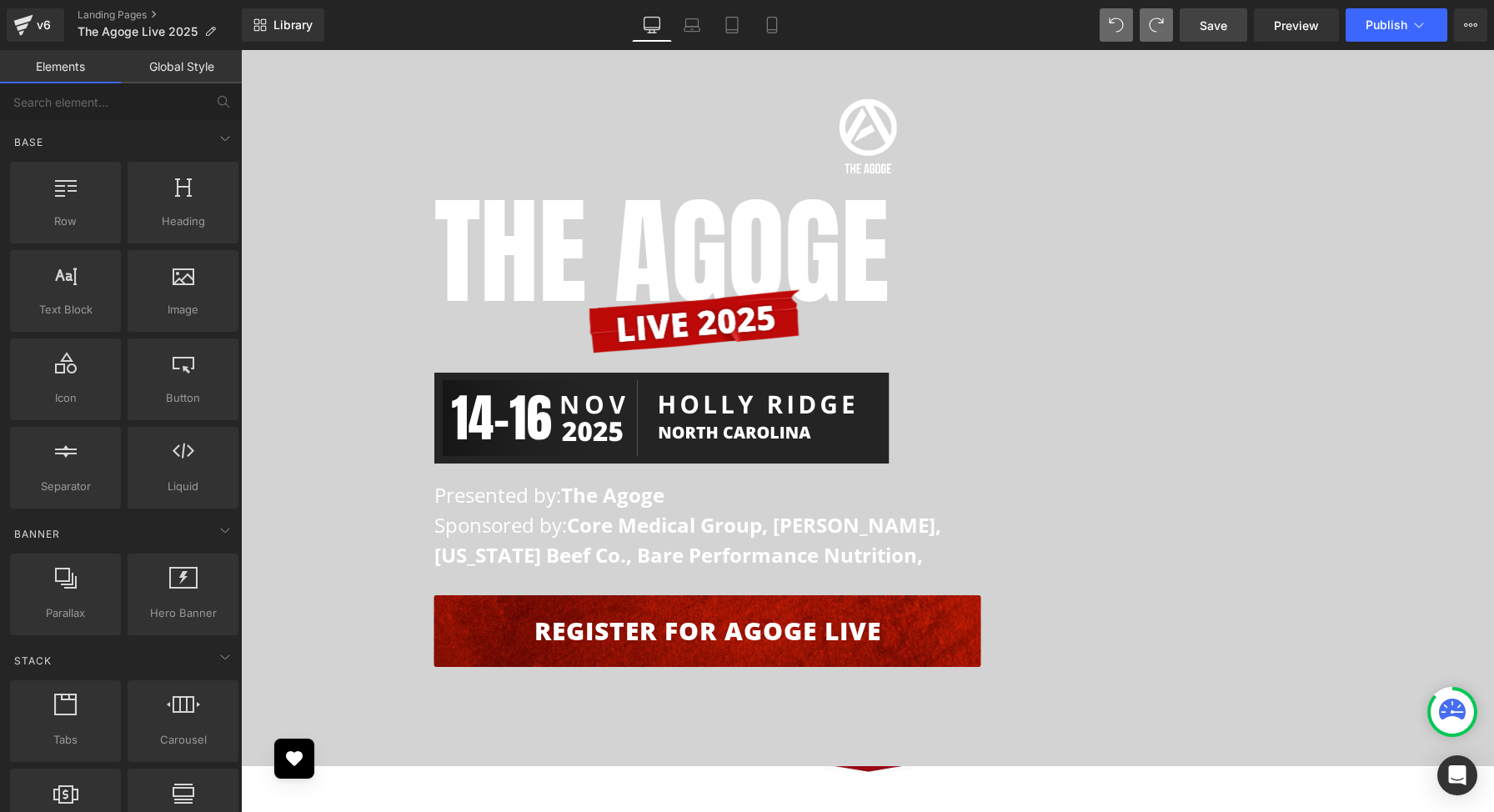
click at [455, 114] on div at bounding box center [868, 135] width 892 height 75
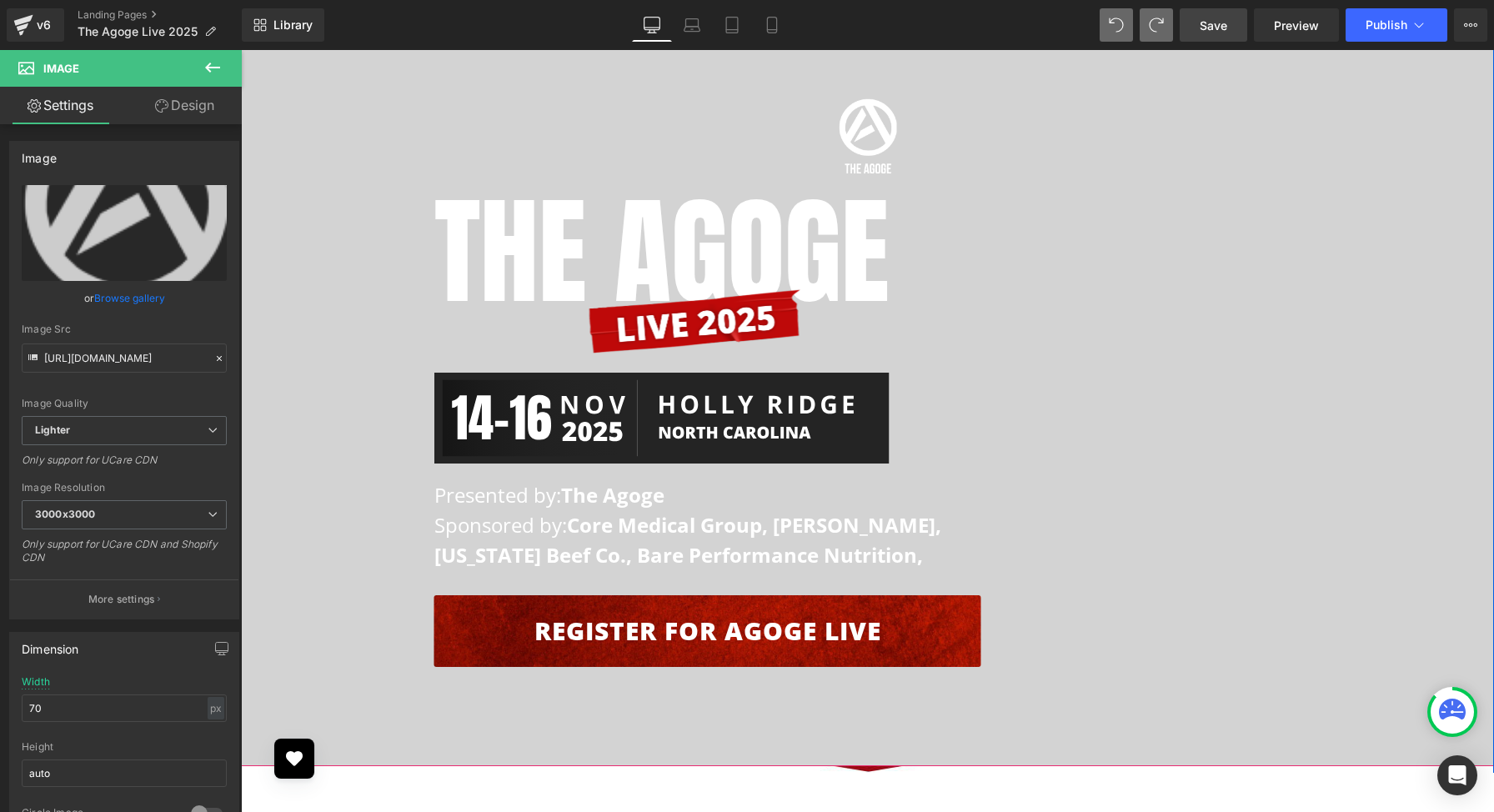
click at [342, 205] on span "Image The AGOGE Heading Image Image Presented by: The Agoge Sponsored by: Core …" at bounding box center [867, 390] width 1253 height 618
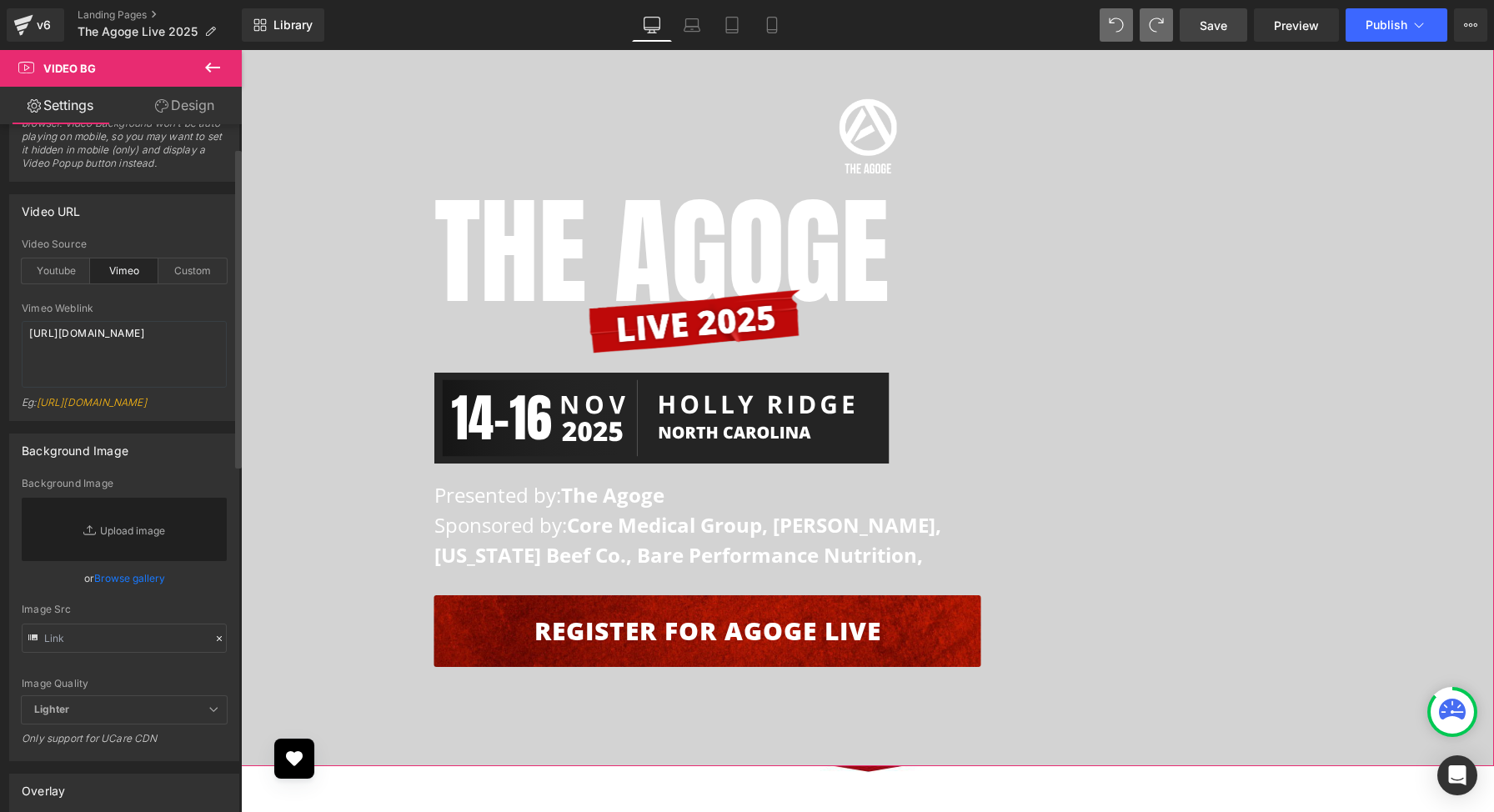
scroll to position [0, 0]
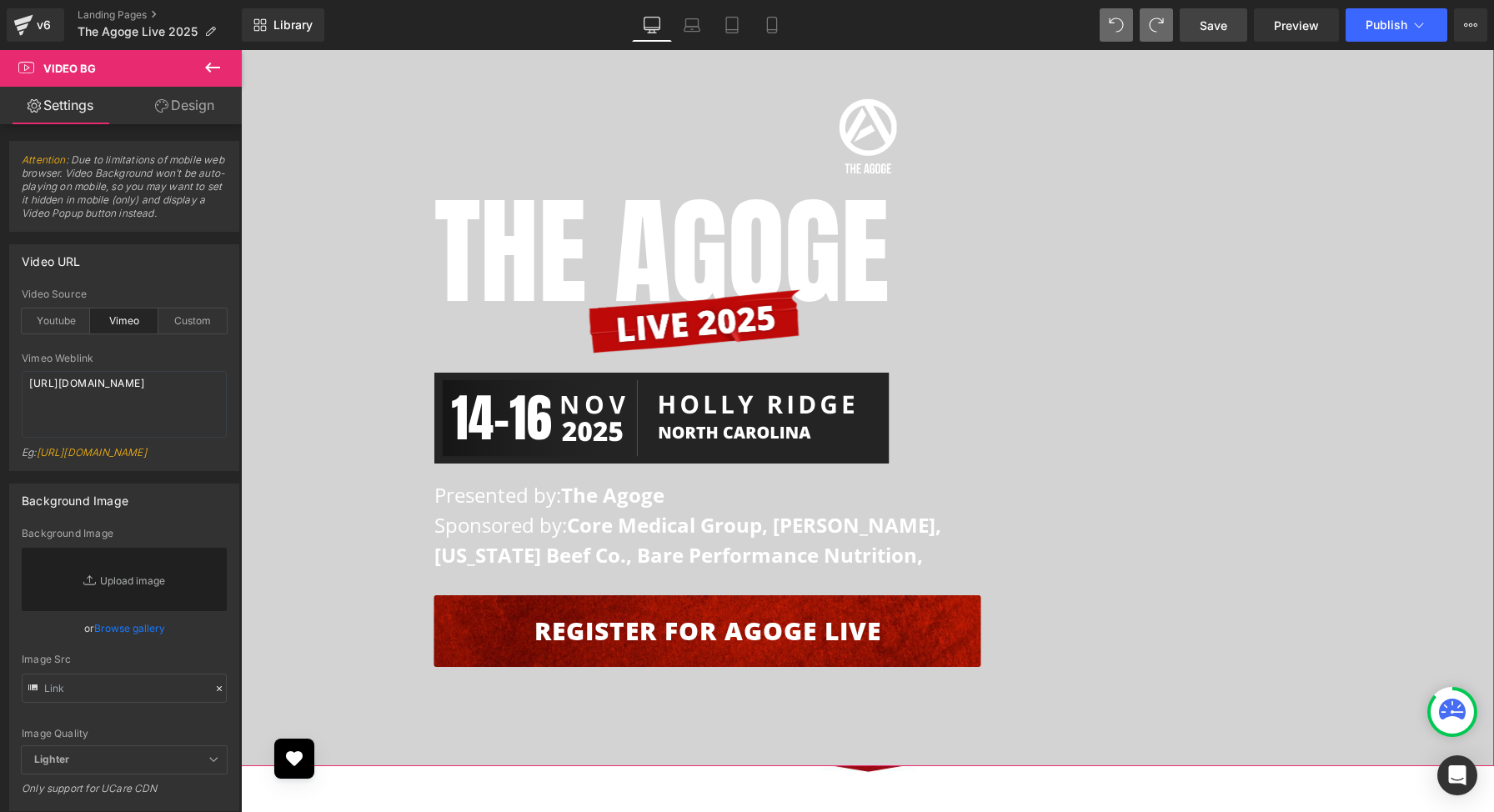
click at [204, 102] on link "Design" at bounding box center [185, 105] width 121 height 38
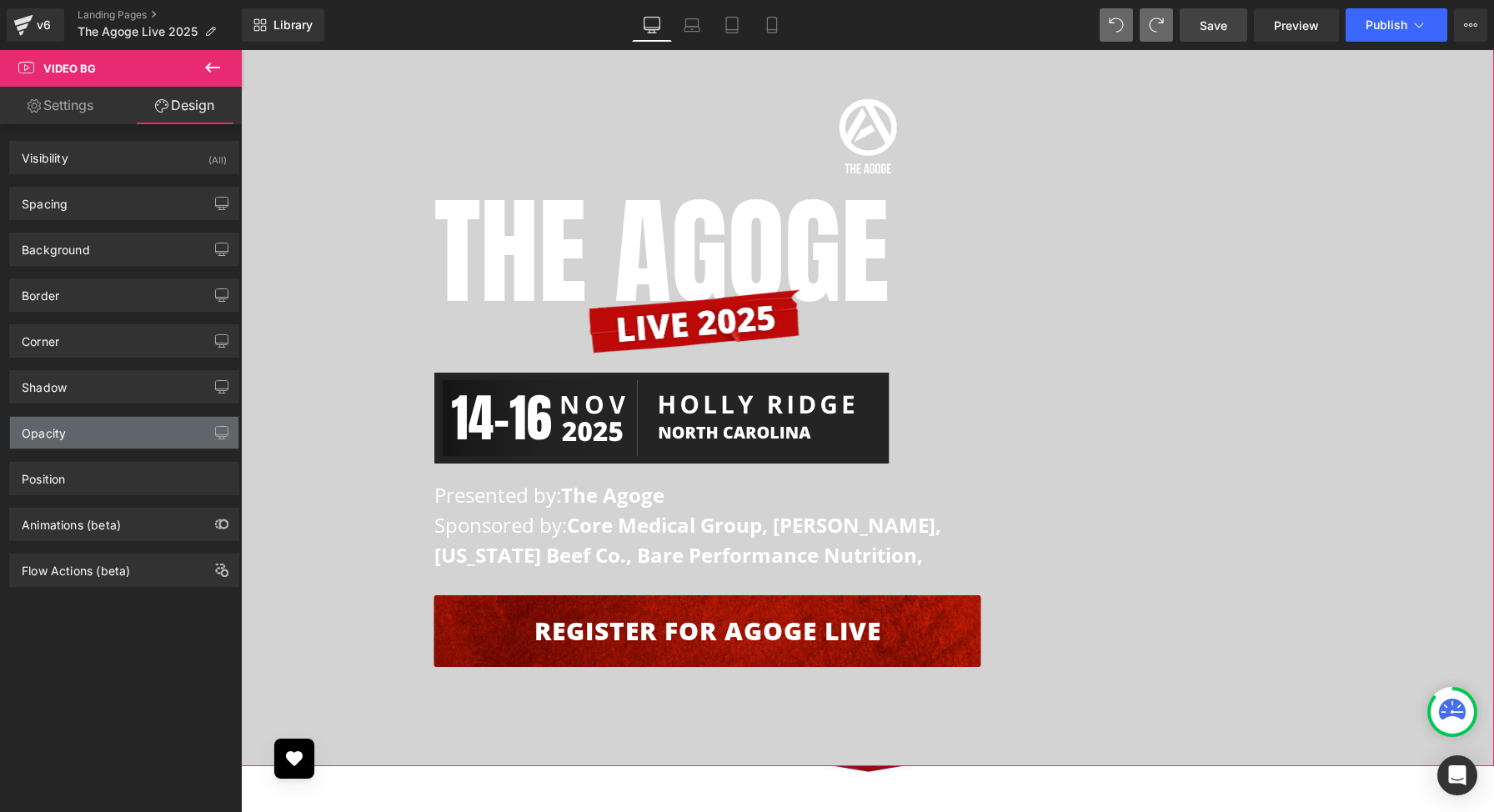
click at [132, 436] on div "Opacity" at bounding box center [124, 433] width 228 height 32
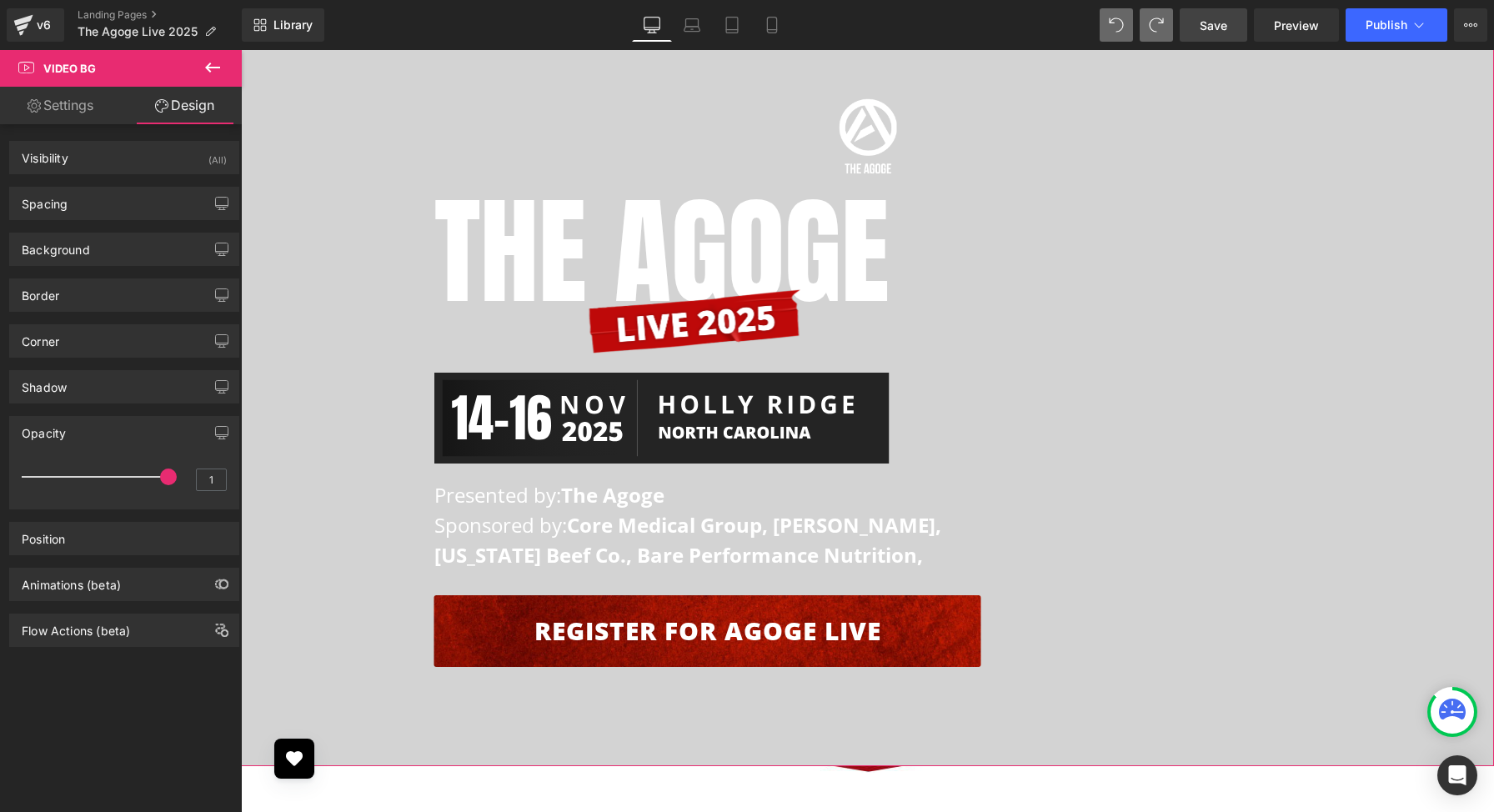
drag, startPoint x: 160, startPoint y: 481, endPoint x: 203, endPoint y: 493, distance: 44.6
click at [203, 493] on div "1" at bounding box center [125, 482] width 205 height 45
click at [82, 75] on span "Video Bg" at bounding box center [100, 68] width 167 height 37
click at [75, 63] on span "Video Bg" at bounding box center [70, 68] width 52 height 13
click at [211, 69] on icon at bounding box center [213, 67] width 20 height 20
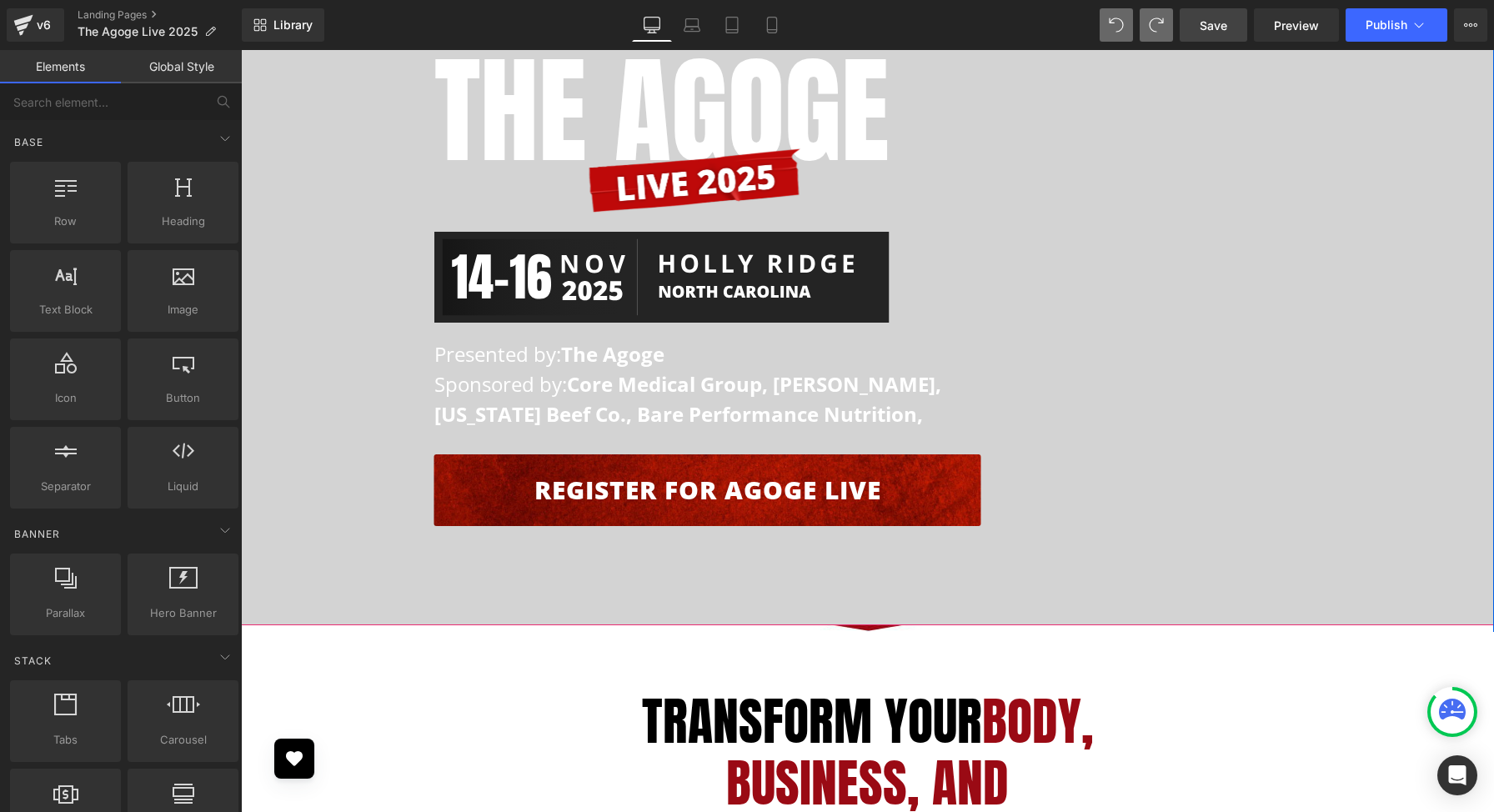
scroll to position [312, 0]
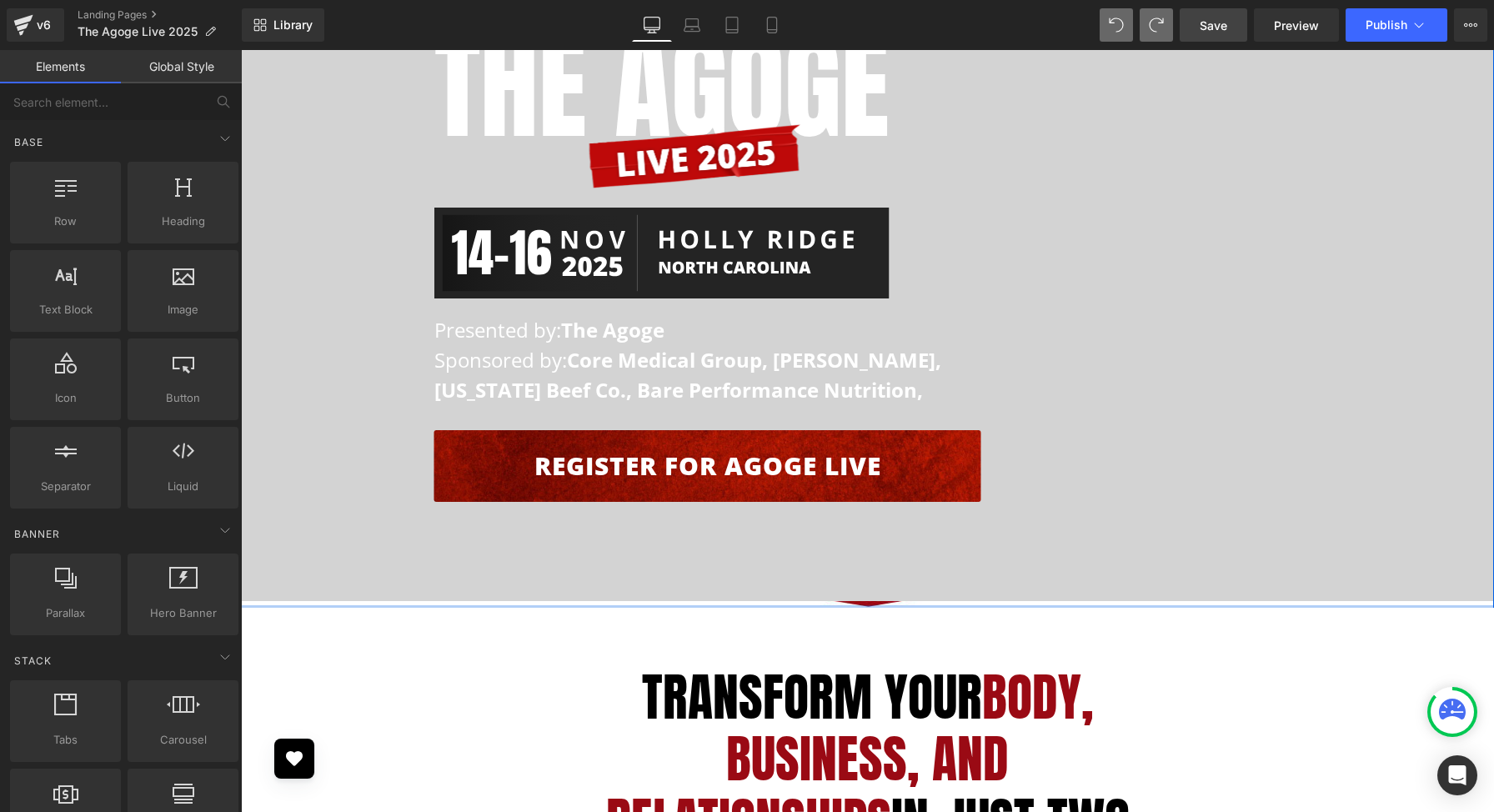
click at [870, 606] on div at bounding box center [867, 607] width 1253 height 4
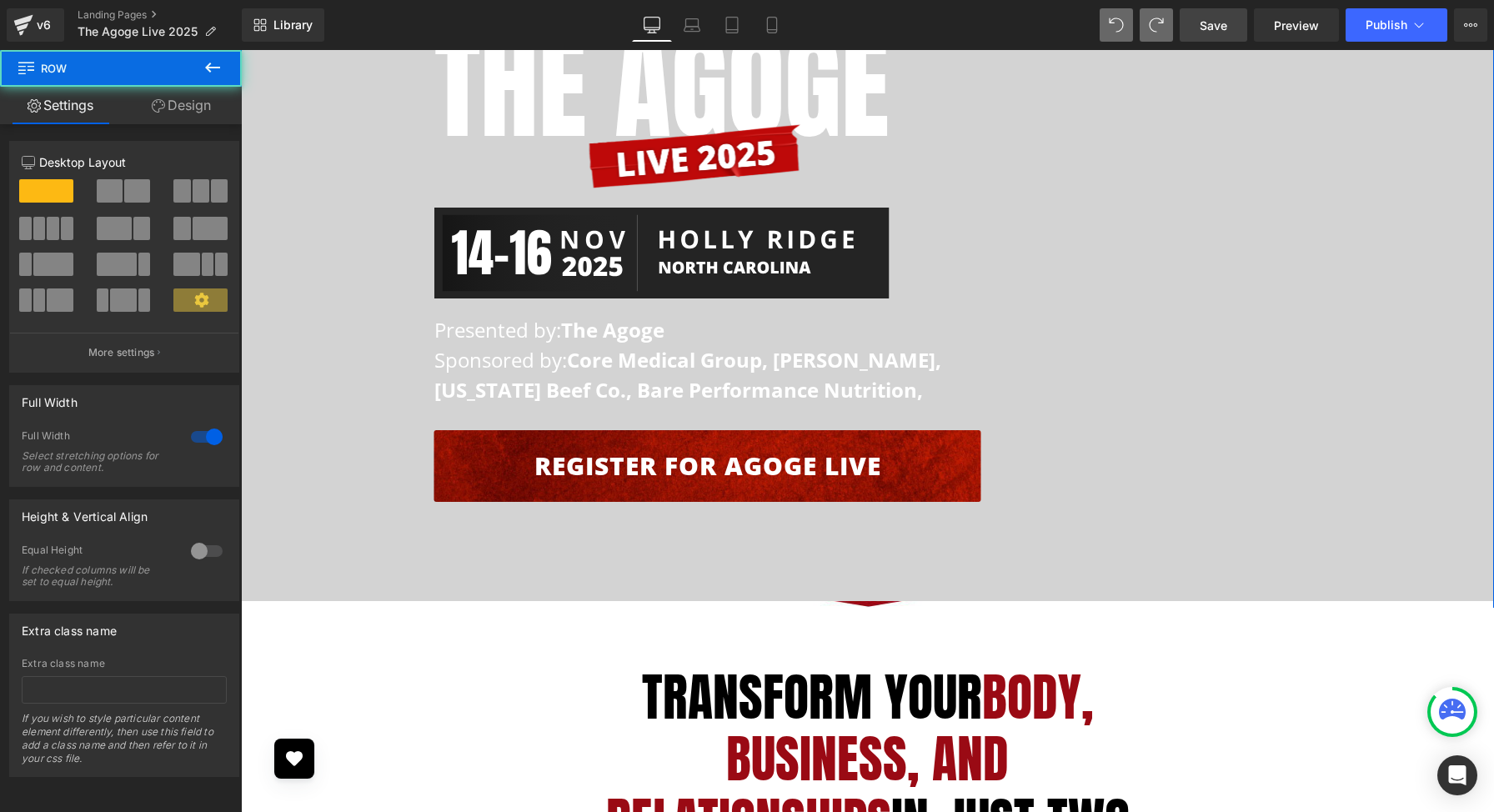
click at [868, 602] on div "Image The AGOGE Heading Image Image Presented by: The Agoge Sponsored by: Core …" at bounding box center [867, 230] width 1253 height 758
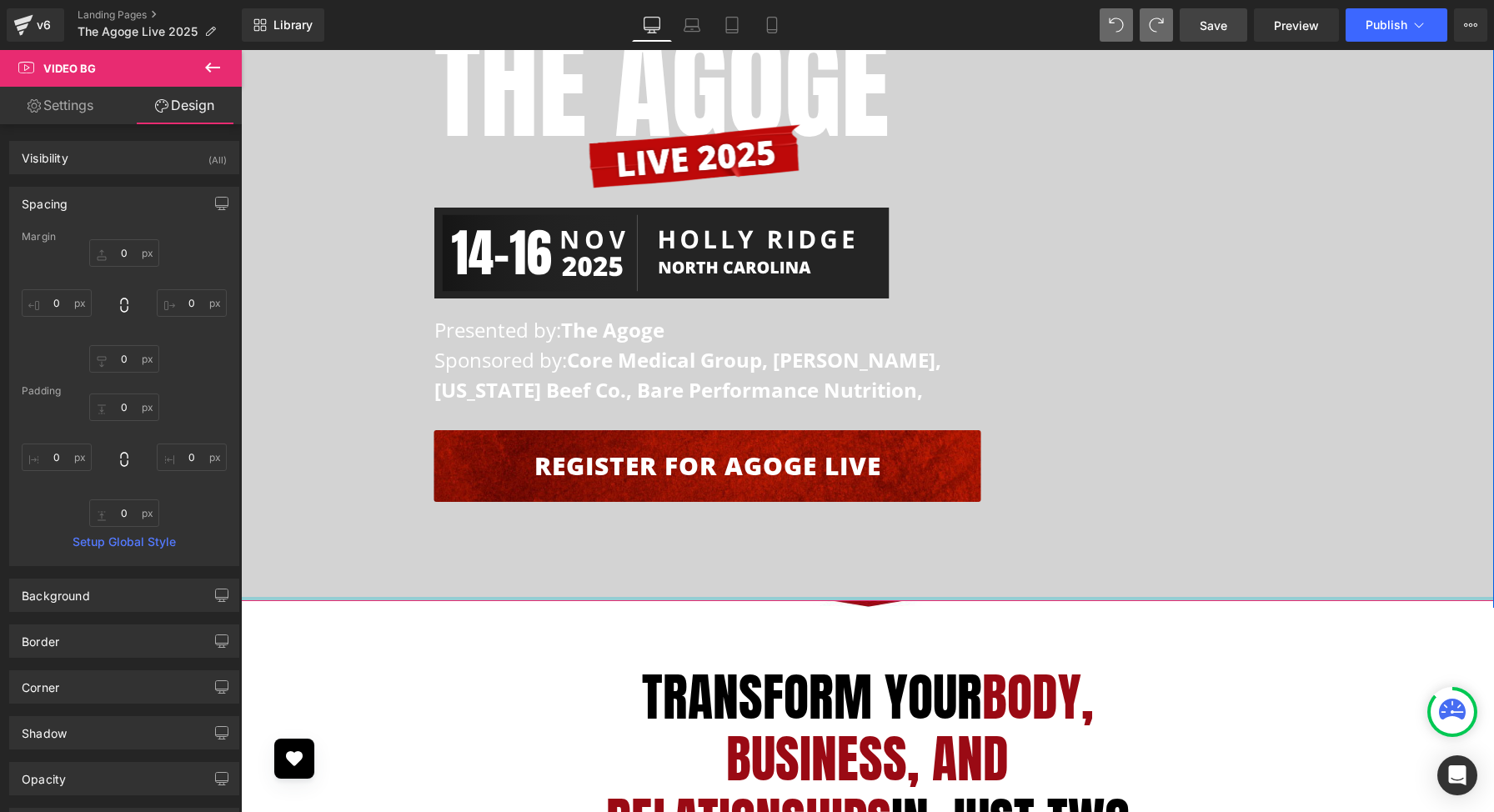
click at [868, 597] on div at bounding box center [867, 598] width 1253 height 4
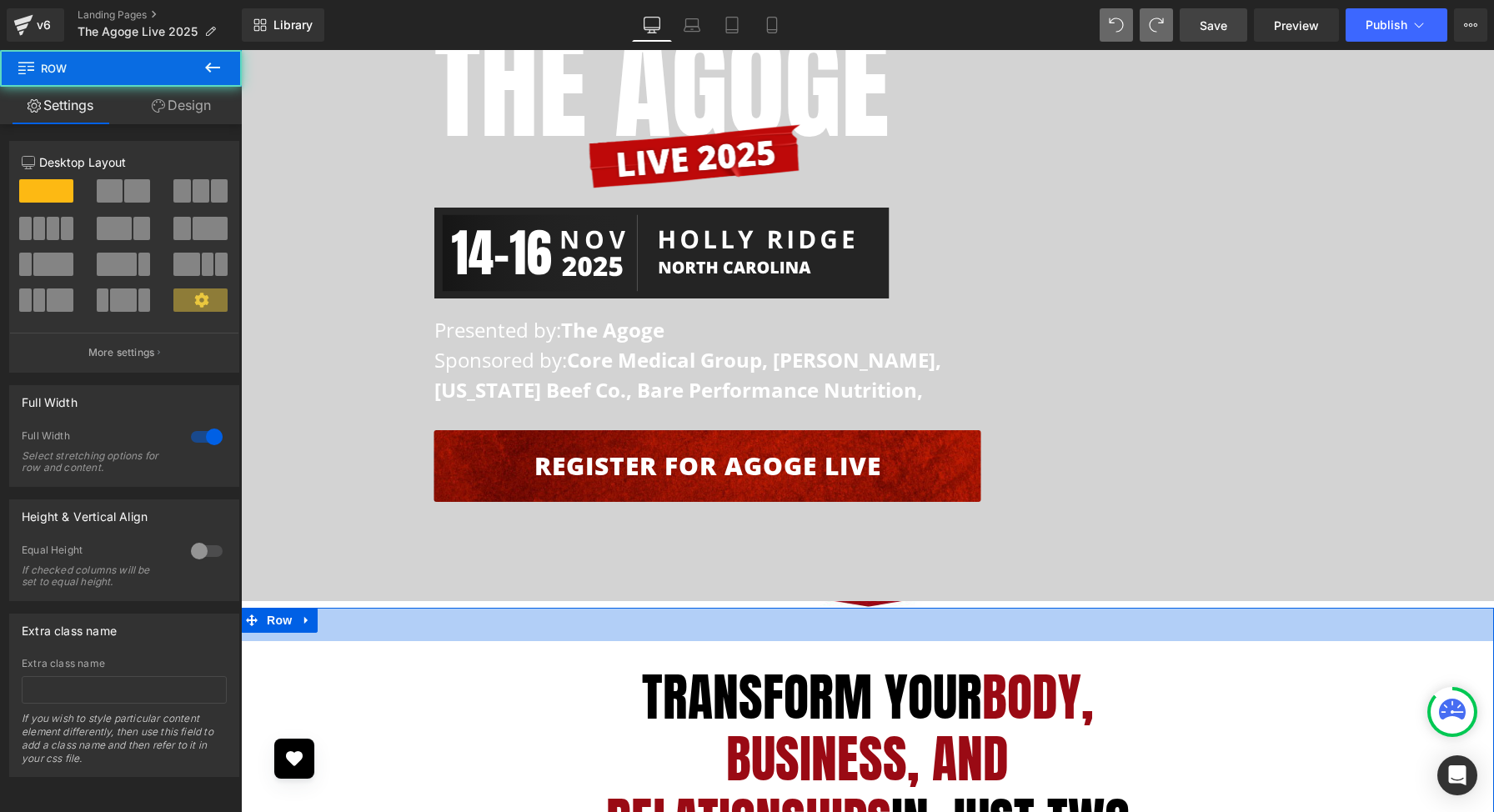
click at [869, 608] on div "40px" at bounding box center [867, 624] width 1253 height 34
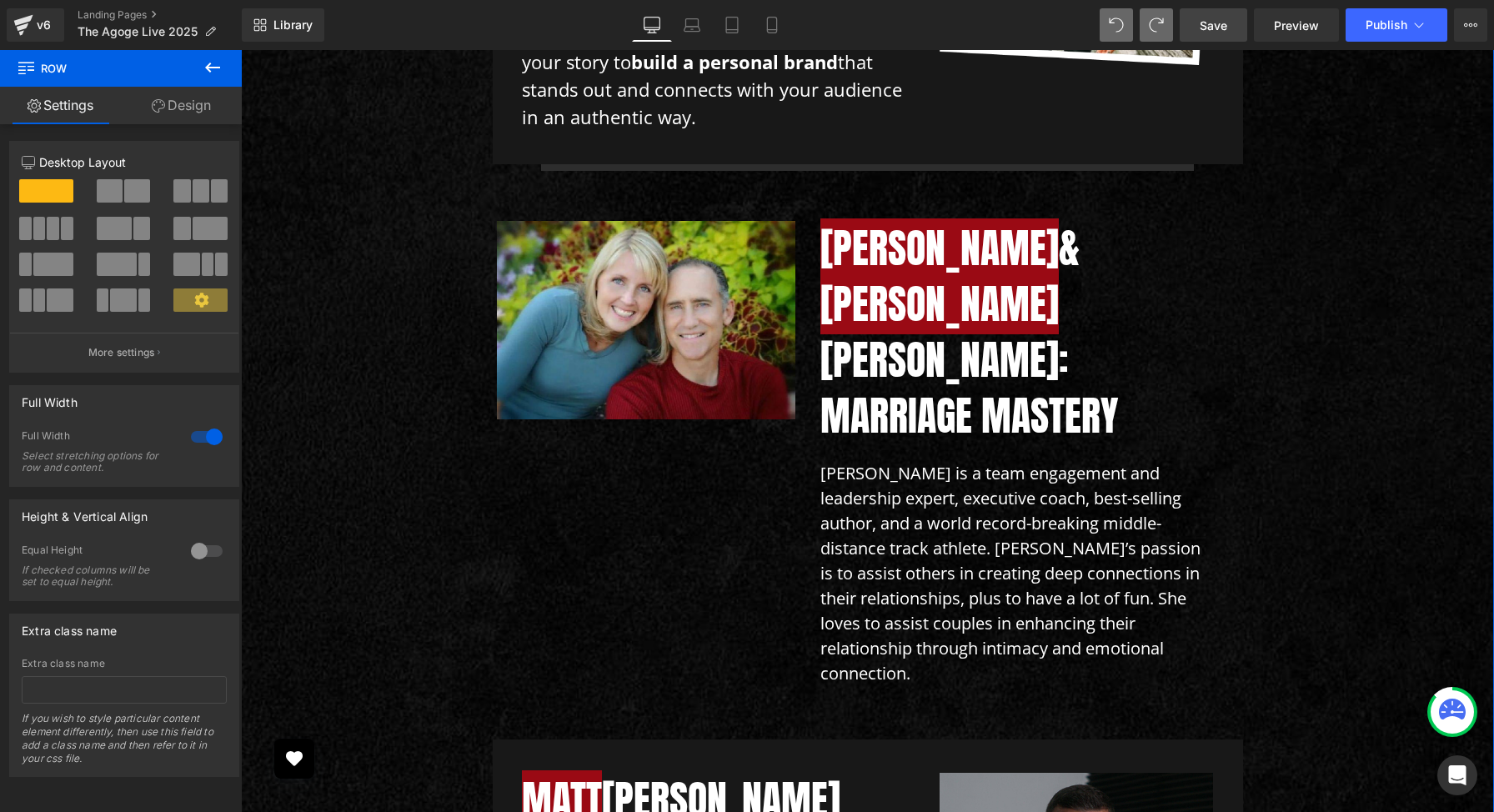
scroll to position [9588, 0]
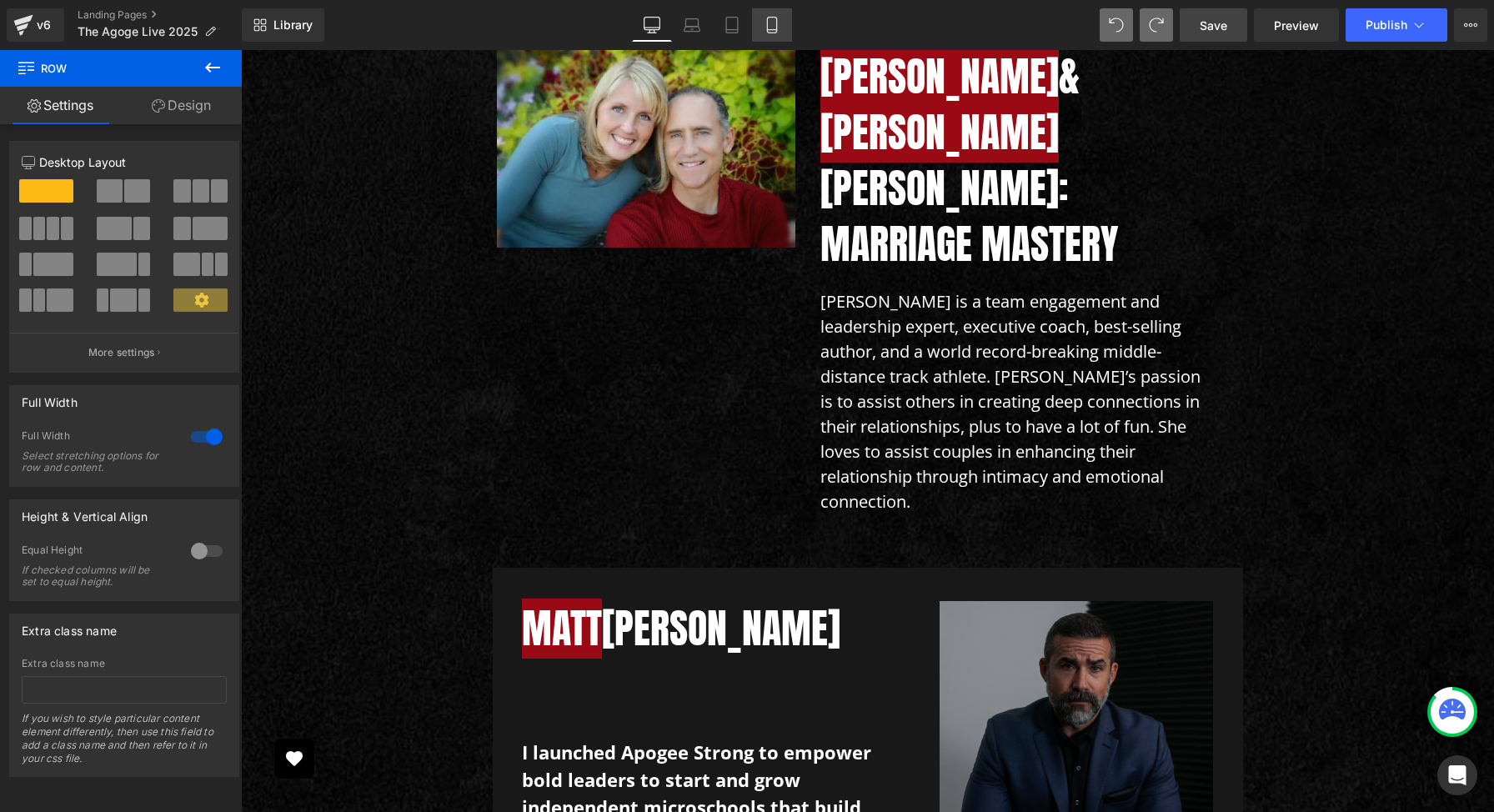
click at [774, 35] on link "Mobile" at bounding box center [773, 25] width 40 height 34
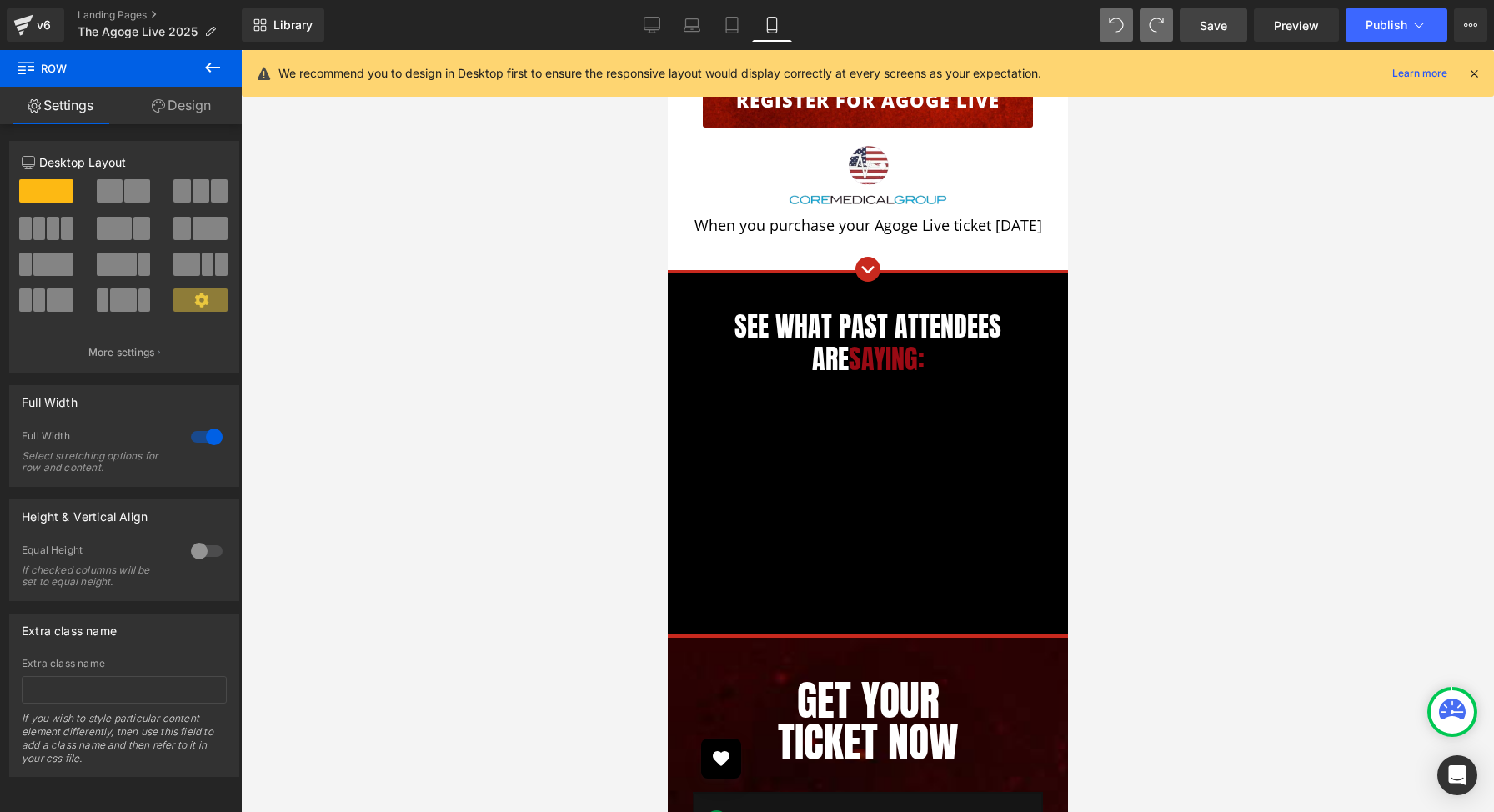
scroll to position [2901, 0]
